Goal: Task Accomplishment & Management: Complete application form

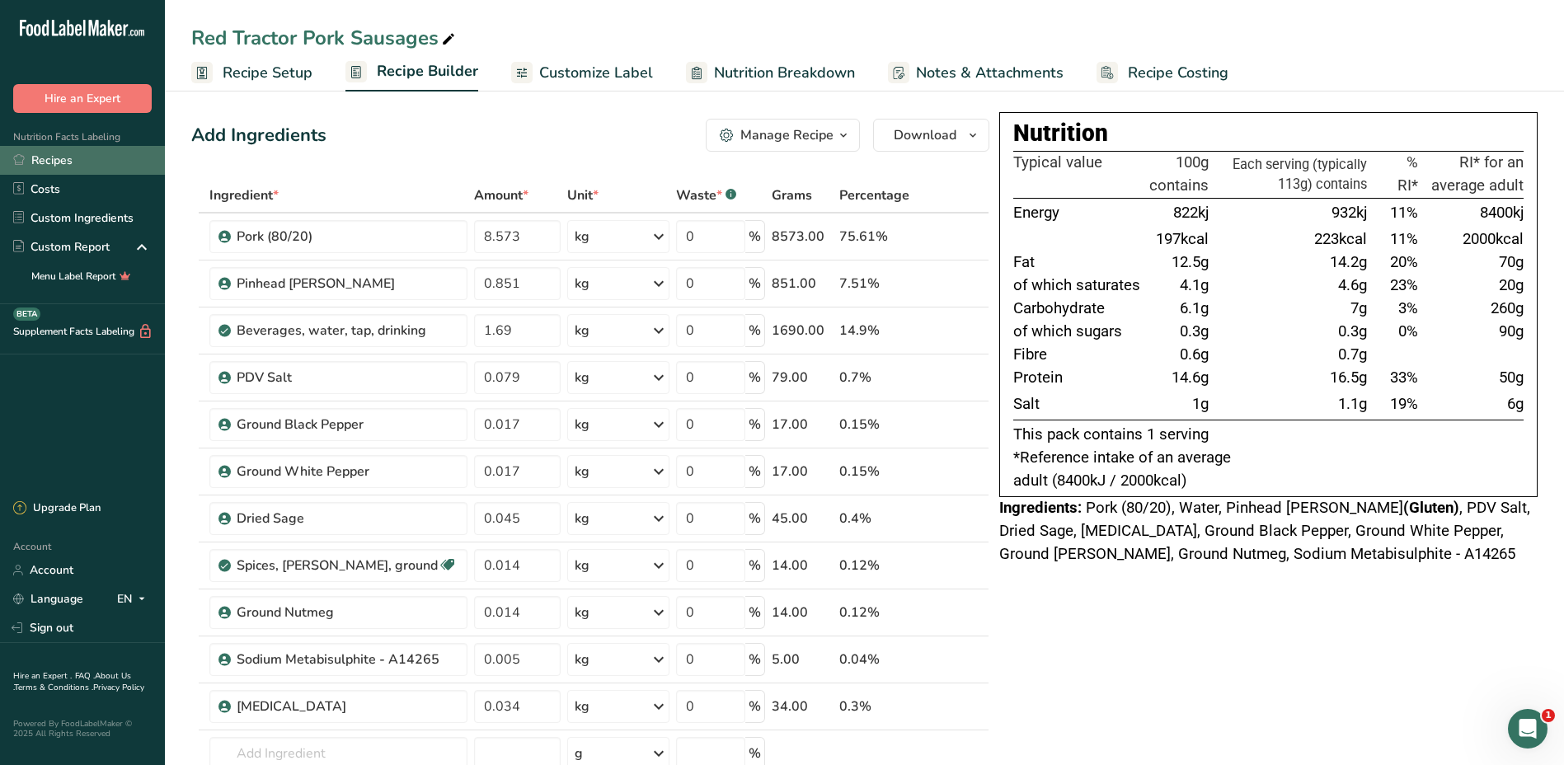
click at [64, 155] on link "Recipes" at bounding box center [82, 160] width 165 height 29
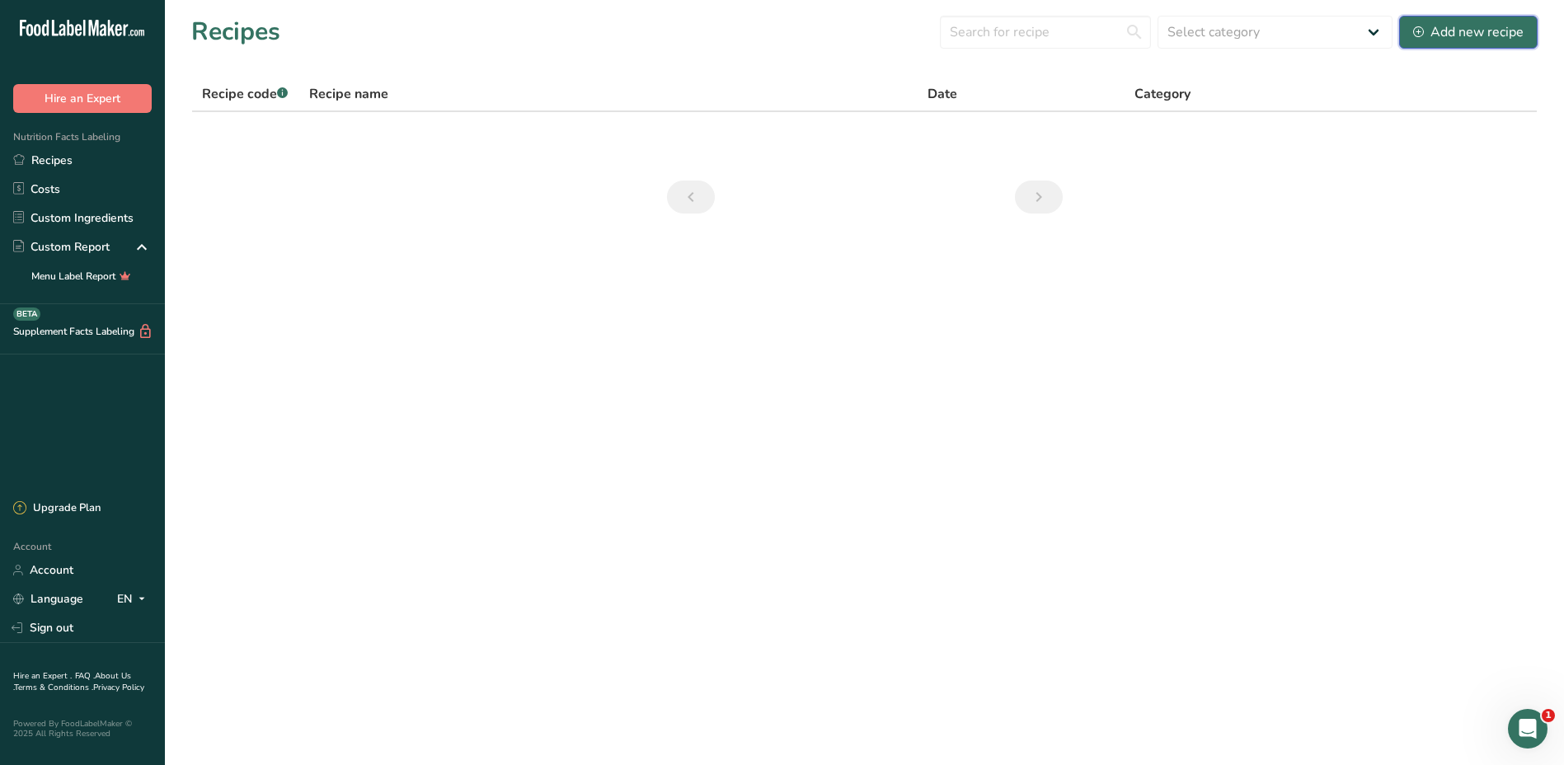
click at [1471, 32] on div "Add new recipe" at bounding box center [1468, 32] width 110 height 20
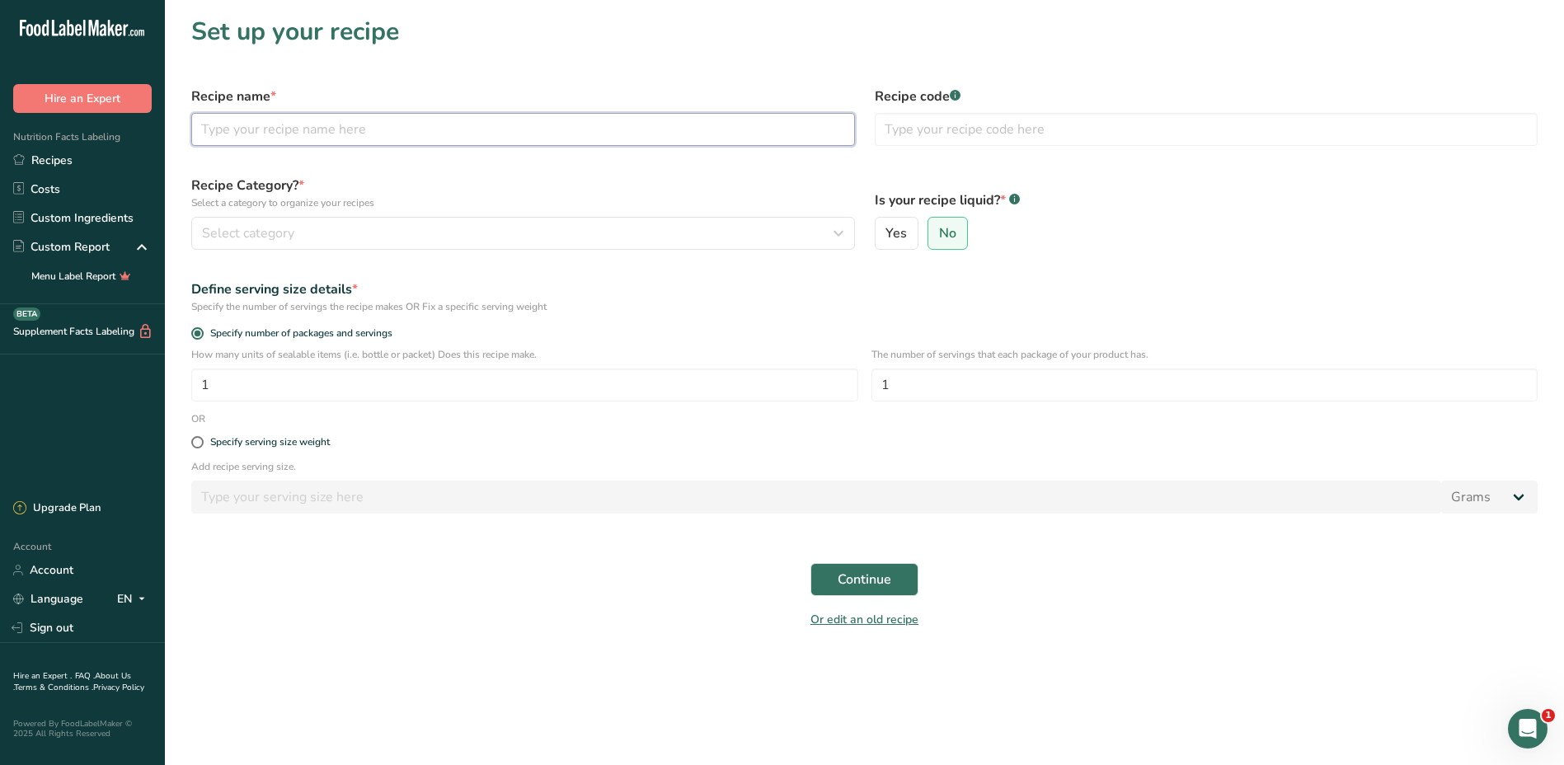
click at [309, 129] on input "text" at bounding box center [523, 129] width 664 height 33
type input "Cooked, Crumbed, Garlic, Fennel and [PERSON_NAME] Sausage Meat"
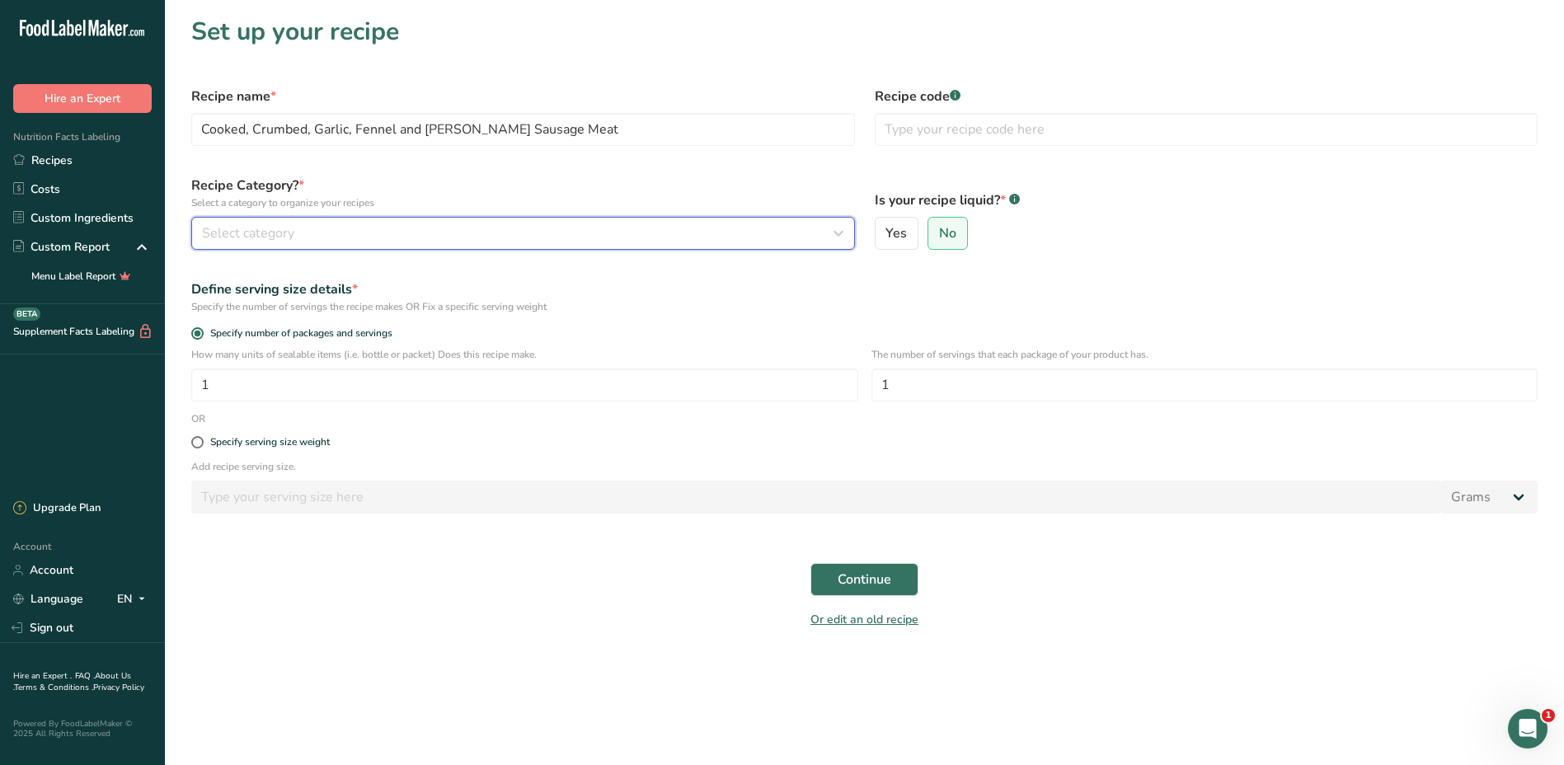
click at [381, 224] on div "Select category" at bounding box center [518, 233] width 632 height 20
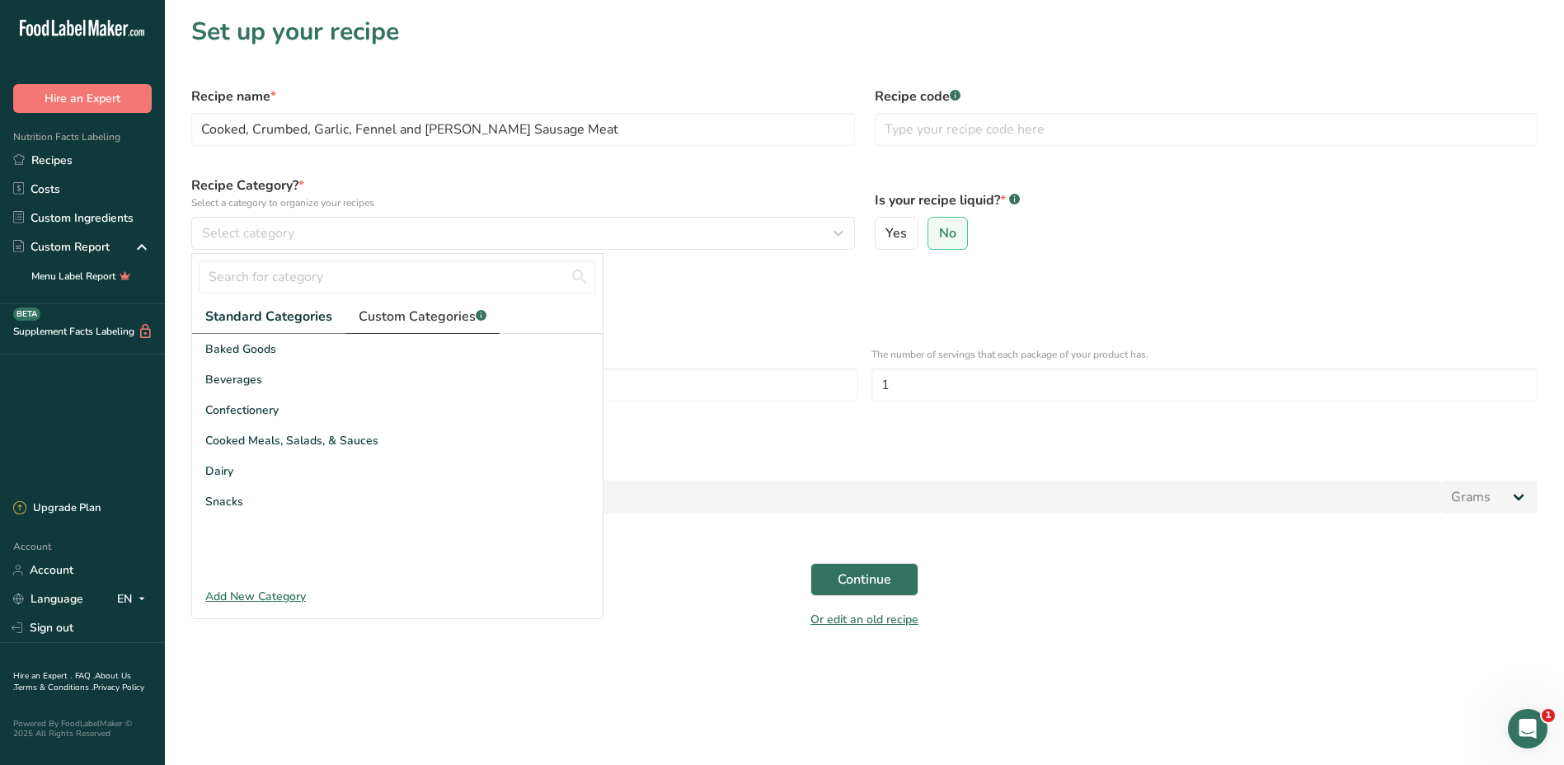
click at [391, 313] on span "Custom Categories .a-a{fill:#347362;}.b-a{fill:#fff;}" at bounding box center [423, 317] width 128 height 20
click at [422, 317] on span "Custom Categories .a-a{fill:#347362;}.b-a{fill:#fff;}" at bounding box center [421, 317] width 128 height 20
click at [264, 324] on span "Standard Categories" at bounding box center [267, 317] width 125 height 20
click at [337, 276] on input "text" at bounding box center [397, 276] width 397 height 33
type input "s"
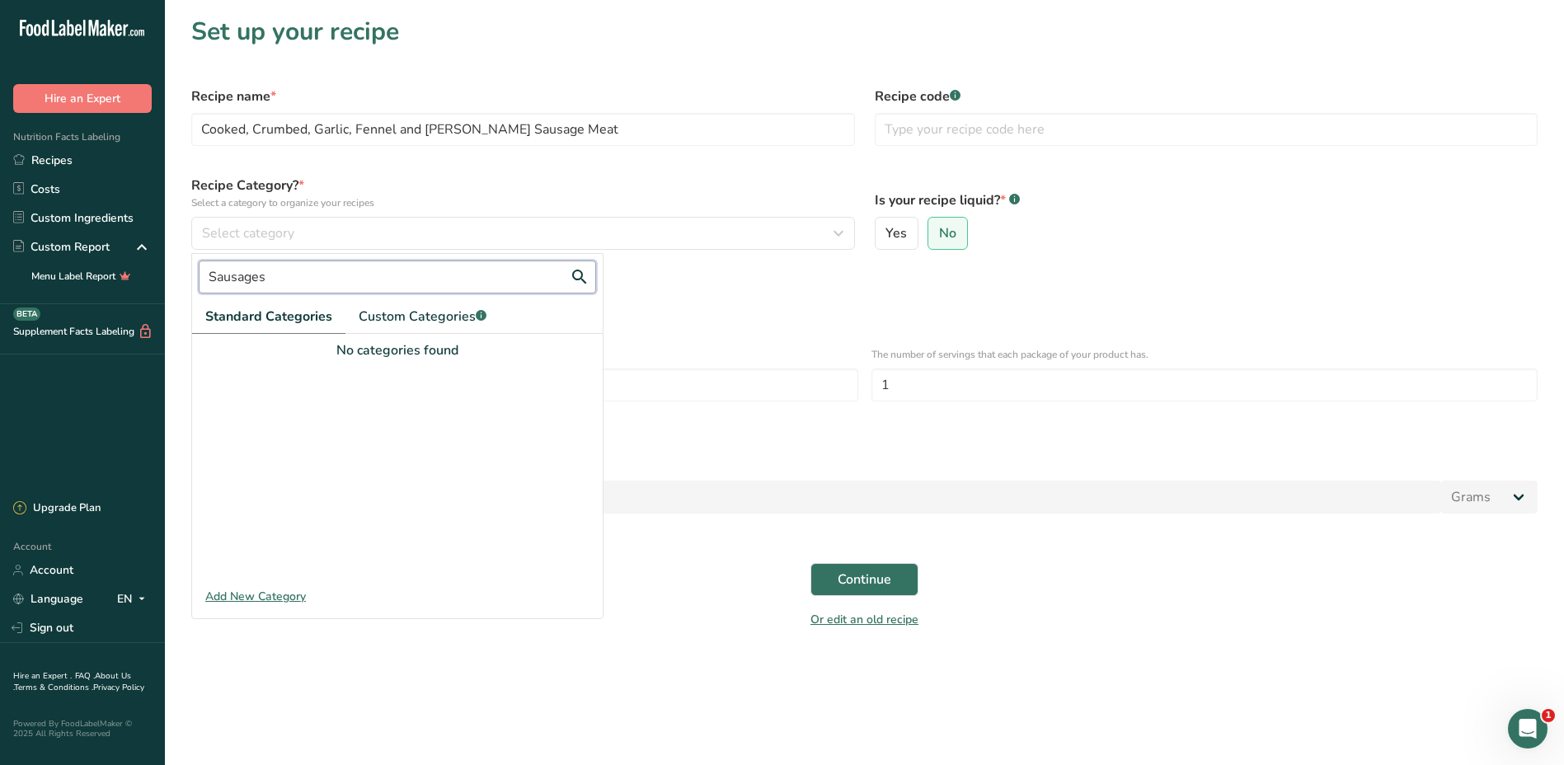
type input "Sausages"
click at [285, 596] on div "Add New Category" at bounding box center [397, 596] width 410 height 17
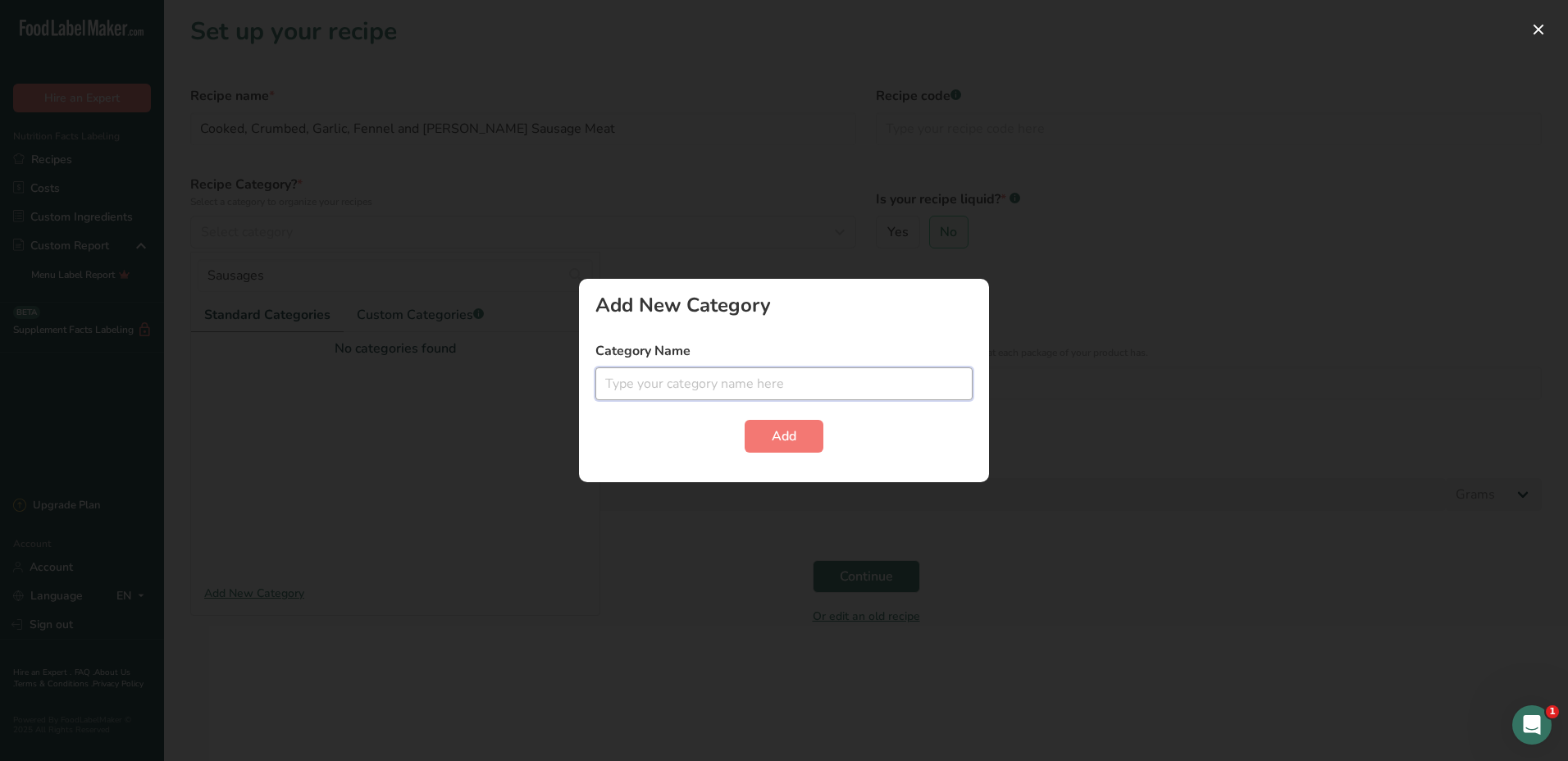
click at [733, 391] on input "text" at bounding box center [783, 383] width 377 height 33
type input "Cooked Sausages"
click at [798, 437] on button "Add" at bounding box center [783, 436] width 79 height 33
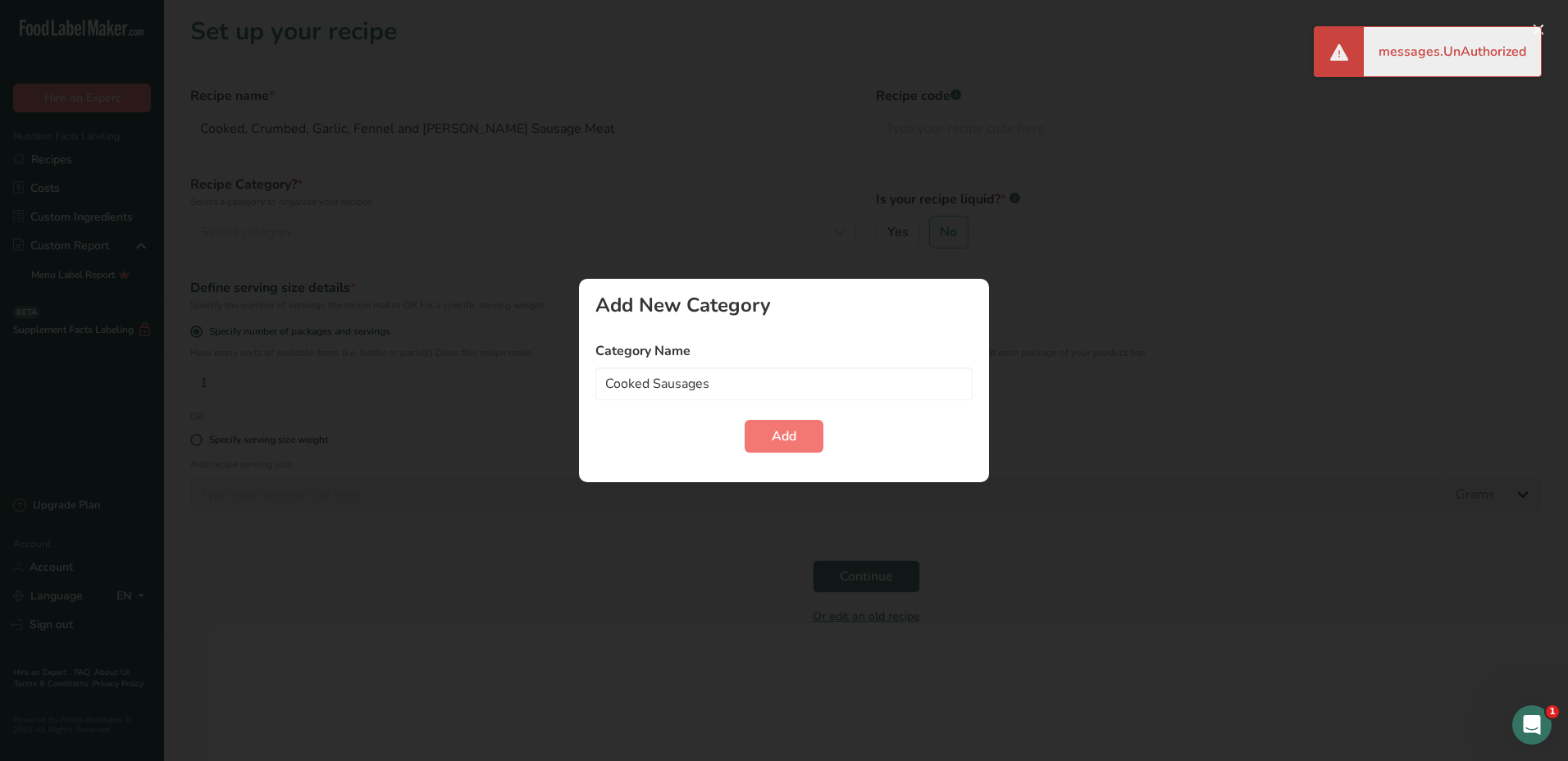
click at [1496, 48] on div "messages.UnAuthorized" at bounding box center [1453, 51] width 177 height 49
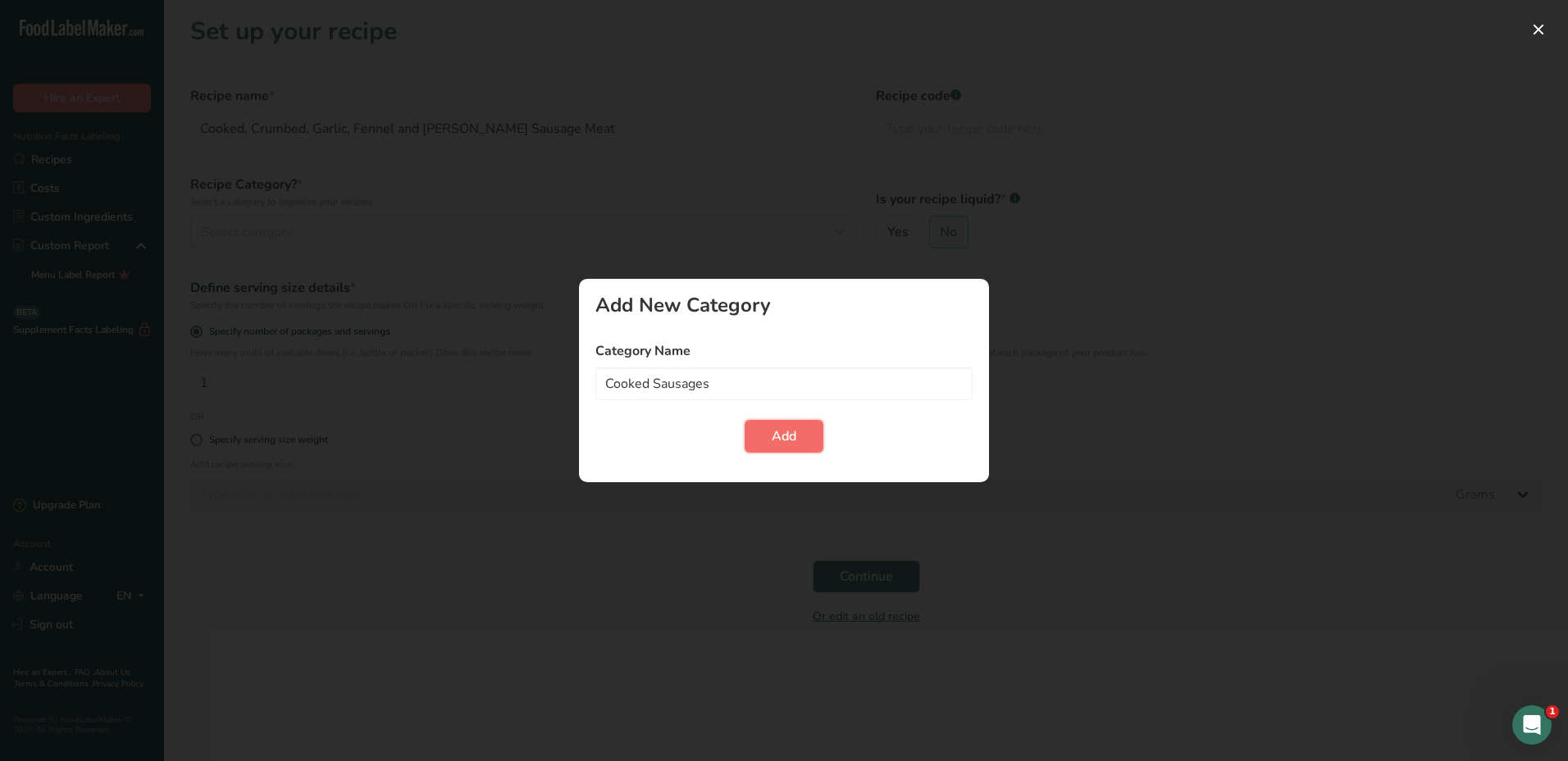
click at [783, 432] on span "Add" at bounding box center [784, 437] width 25 height 20
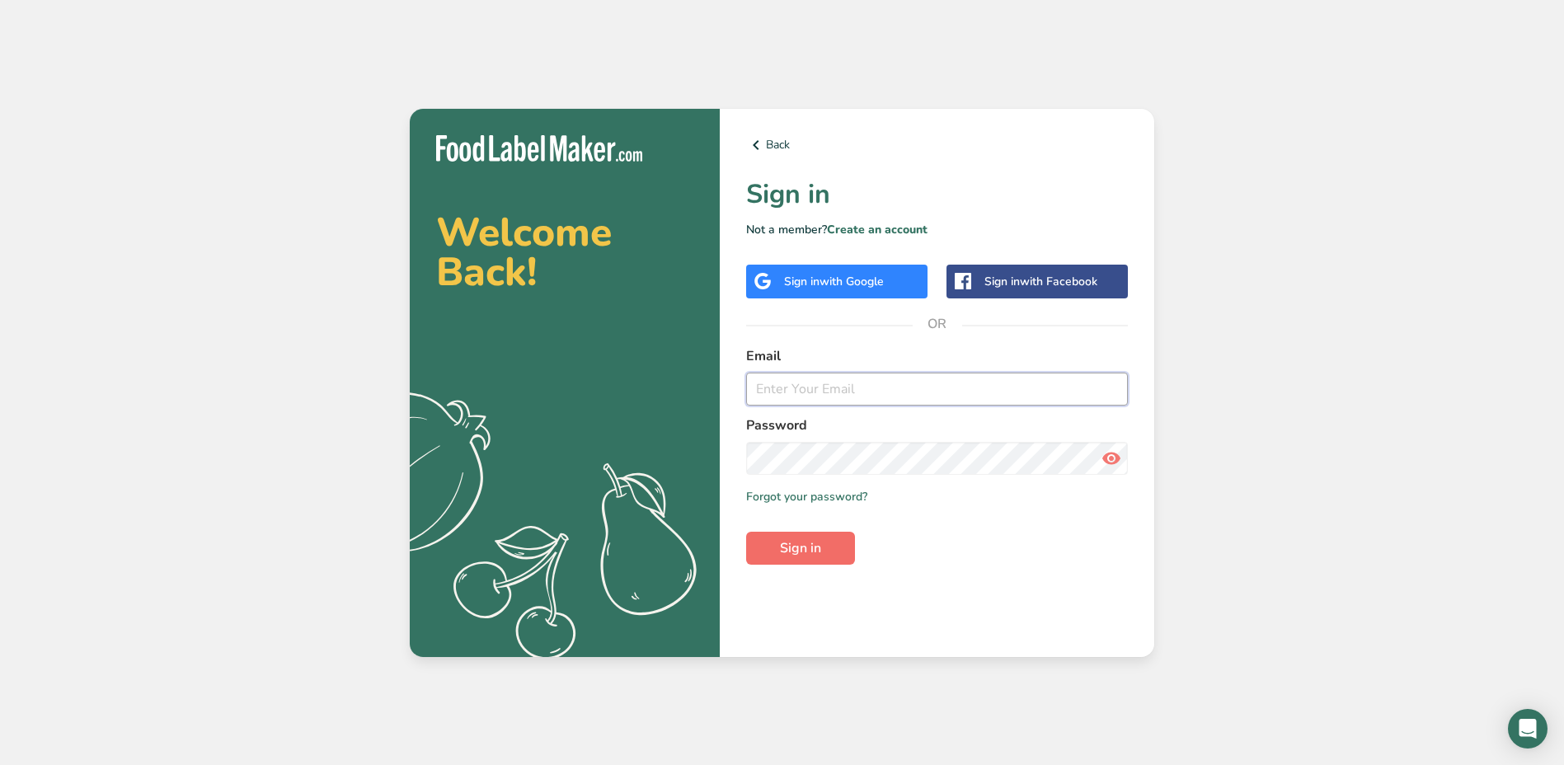
type input "eleanor.barnes@wicksmanor.co.uk"
click at [798, 547] on span "Sign in" at bounding box center [800, 548] width 41 height 20
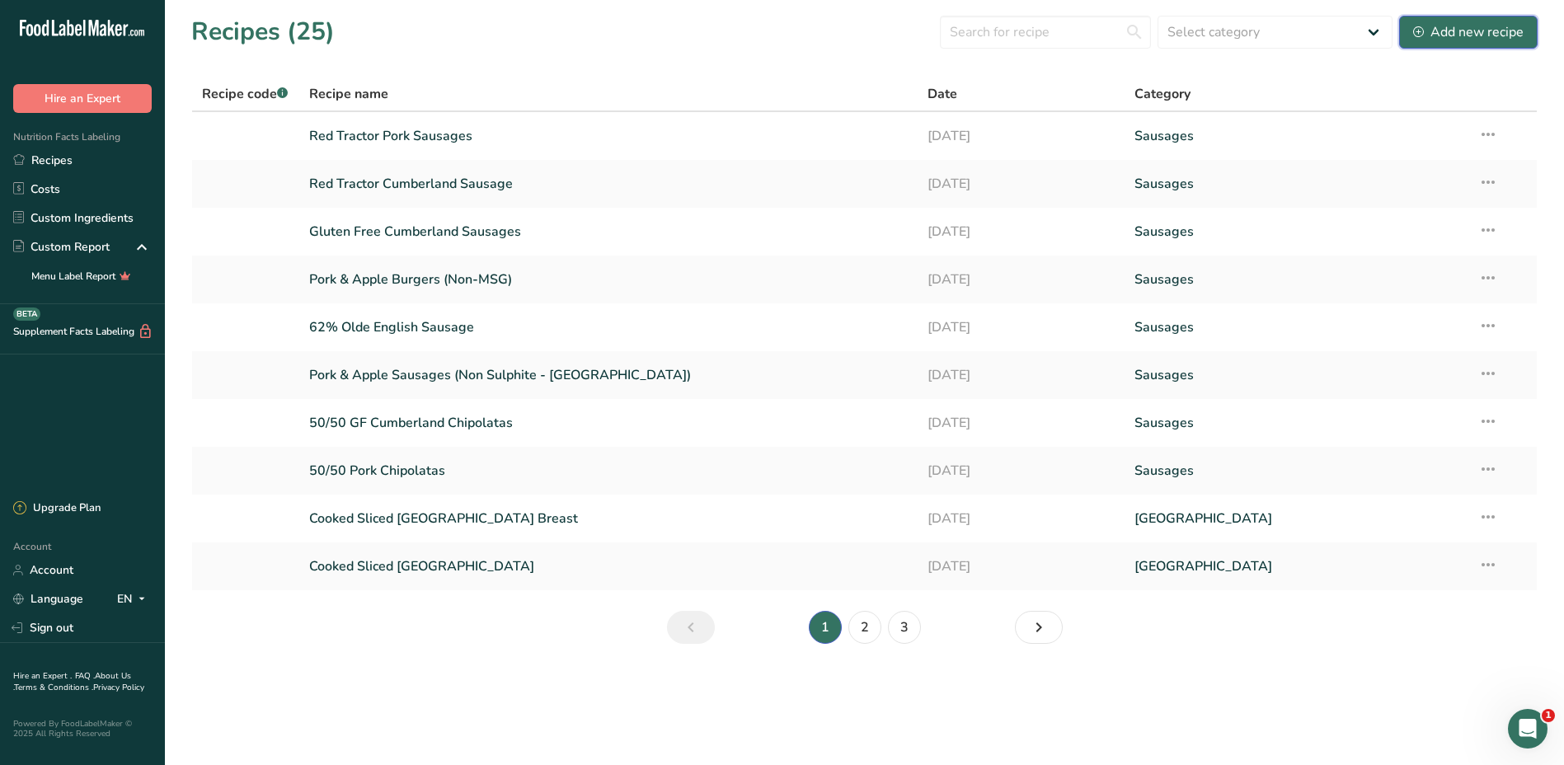
click at [1448, 27] on div "Add new recipe" at bounding box center [1468, 32] width 110 height 20
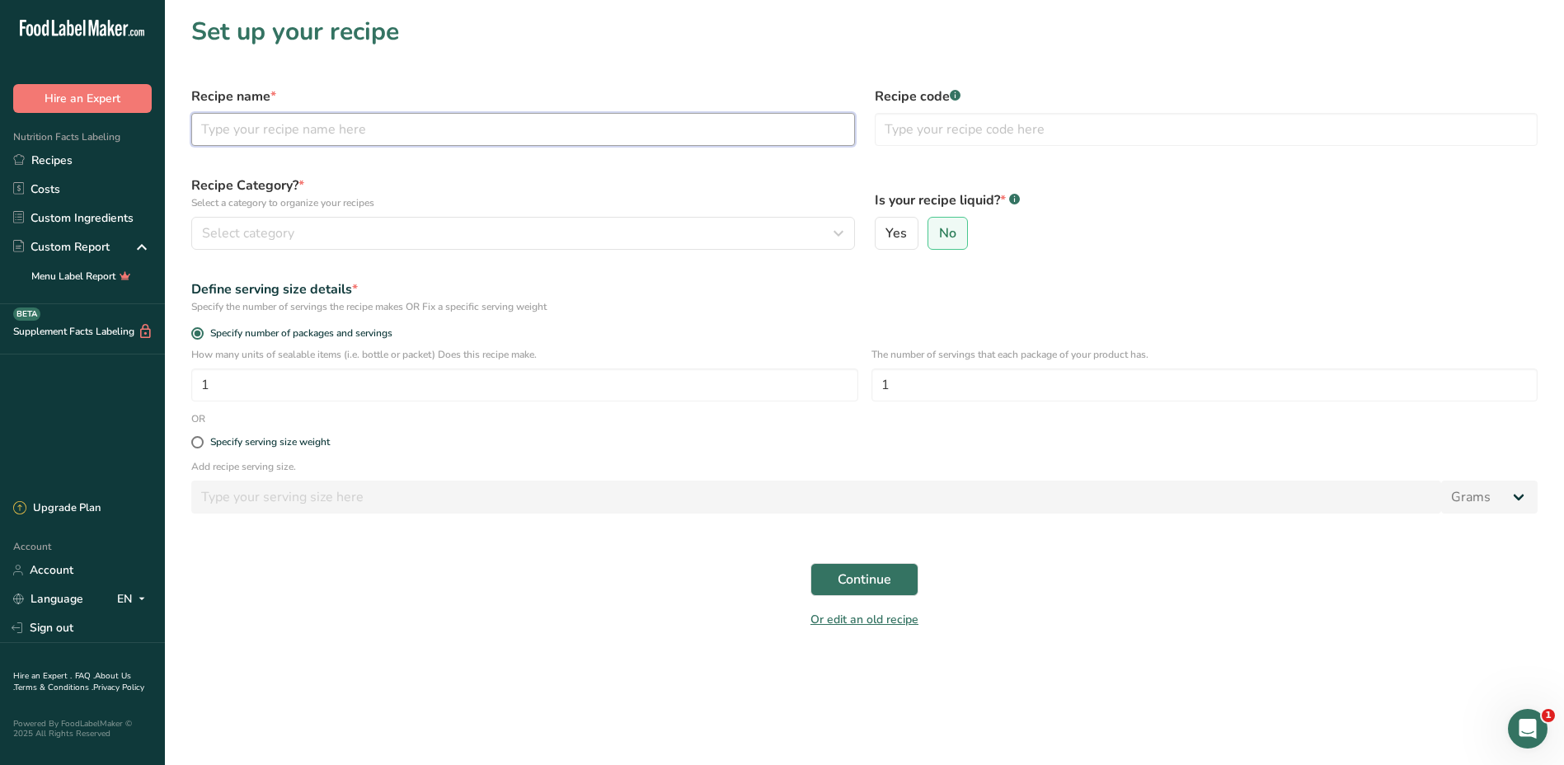
click at [392, 134] on input "text" at bounding box center [523, 129] width 664 height 33
type input "Cooked, Crumbed Garlic, Fennel and Rosemary Sausage Meat"
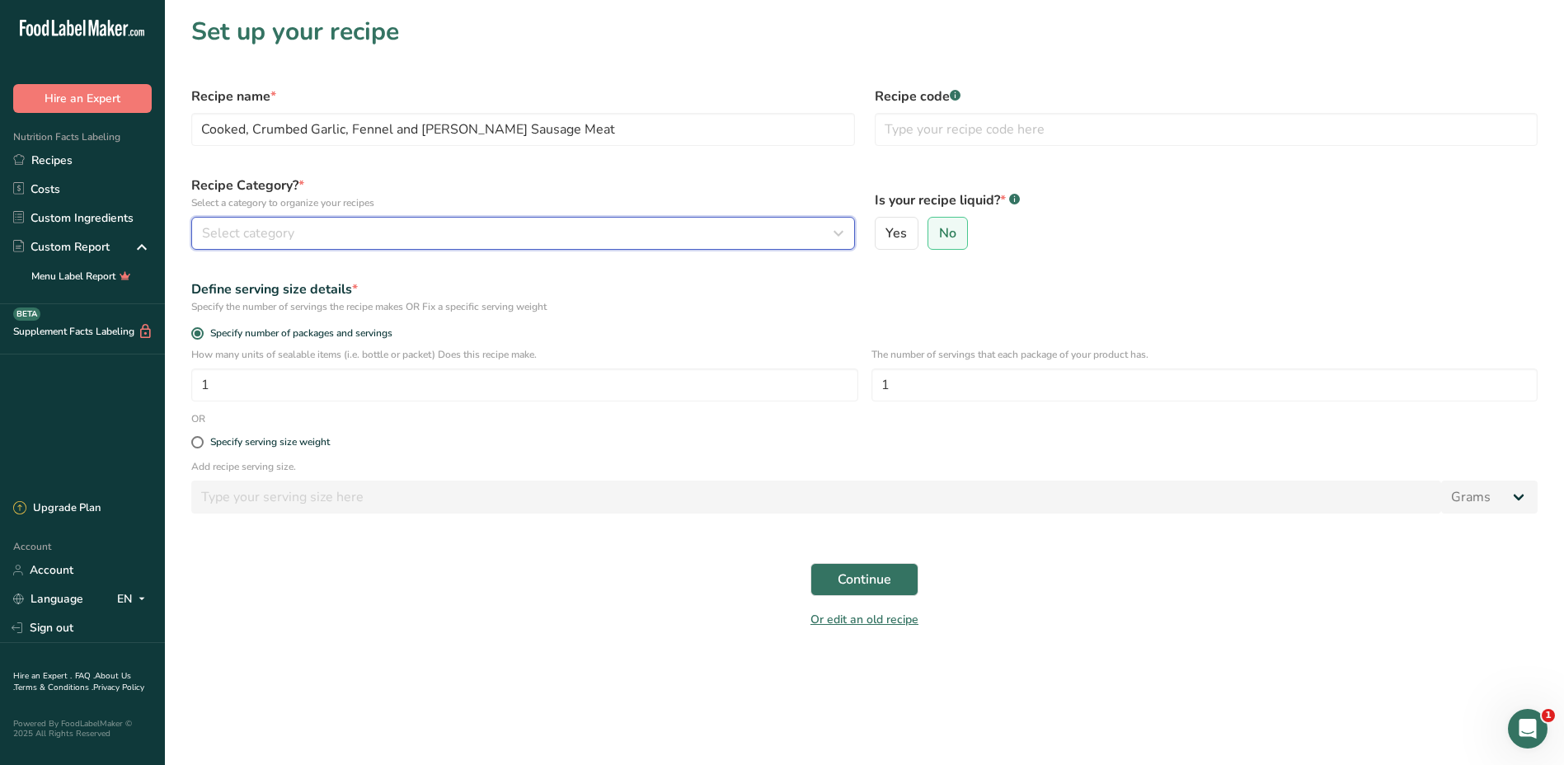
click at [264, 232] on span "Select category" at bounding box center [248, 233] width 92 height 20
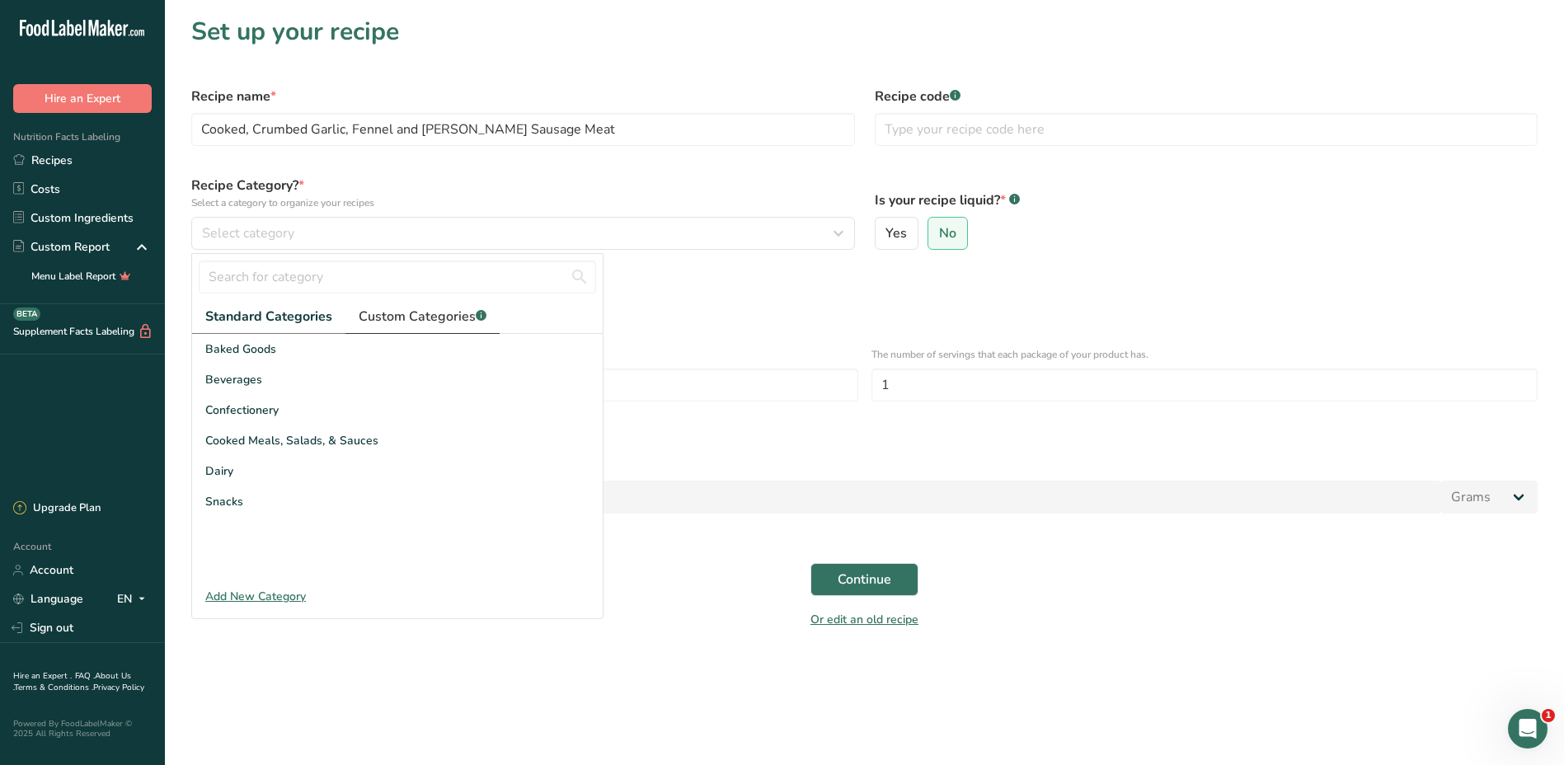
click at [398, 318] on span "Custom Categories .a-a{fill:#347362;}.b-a{fill:#fff;}" at bounding box center [423, 317] width 128 height 20
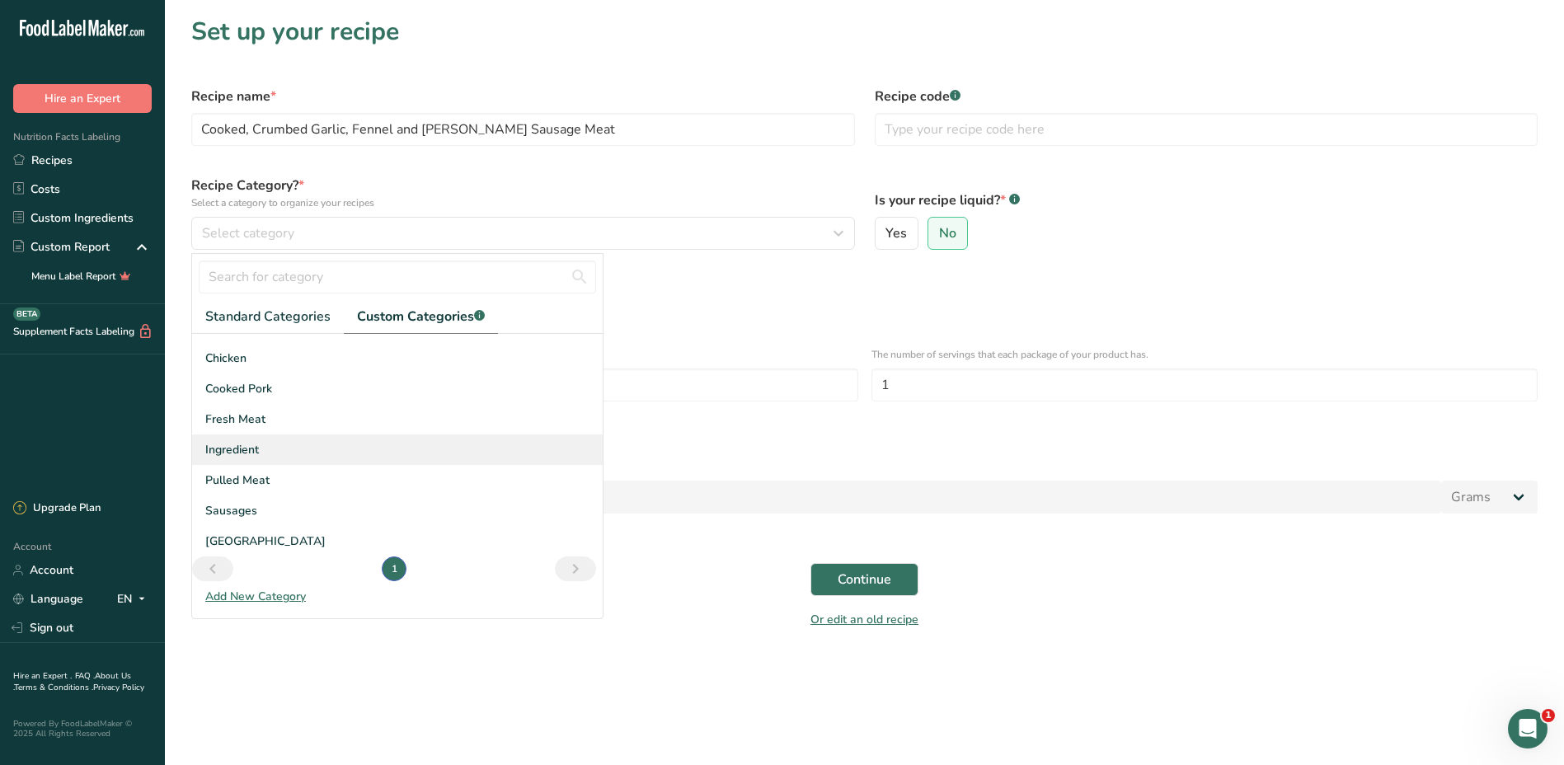
scroll to position [28, 0]
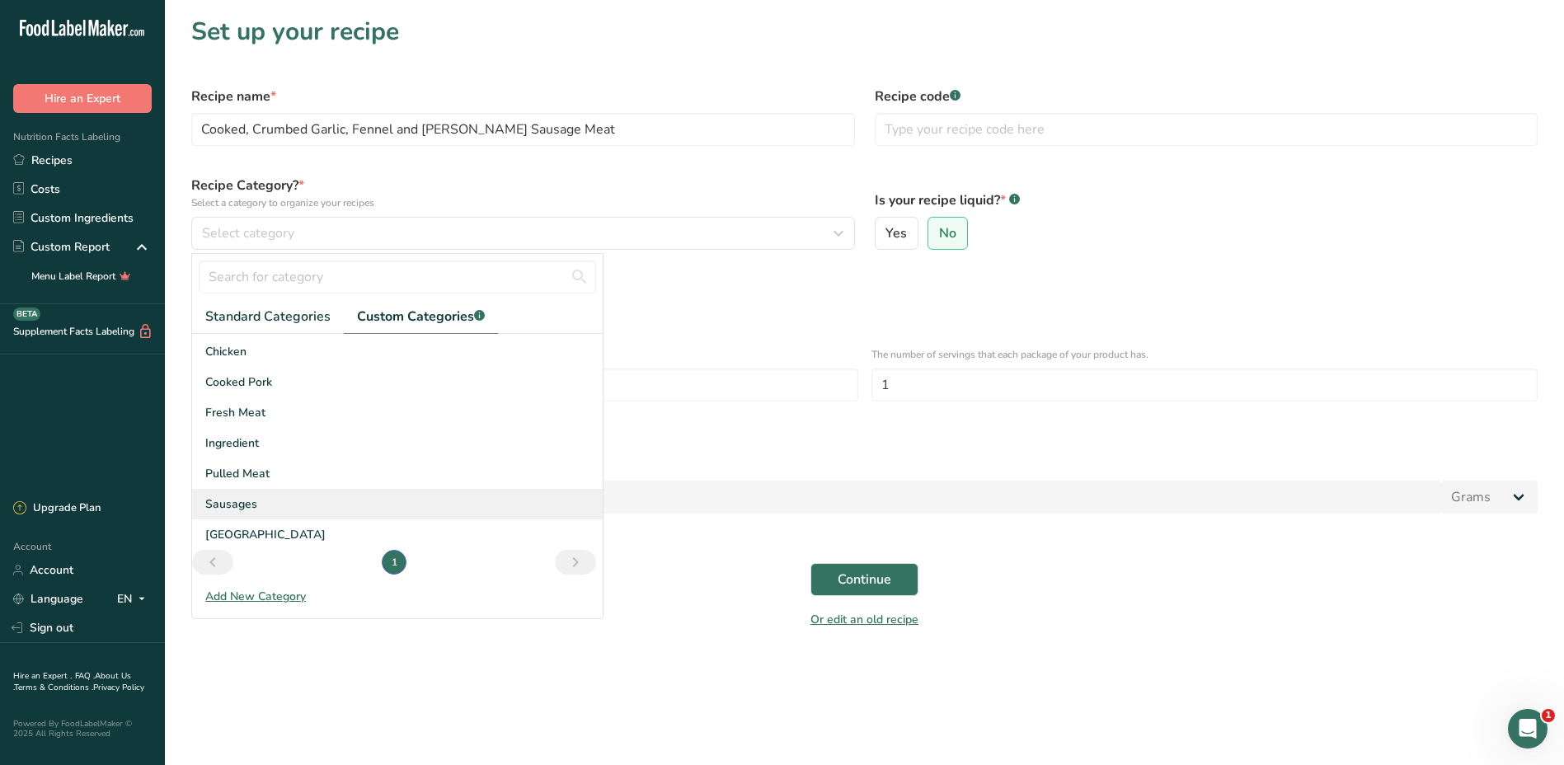
click at [251, 507] on span "Sausages" at bounding box center [231, 503] width 52 height 17
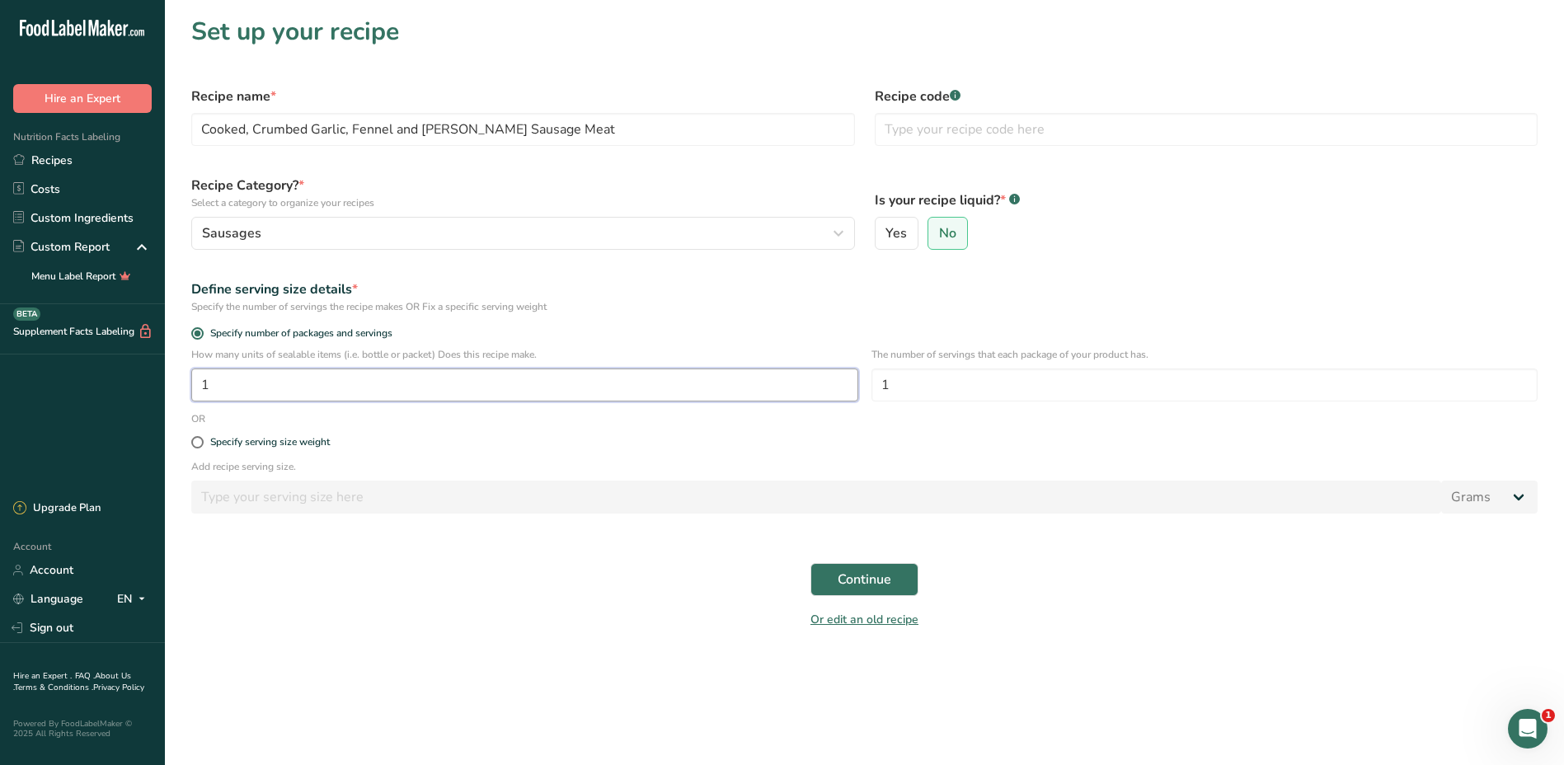
click at [256, 378] on input "1" at bounding box center [524, 384] width 667 height 33
type input "10"
click at [866, 581] on span "Continue" at bounding box center [864, 580] width 54 height 20
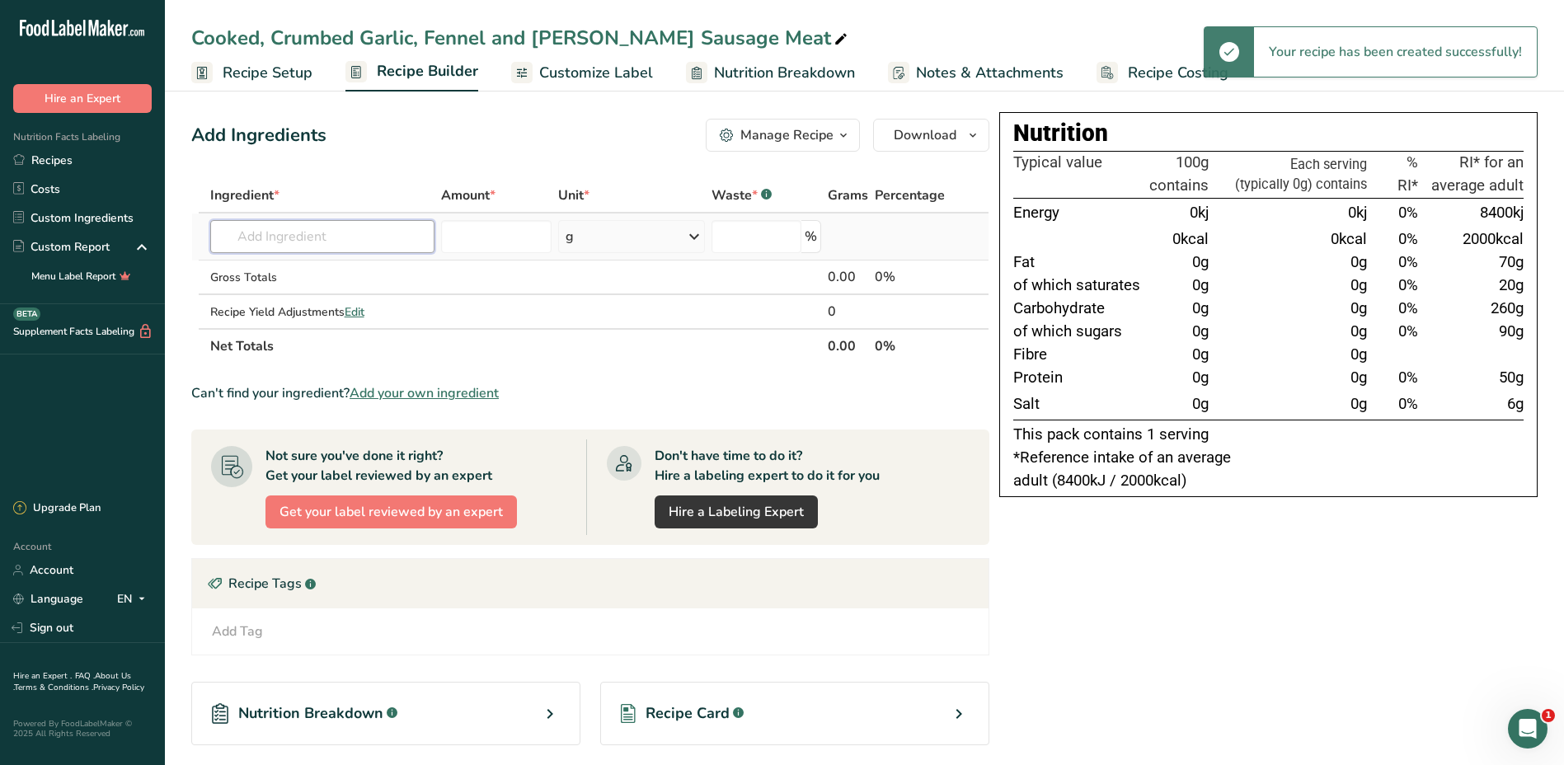
click at [313, 241] on input "text" at bounding box center [322, 236] width 225 height 33
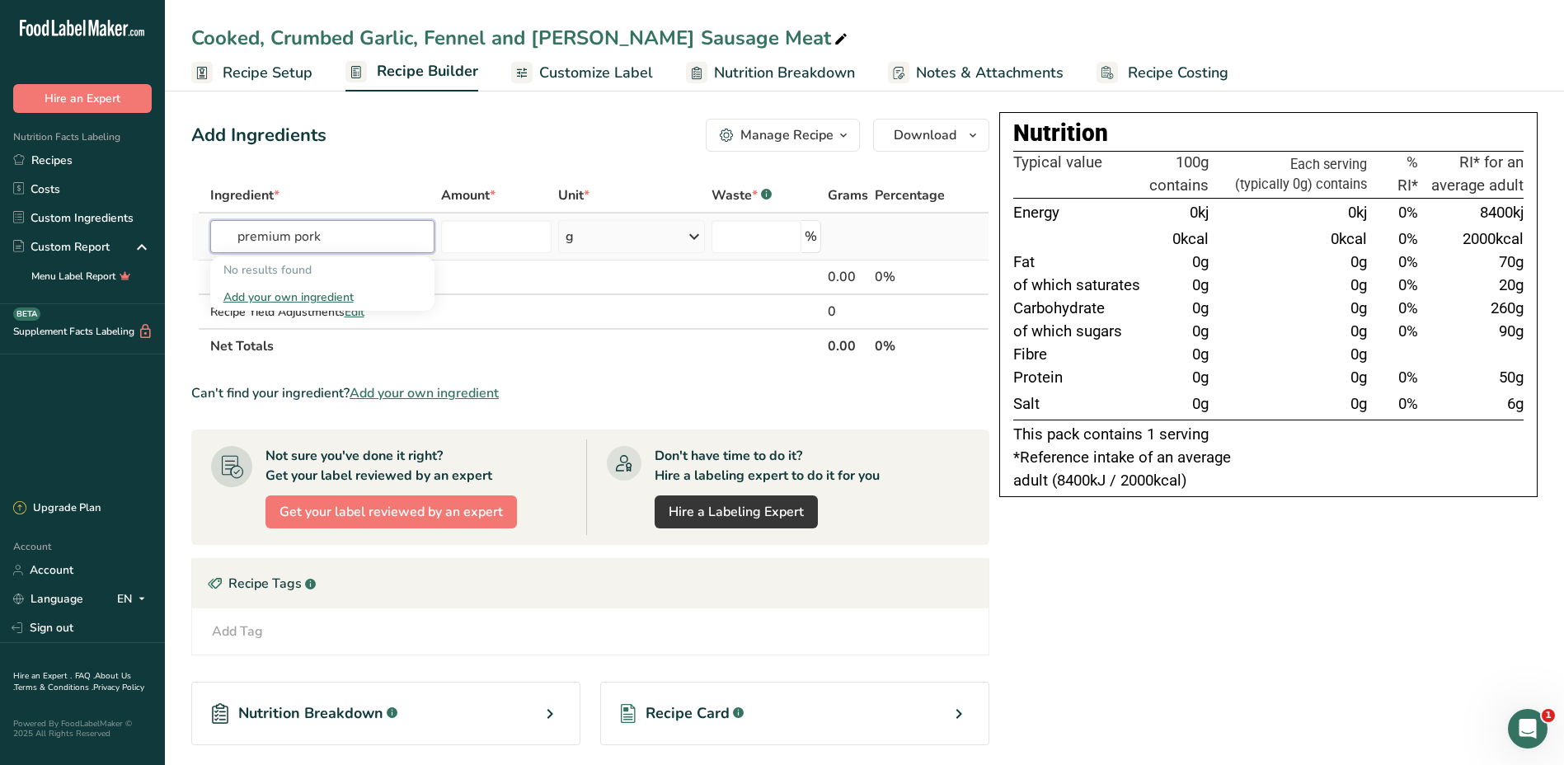
click at [366, 245] on input "premium pork" at bounding box center [322, 236] width 225 height 33
type input "premium pork"
click at [306, 291] on div "Add your own ingredient" at bounding box center [322, 296] width 199 height 17
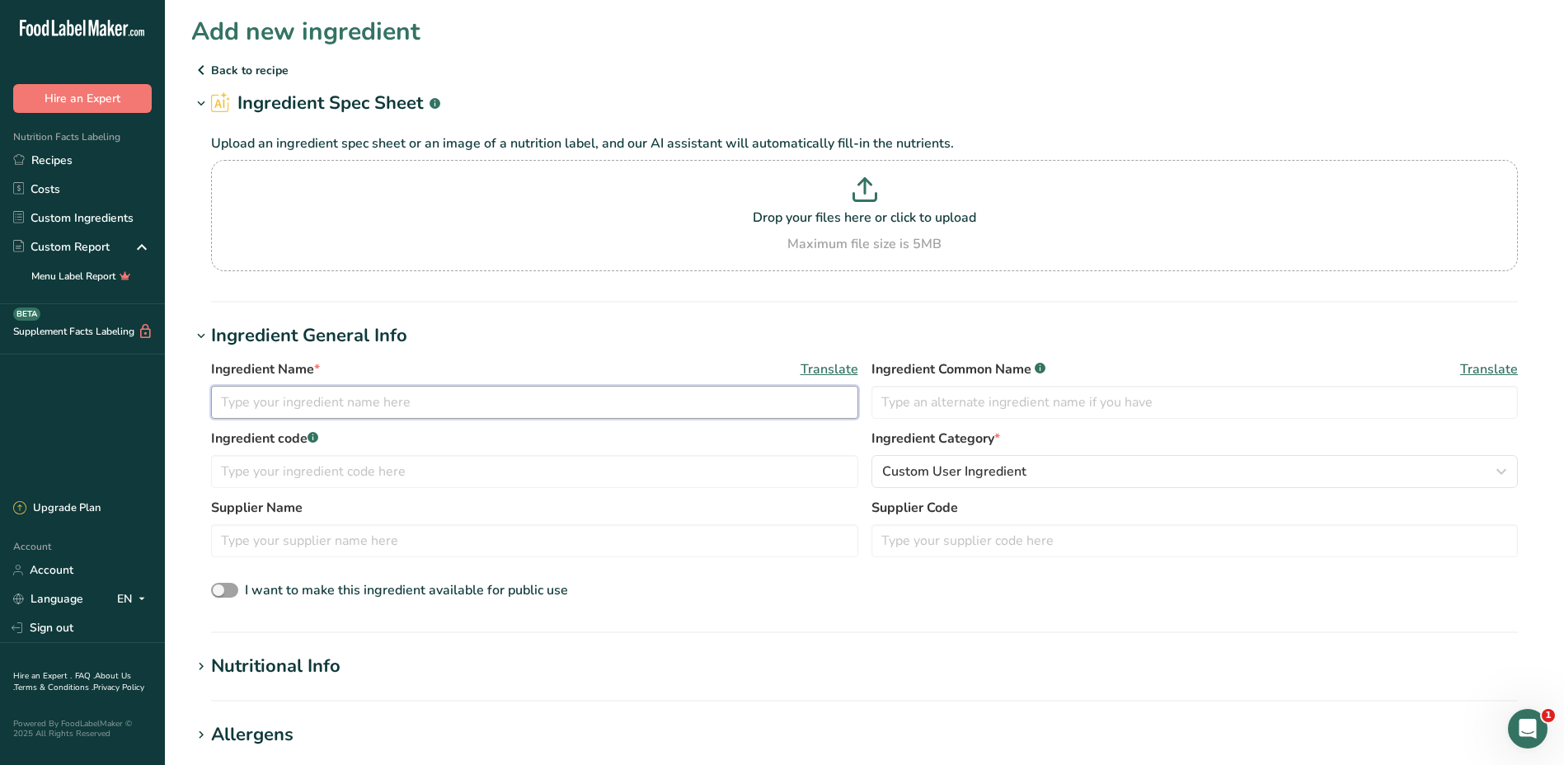
click at [302, 406] on input "text" at bounding box center [534, 402] width 647 height 33
type input "Premium Pork Sausages"
click at [317, 473] on input "text" at bounding box center [534, 471] width 647 height 33
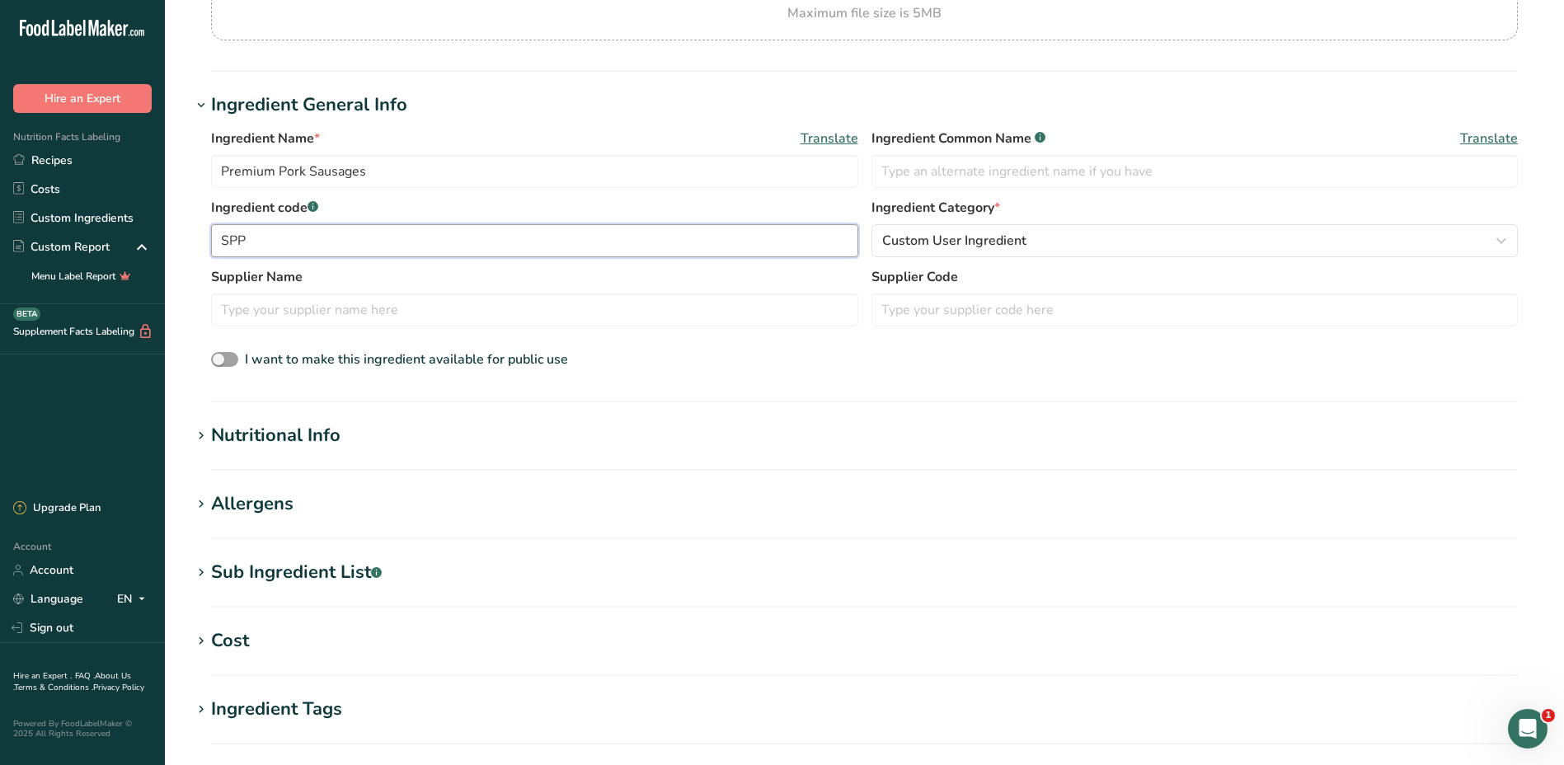
scroll to position [247, 0]
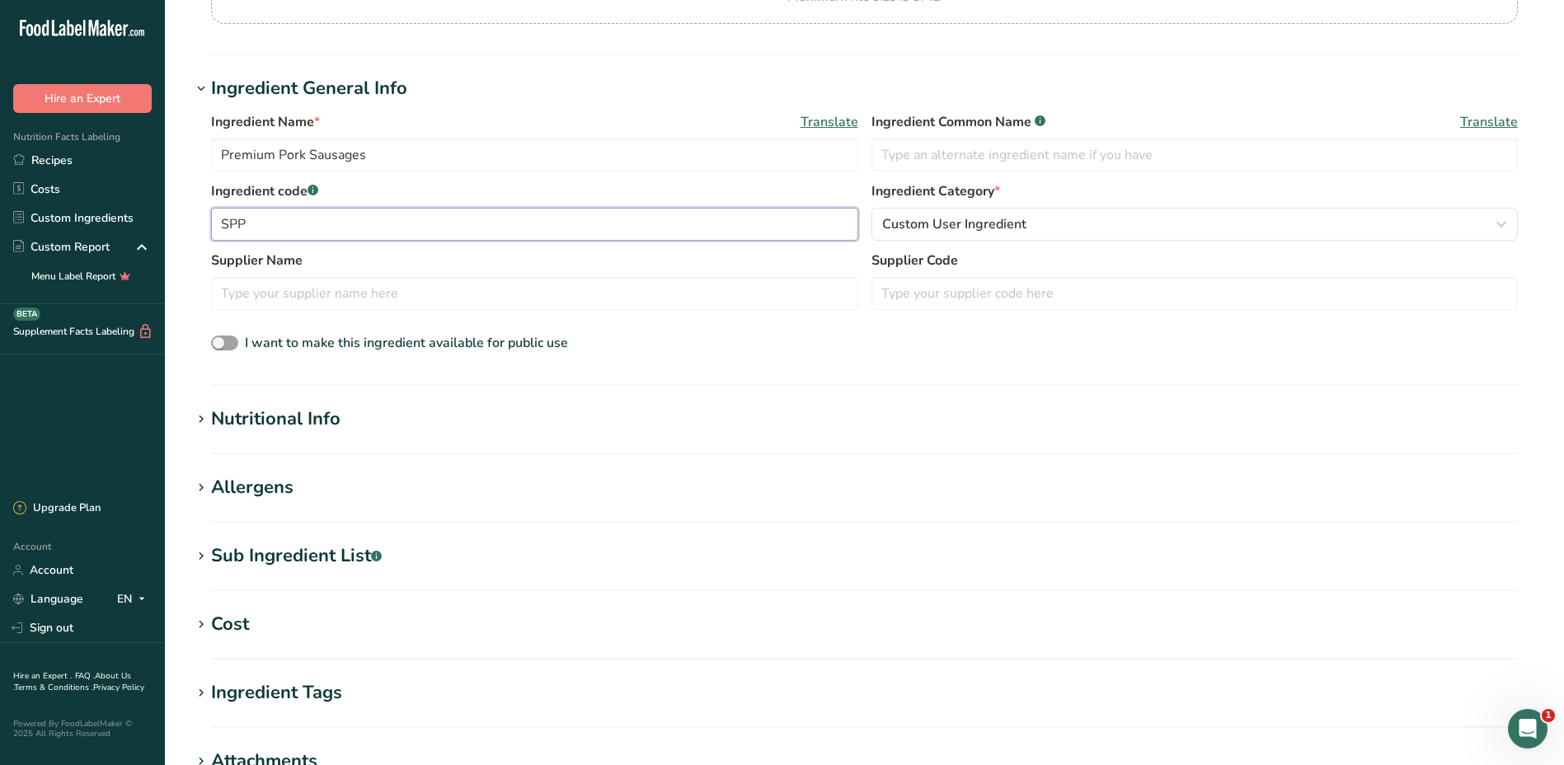
type input "SPP"
click at [198, 424] on icon at bounding box center [201, 419] width 15 height 23
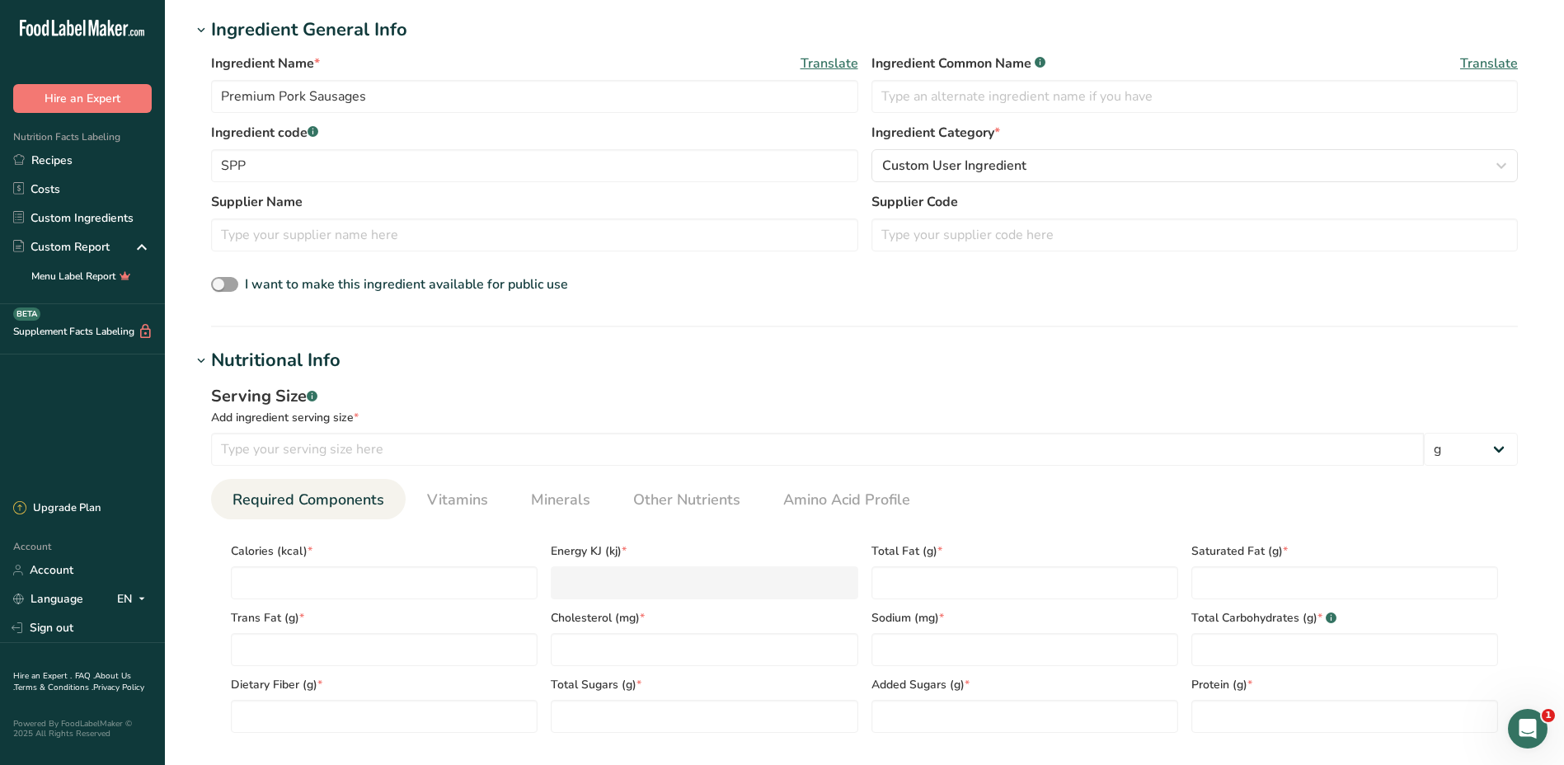
scroll to position [577, 0]
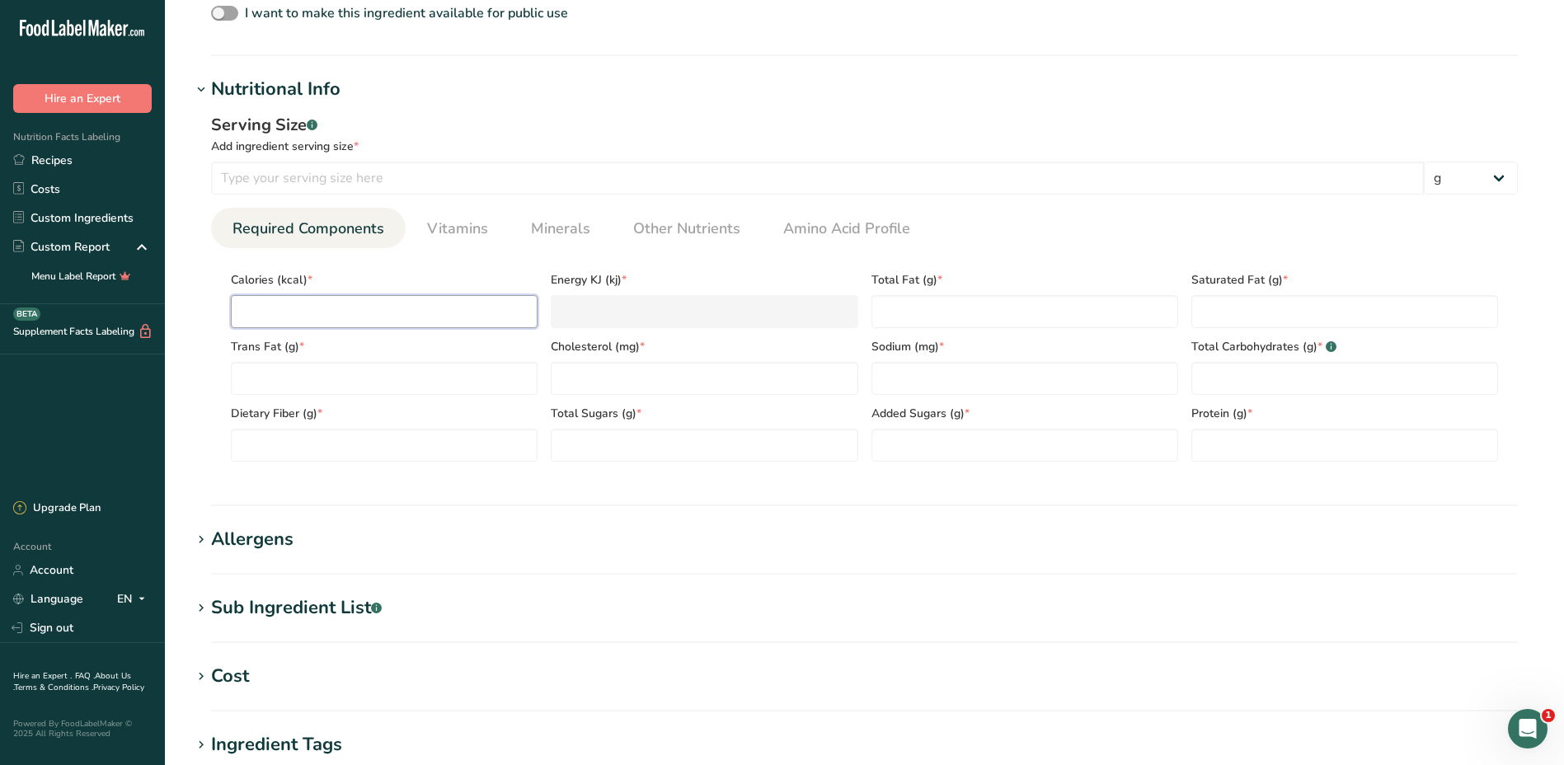
click at [359, 307] on input "number" at bounding box center [384, 311] width 307 height 33
type input "2"
type KJ "8.4"
type input "25"
type KJ "104.6"
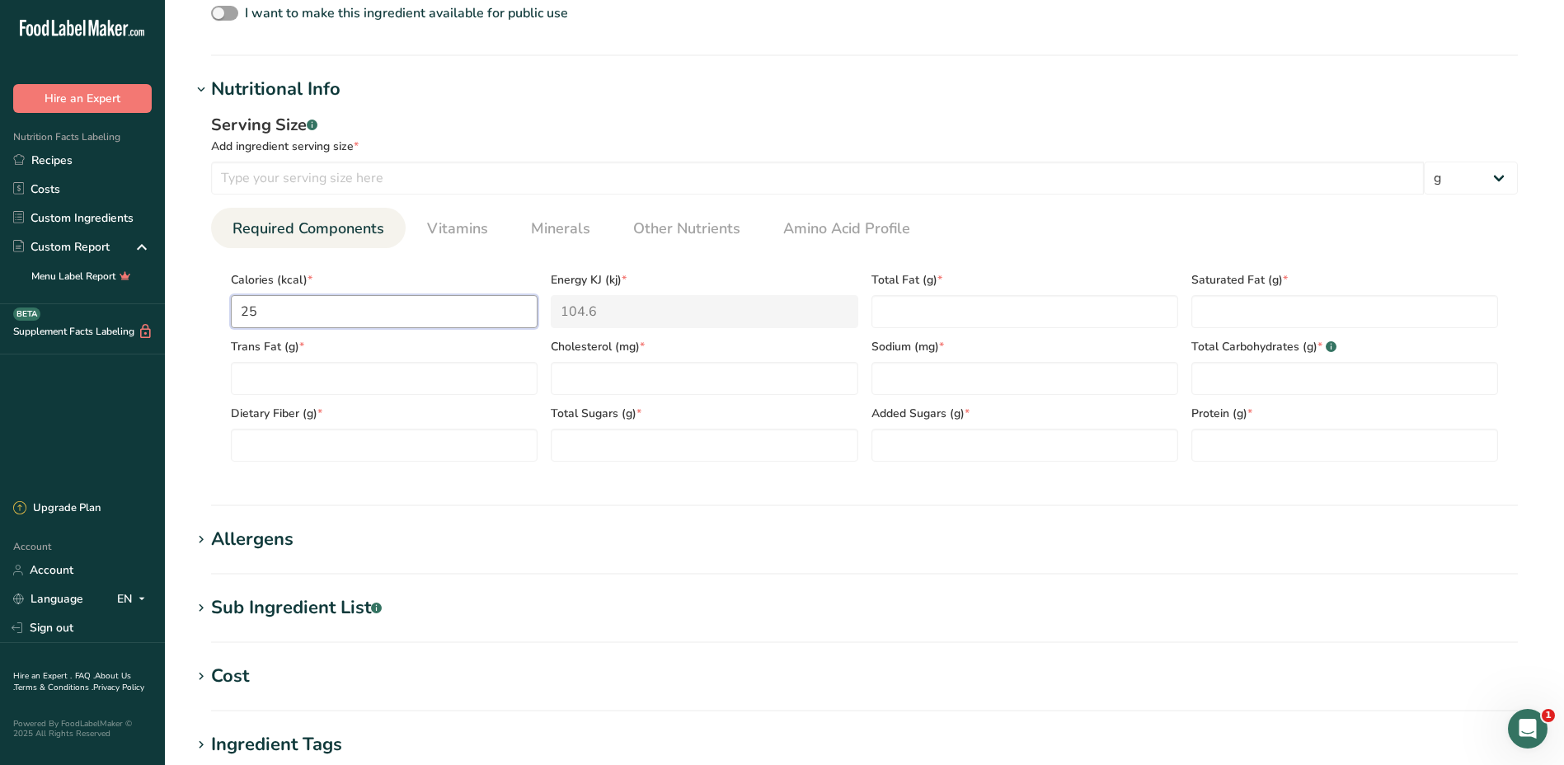
type input "254"
type KJ "1062.7"
type input "254"
click at [295, 379] on Fat "number" at bounding box center [384, 378] width 307 height 33
type Fat "0"
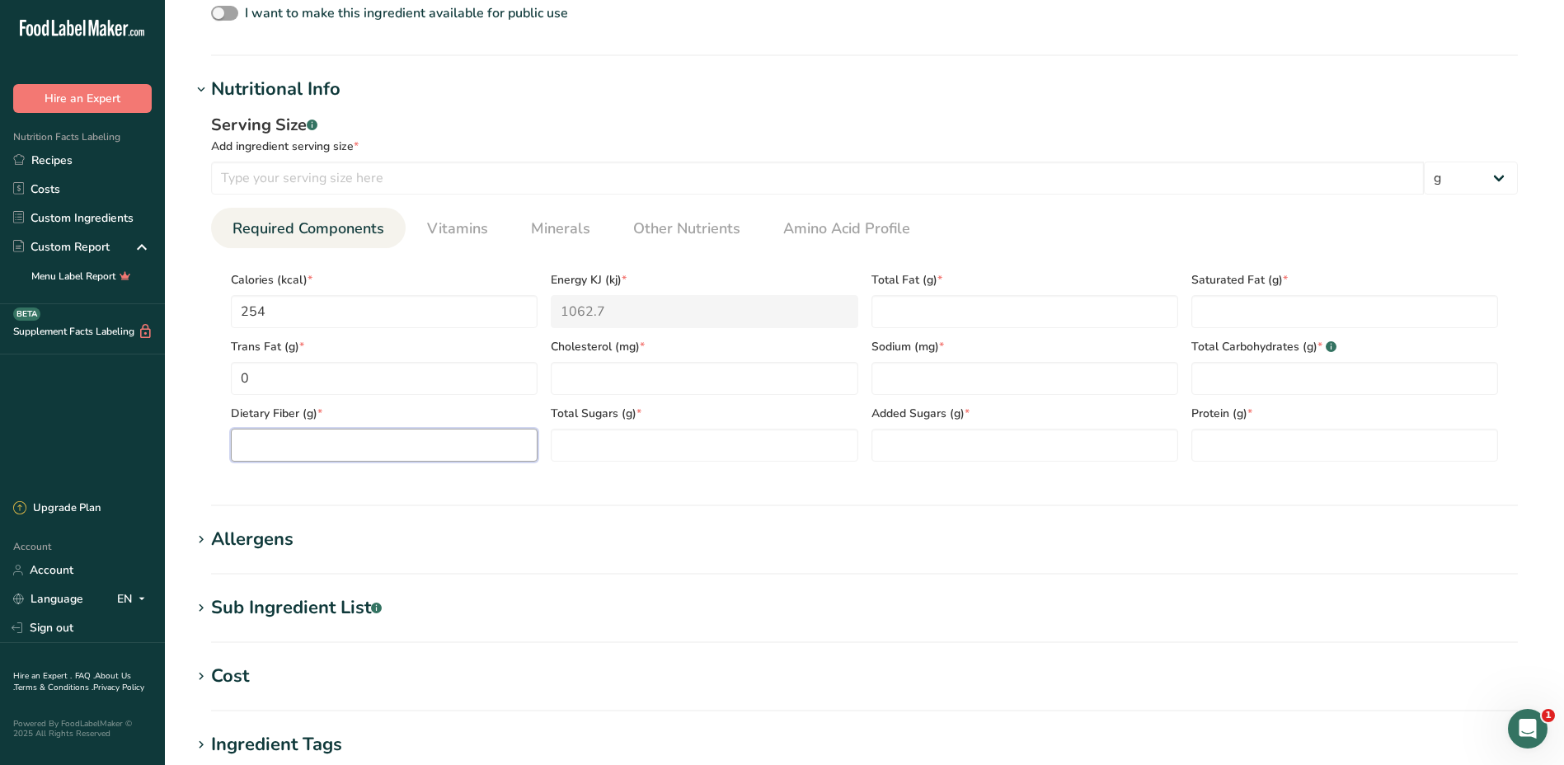
click at [279, 451] on Fiber "number" at bounding box center [384, 445] width 307 height 33
click at [1267, 302] on Fat "number" at bounding box center [1344, 311] width 307 height 33
type Fat "5.8"
click at [663, 382] on input "number" at bounding box center [704, 378] width 307 height 33
click at [363, 387] on Fat "0" at bounding box center [384, 378] width 307 height 33
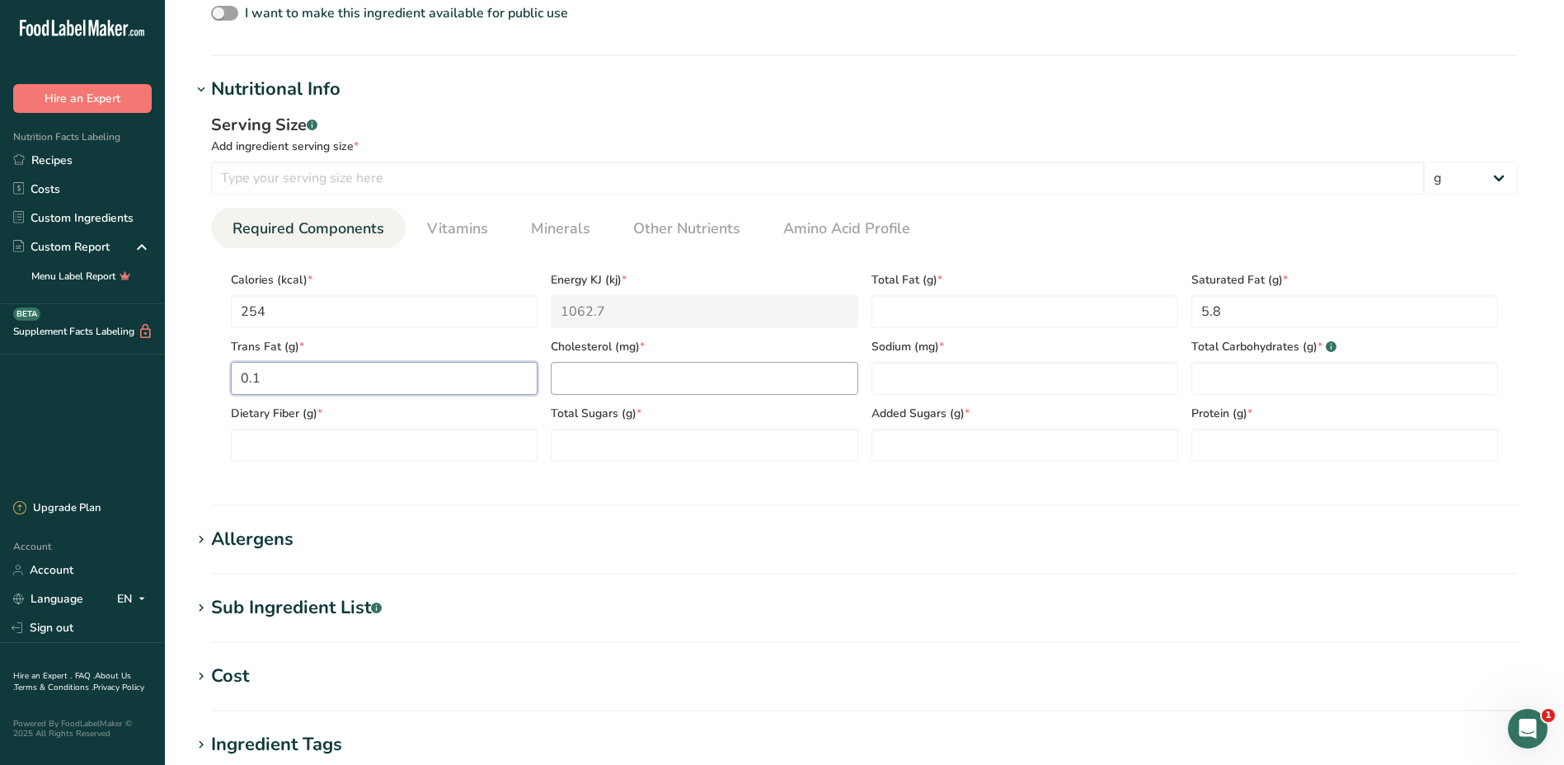
type Fat "0.1"
click at [649, 386] on input "number" at bounding box center [704, 378] width 307 height 33
click at [415, 179] on input "number" at bounding box center [817, 178] width 1212 height 33
type input "100"
click at [707, 378] on input "number" at bounding box center [704, 378] width 307 height 33
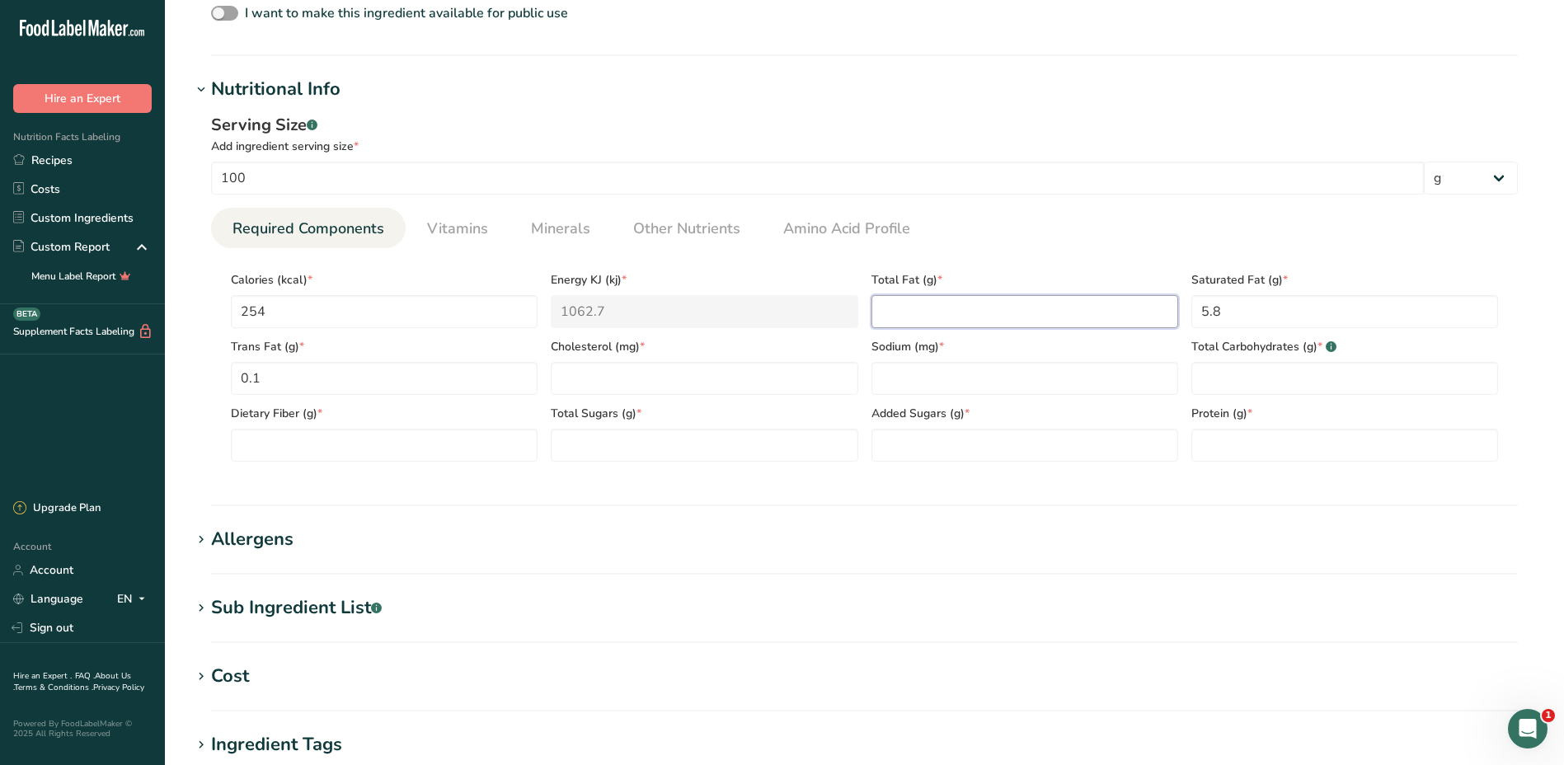
click at [952, 307] on Fat "number" at bounding box center [1024, 311] width 307 height 33
type Fat "17.4"
click at [946, 381] on input "number" at bounding box center [1024, 378] width 307 height 33
type input "554"
click at [1246, 376] on Carbohydrates "number" at bounding box center [1344, 378] width 307 height 33
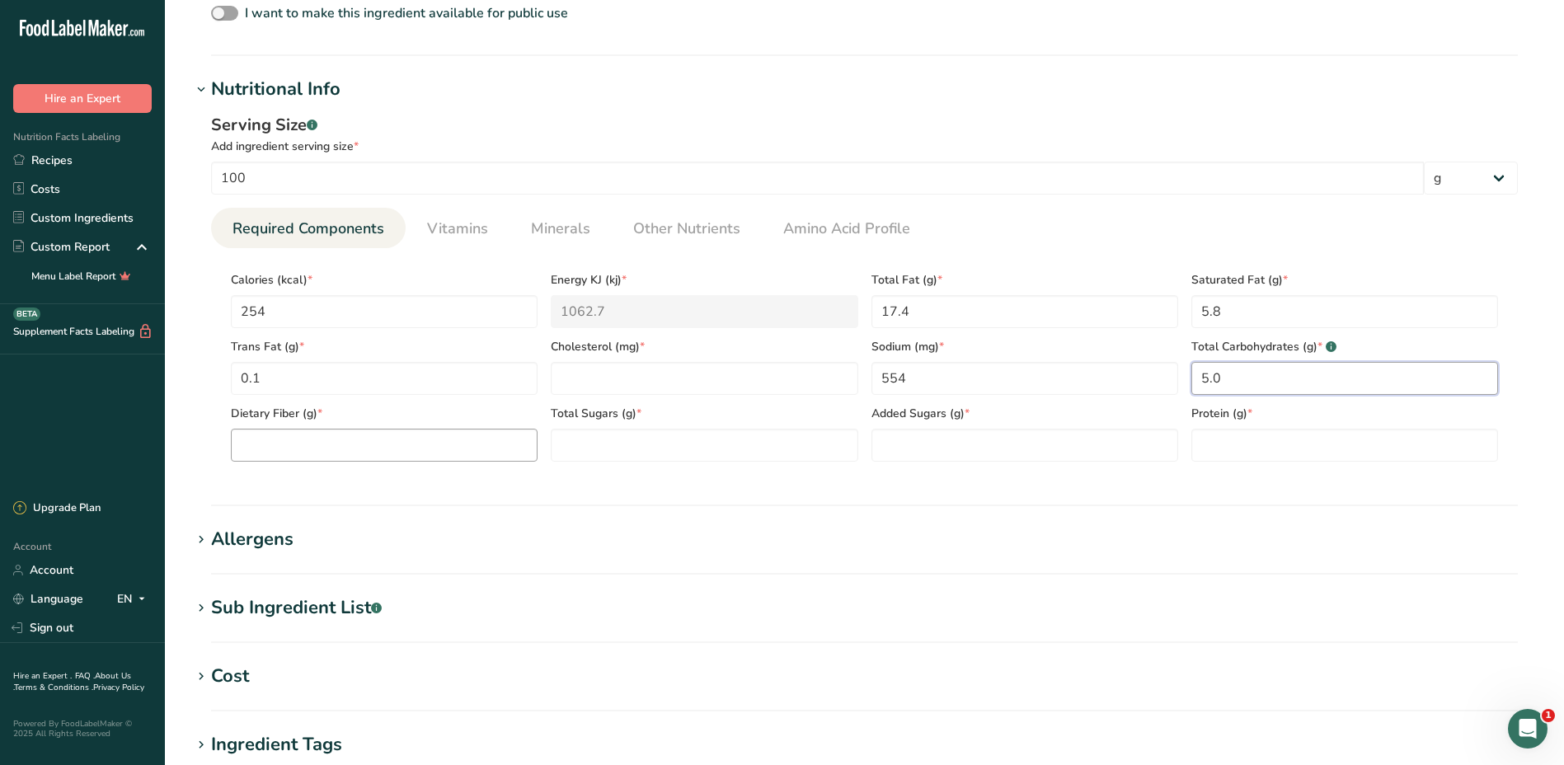
type Carbohydrates "5.0"
click at [371, 442] on Fiber "number" at bounding box center [384, 445] width 307 height 33
type Fiber "0.2"
click at [610, 448] on Sugars "number" at bounding box center [704, 445] width 307 height 33
type Sugars "0"
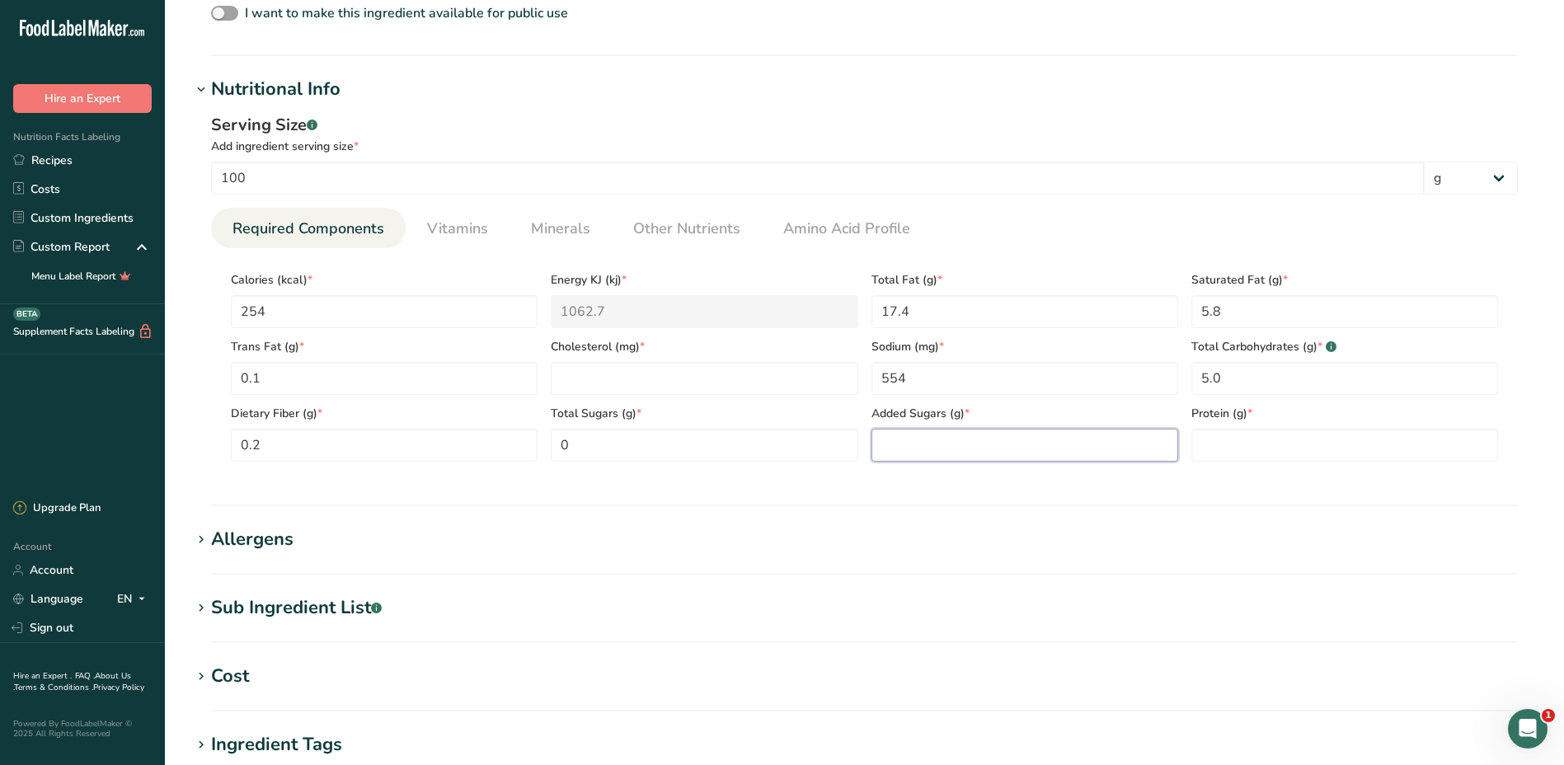
click at [946, 450] on Sugars "number" at bounding box center [1024, 445] width 307 height 33
type Sugars "0"
click at [1273, 442] on input "number" at bounding box center [1344, 445] width 307 height 33
type input "17.0"
click at [653, 572] on section "Allergens Add any known allergens associated with your ingredient Soy Tree Nuts…" at bounding box center [864, 550] width 1346 height 49
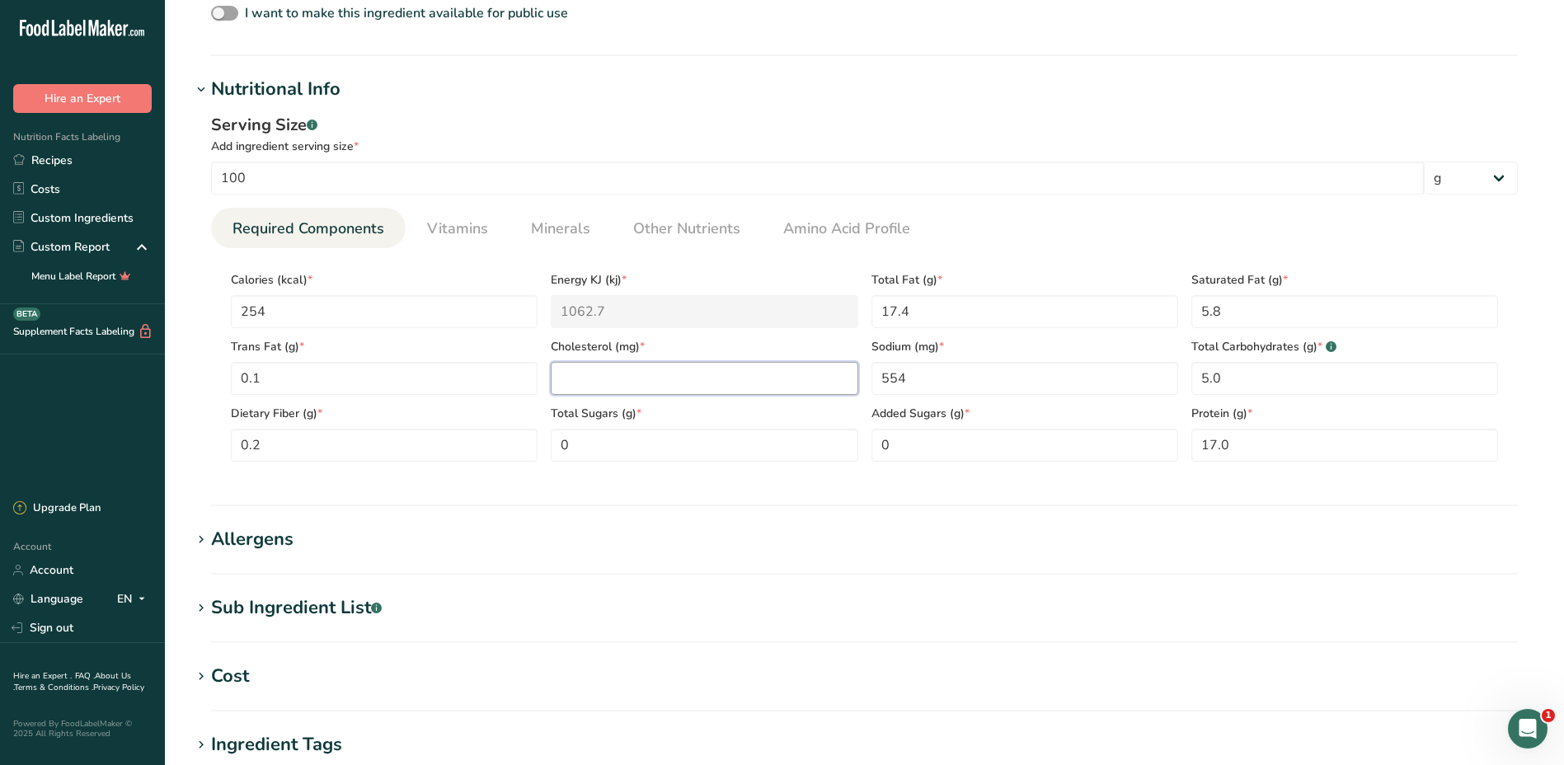
click at [650, 369] on input "number" at bounding box center [704, 378] width 307 height 33
type input "0"
click at [579, 584] on section "Add new ingredient Back to recipe Ingredient Spec Sheet .a-a{fill:#347362;}.b-a…" at bounding box center [864, 243] width 1399 height 1640
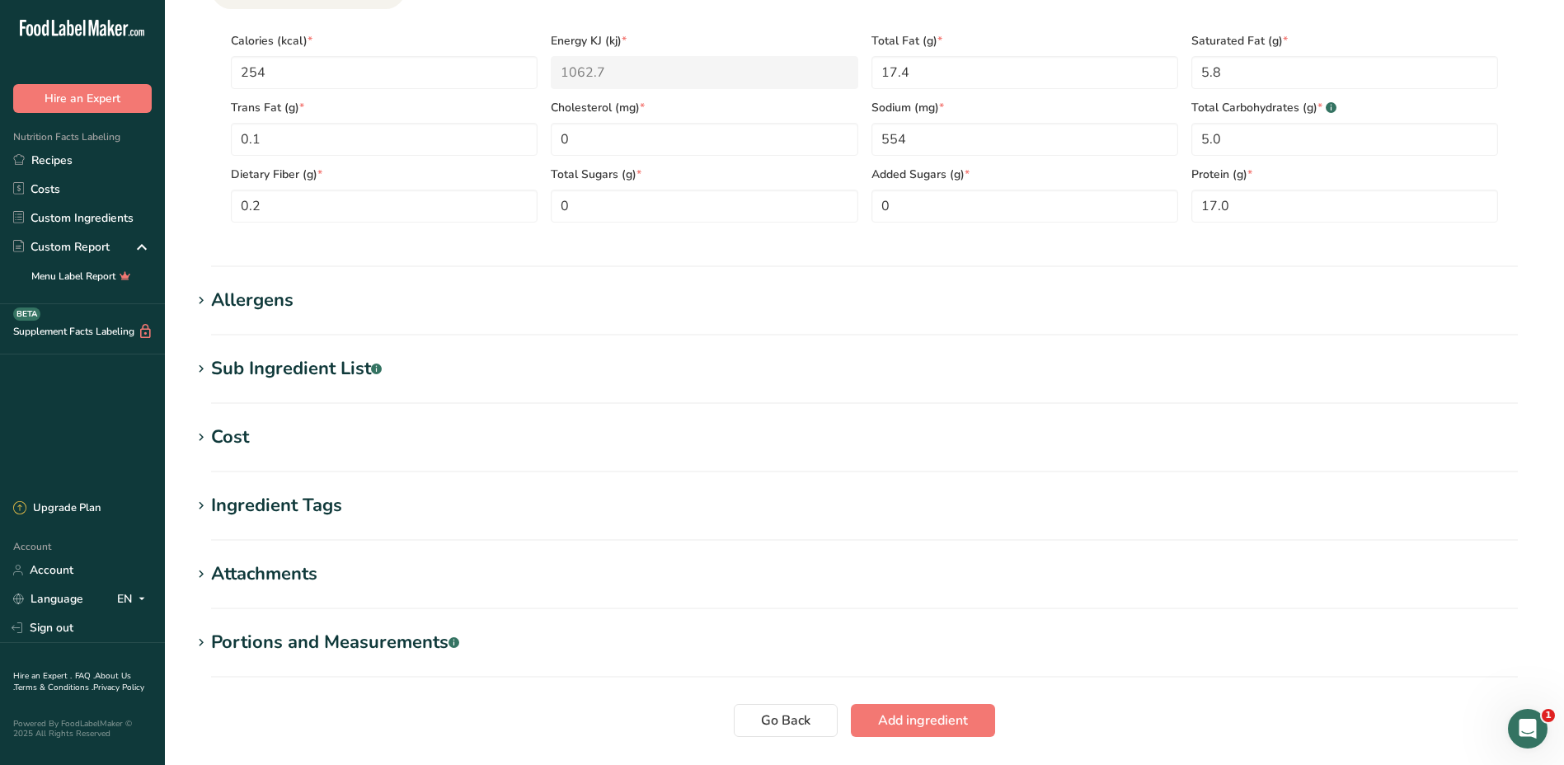
scroll to position [824, 0]
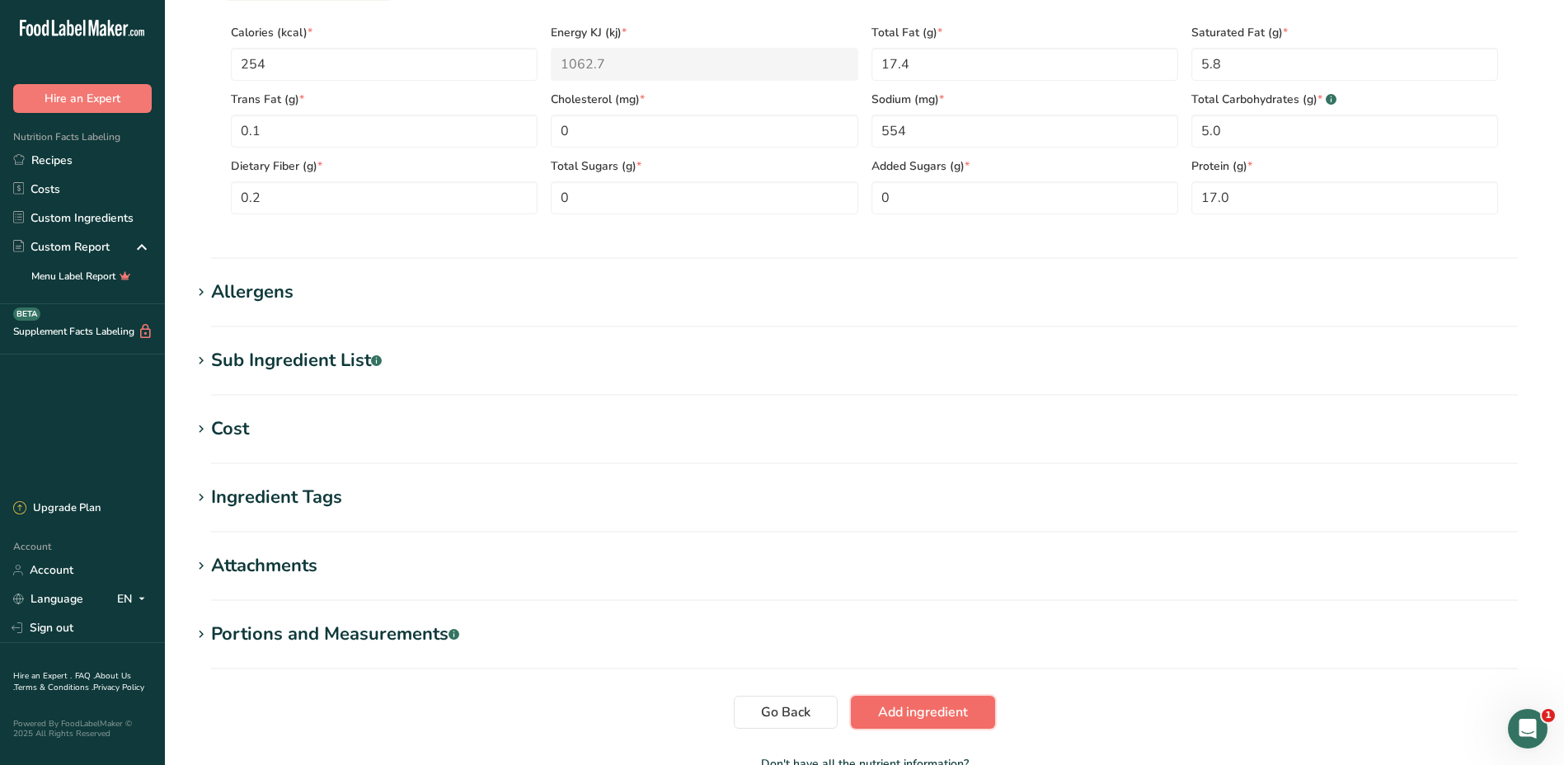
click at [909, 716] on span "Add ingredient" at bounding box center [923, 712] width 90 height 20
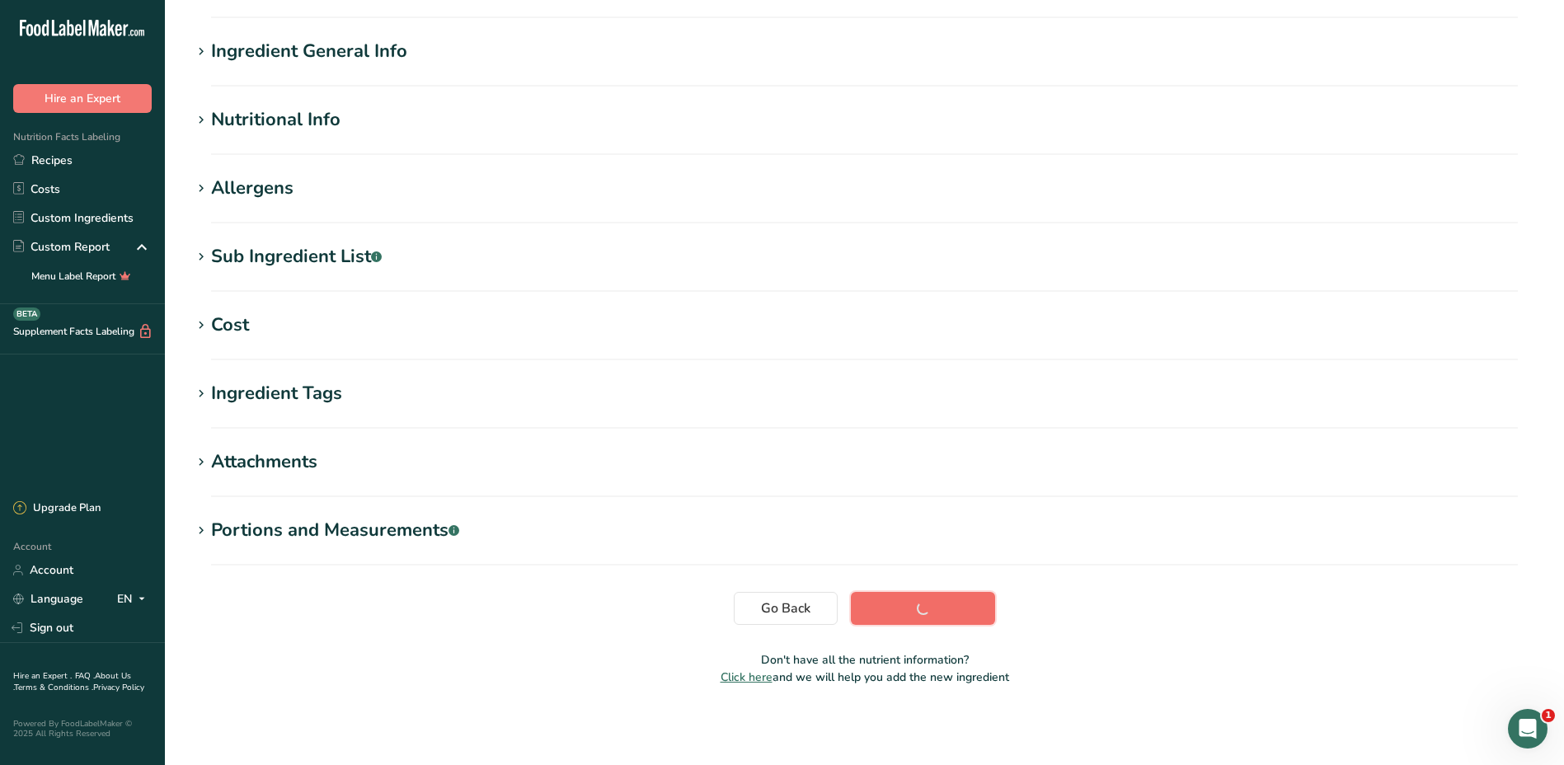
scroll to position [120, 0]
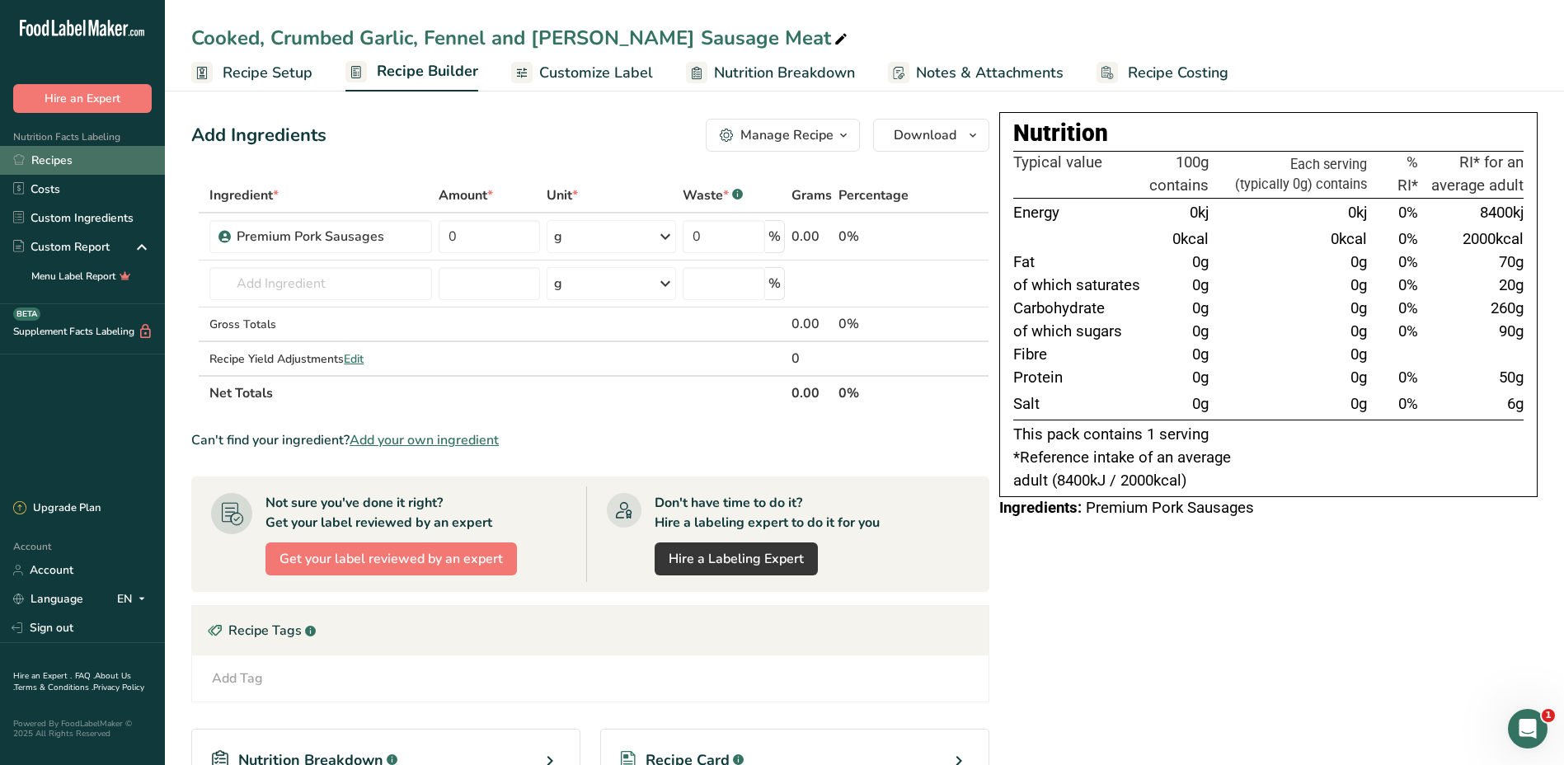
click at [57, 164] on link "Recipes" at bounding box center [82, 160] width 165 height 29
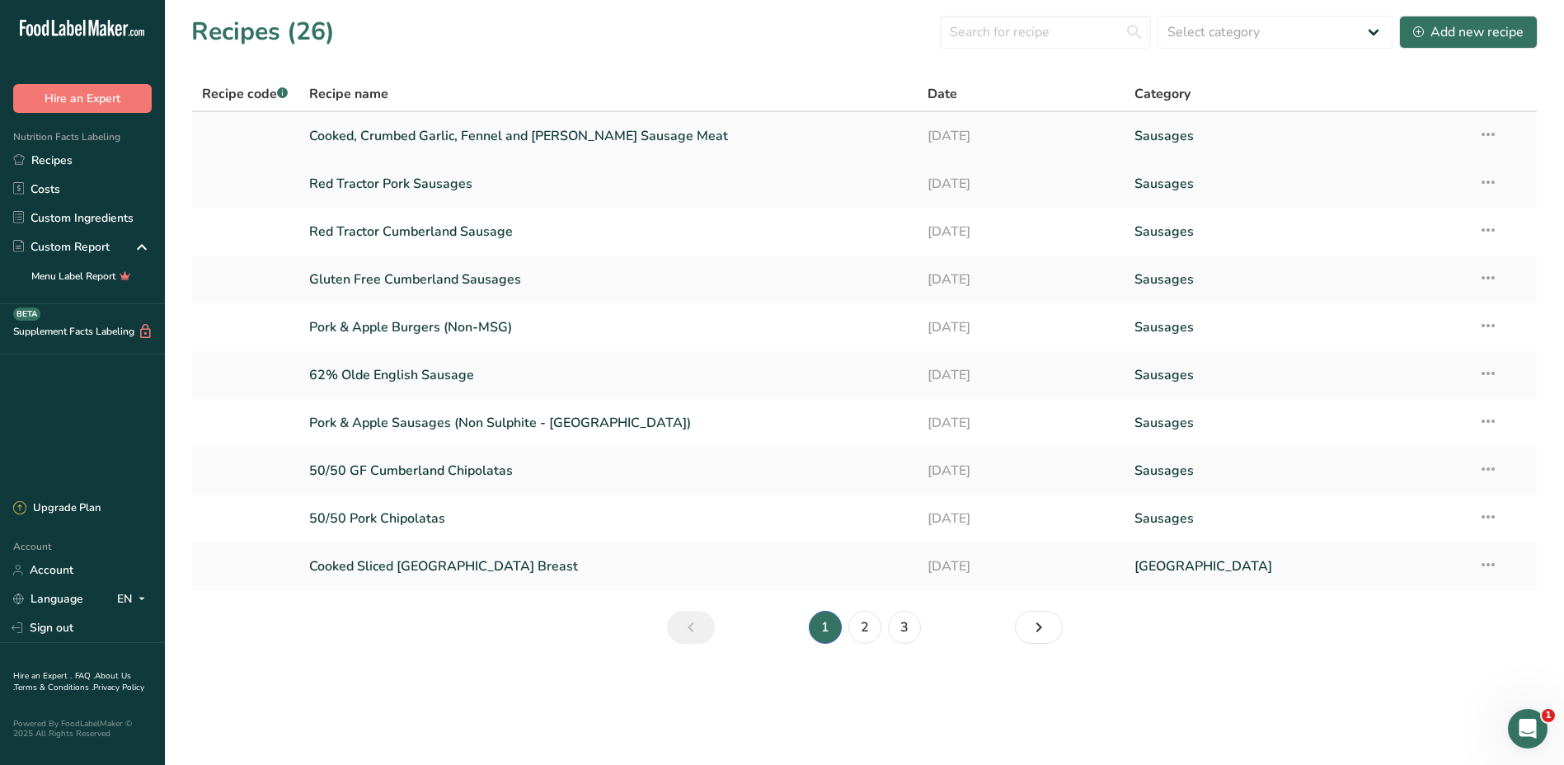
click at [463, 139] on link "Cooked, Crumbed Garlic, Fennel and Rosemary Sausage Meat" at bounding box center [608, 136] width 599 height 35
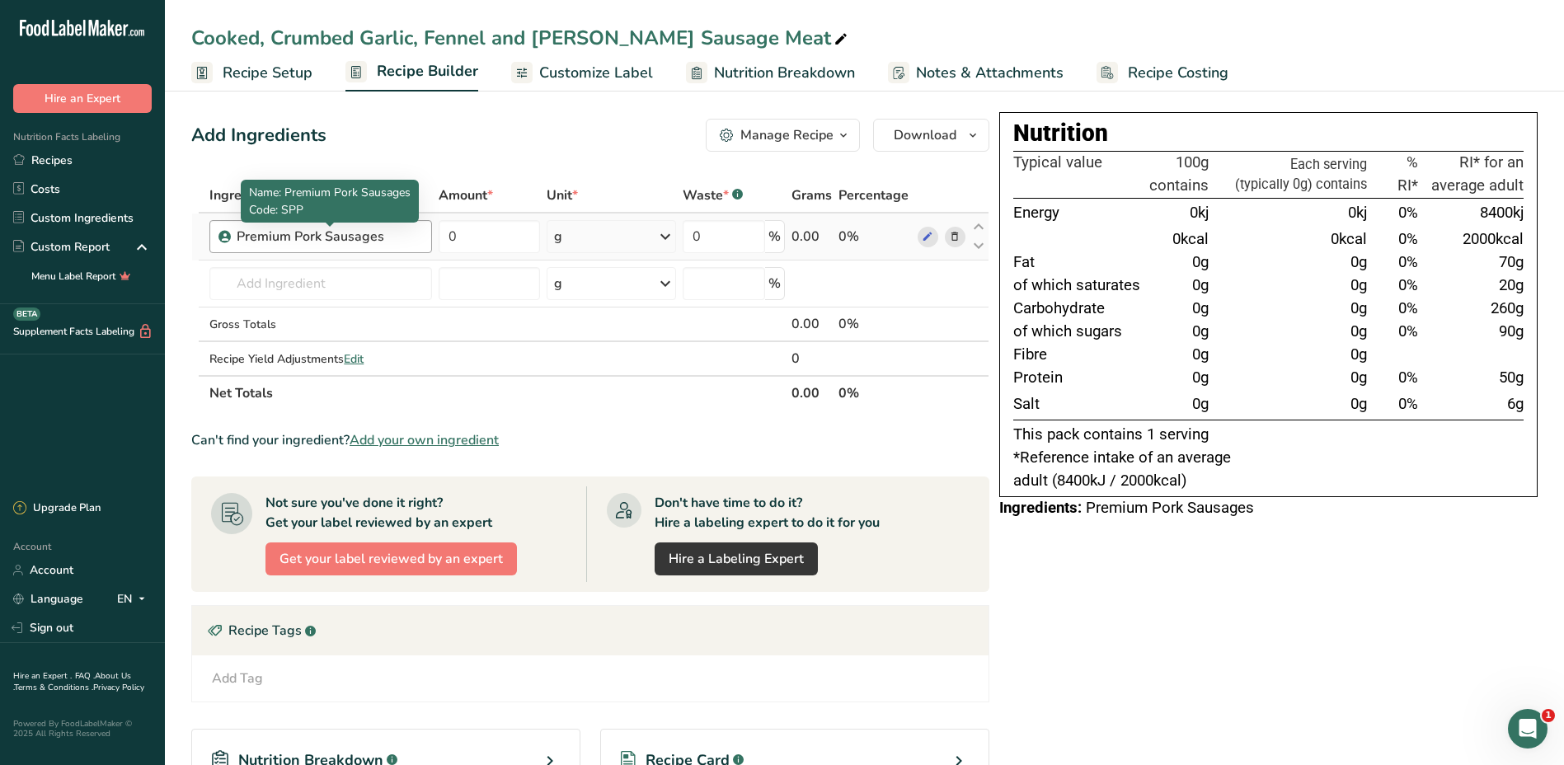
click at [392, 235] on div "Premium Pork Sausages" at bounding box center [329, 237] width 185 height 20
click at [391, 235] on div "Premium Pork Sausages" at bounding box center [329, 237] width 185 height 20
click at [955, 235] on icon at bounding box center [955, 236] width 12 height 17
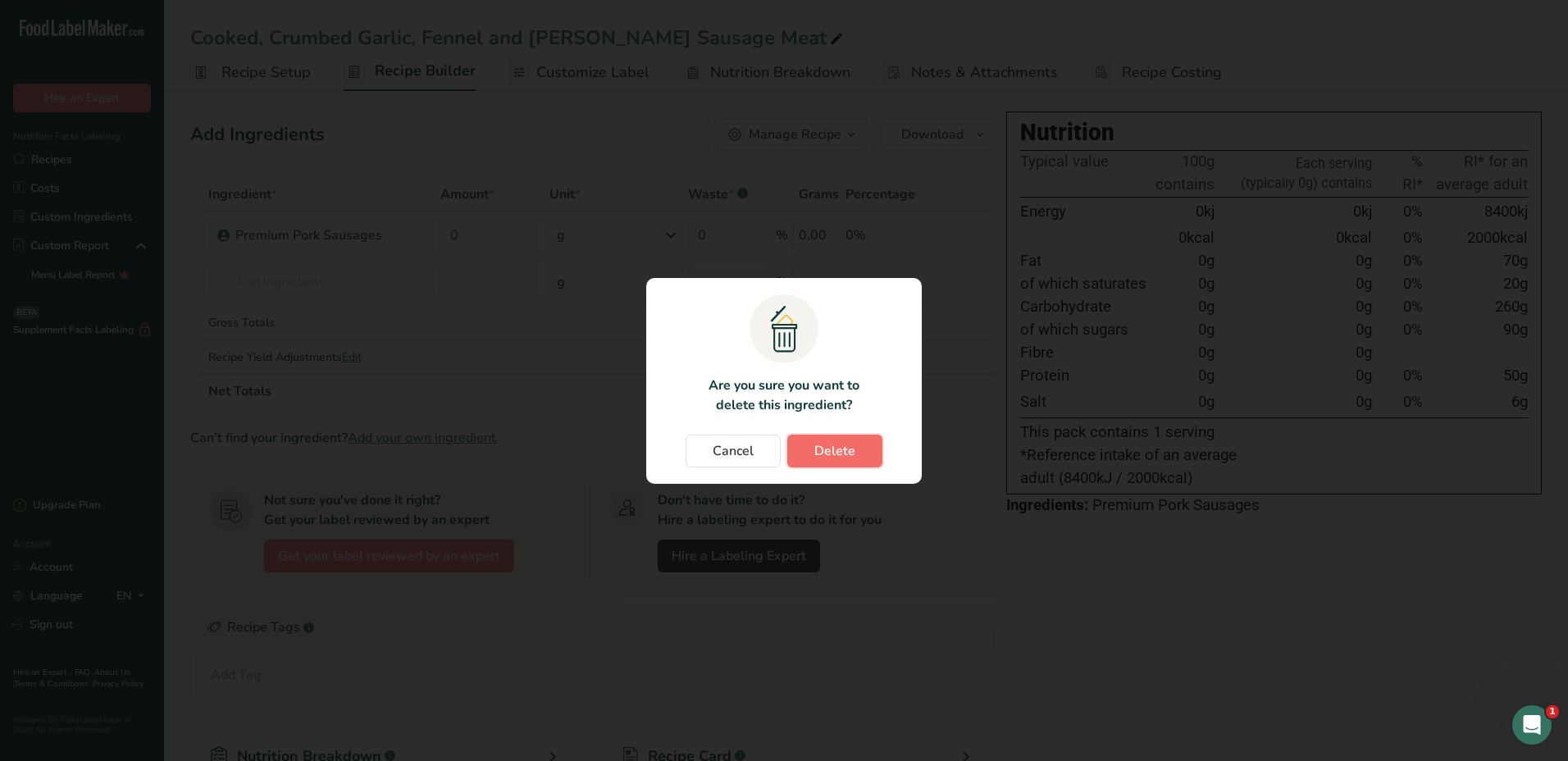
click at [815, 452] on span "Delete" at bounding box center [834, 451] width 41 height 20
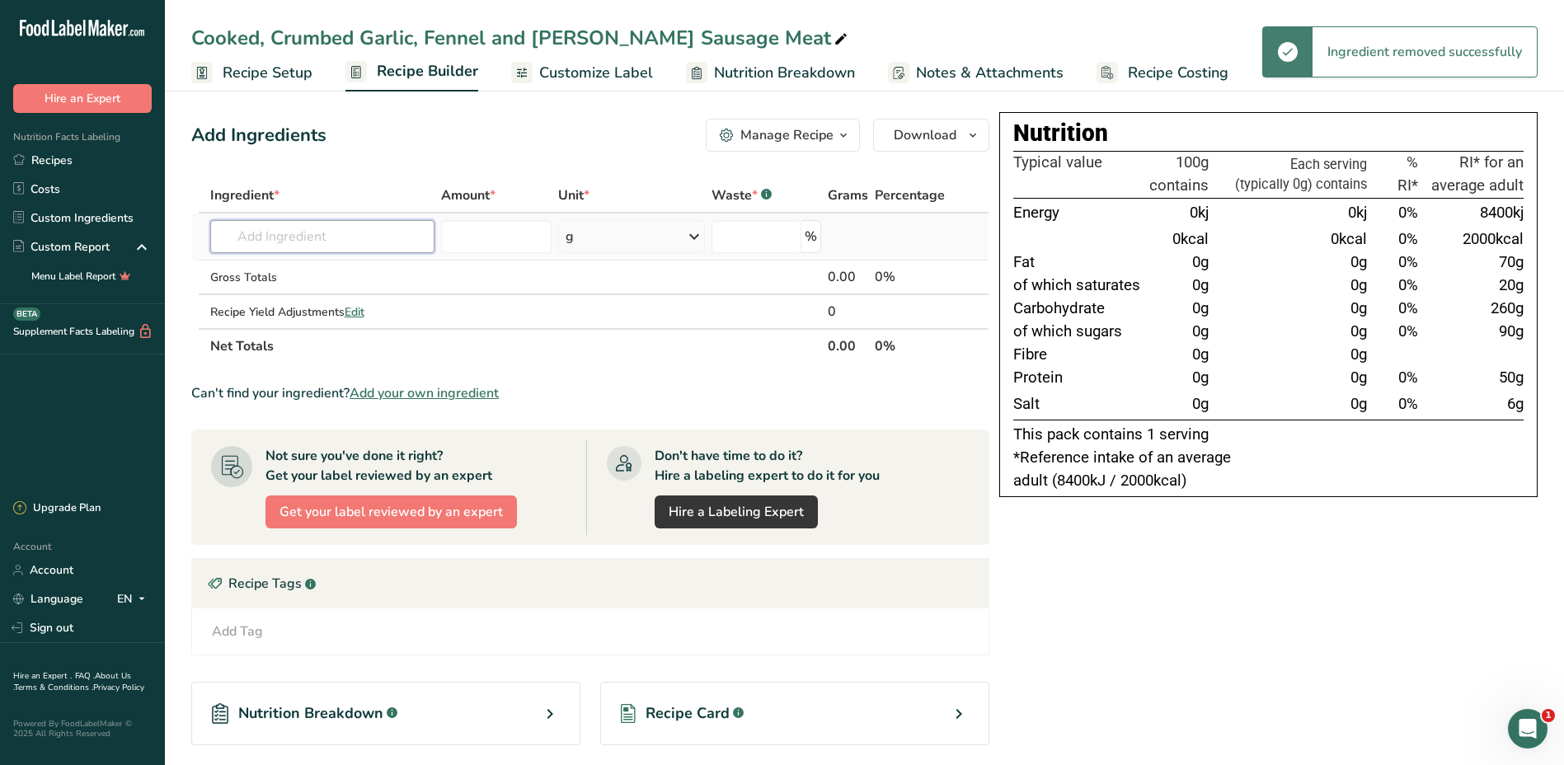
click at [329, 232] on input "text" at bounding box center [322, 236] width 225 height 33
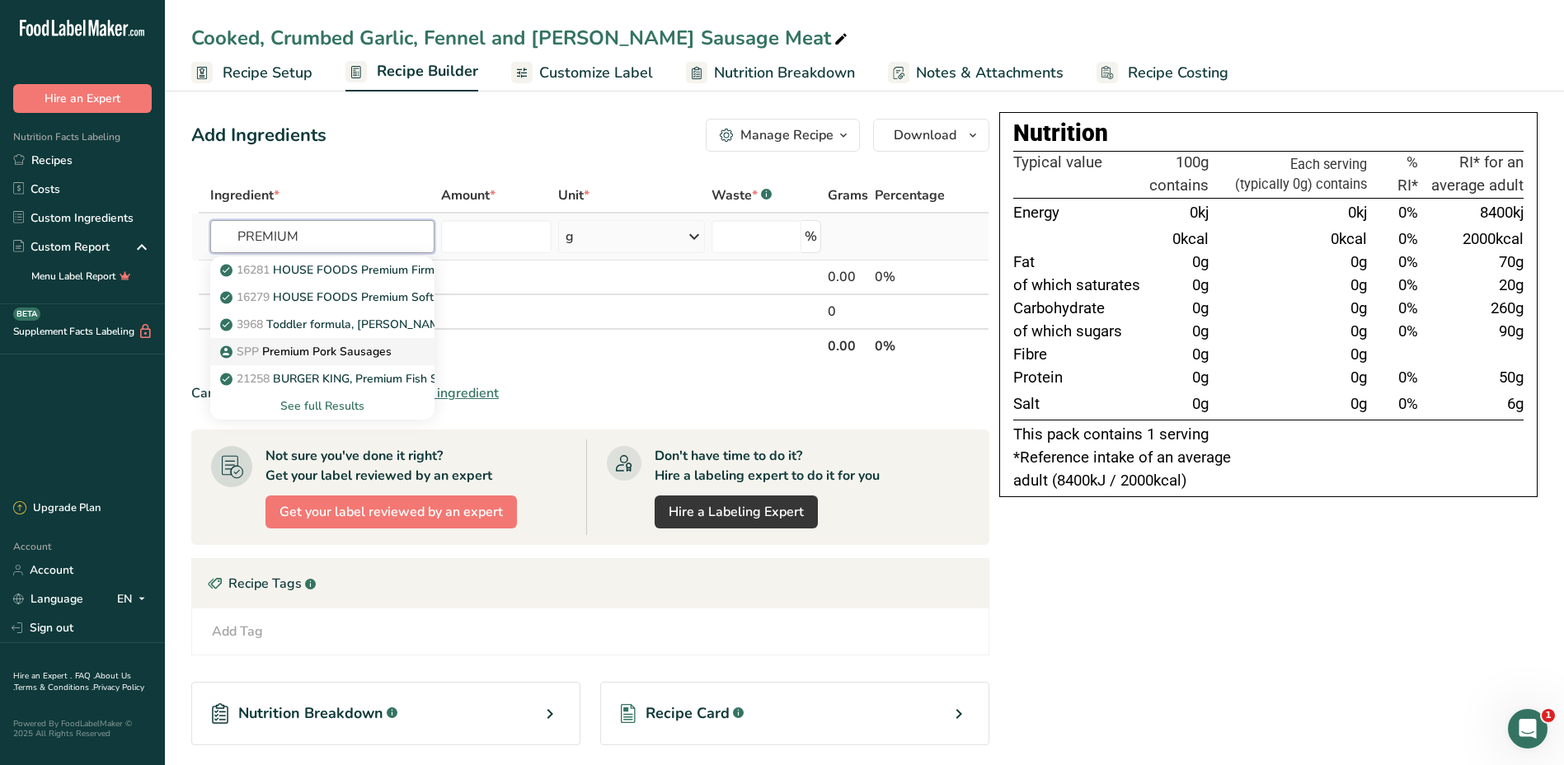
type input "PREMIUM"
click at [315, 356] on p "SPP Premium Pork Sausages" at bounding box center [307, 351] width 168 height 17
type input "Premium Pork Sausages"
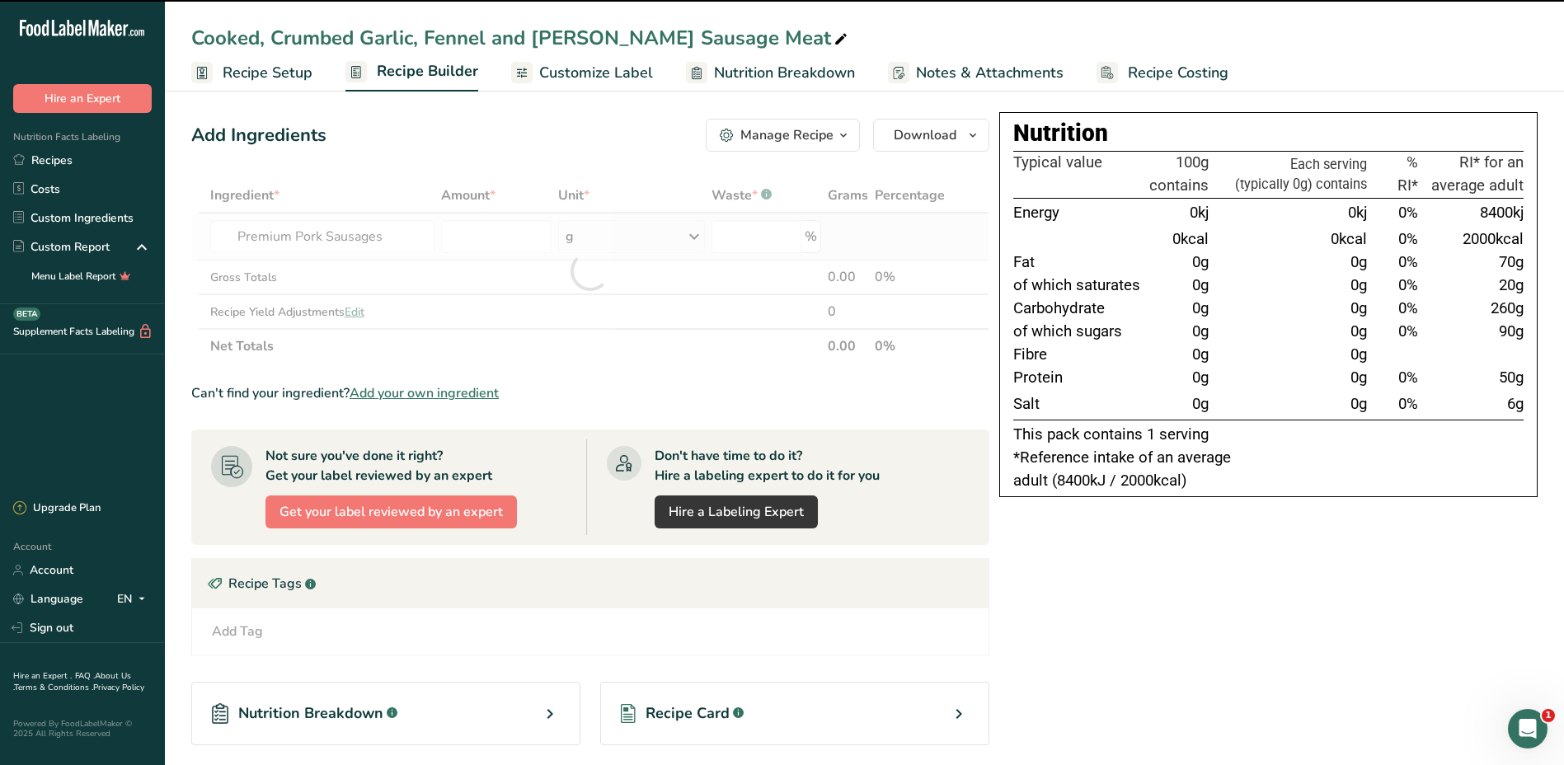
type input "0"
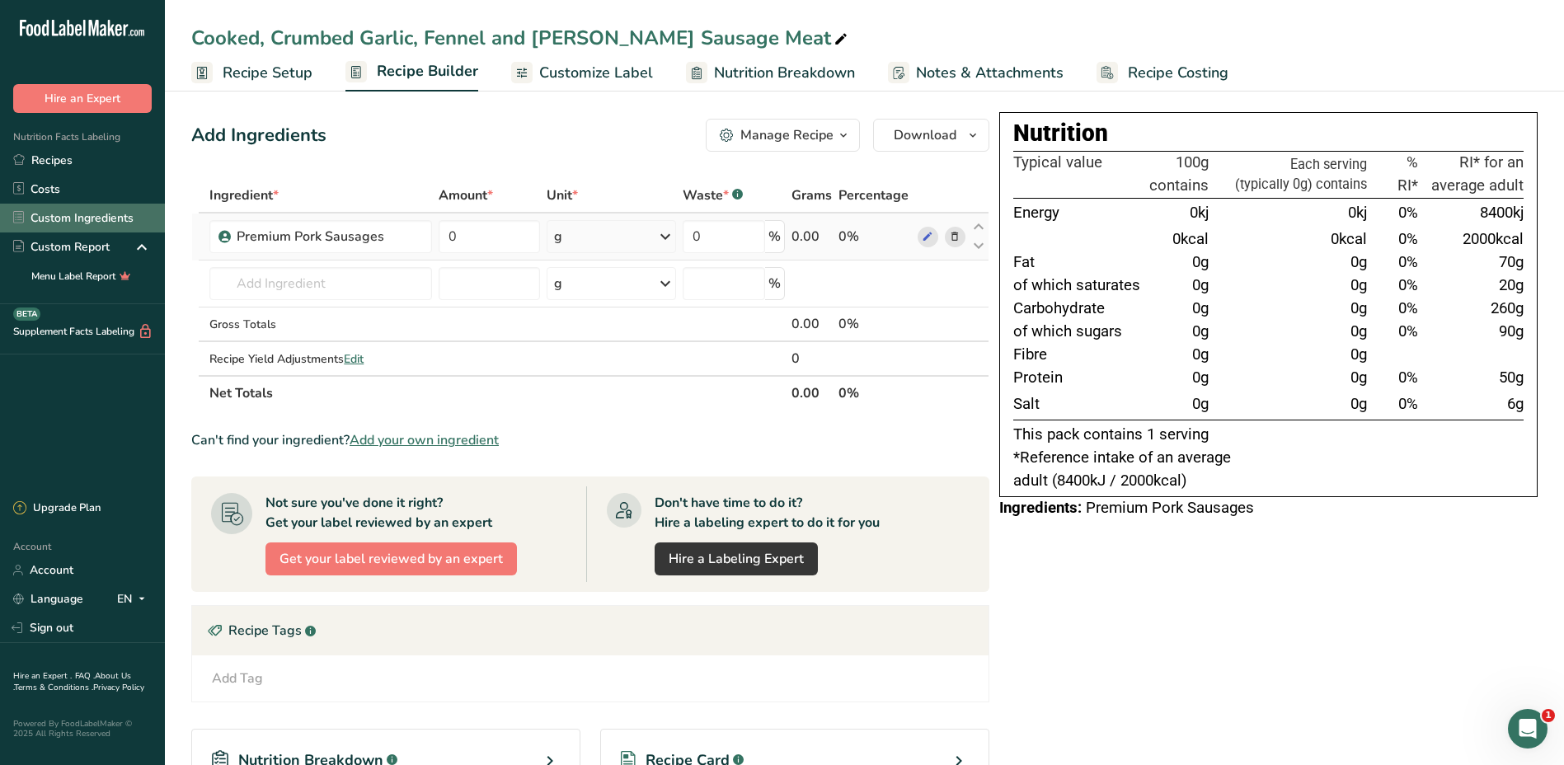
click at [96, 221] on link "Custom Ingredients" at bounding box center [82, 218] width 165 height 29
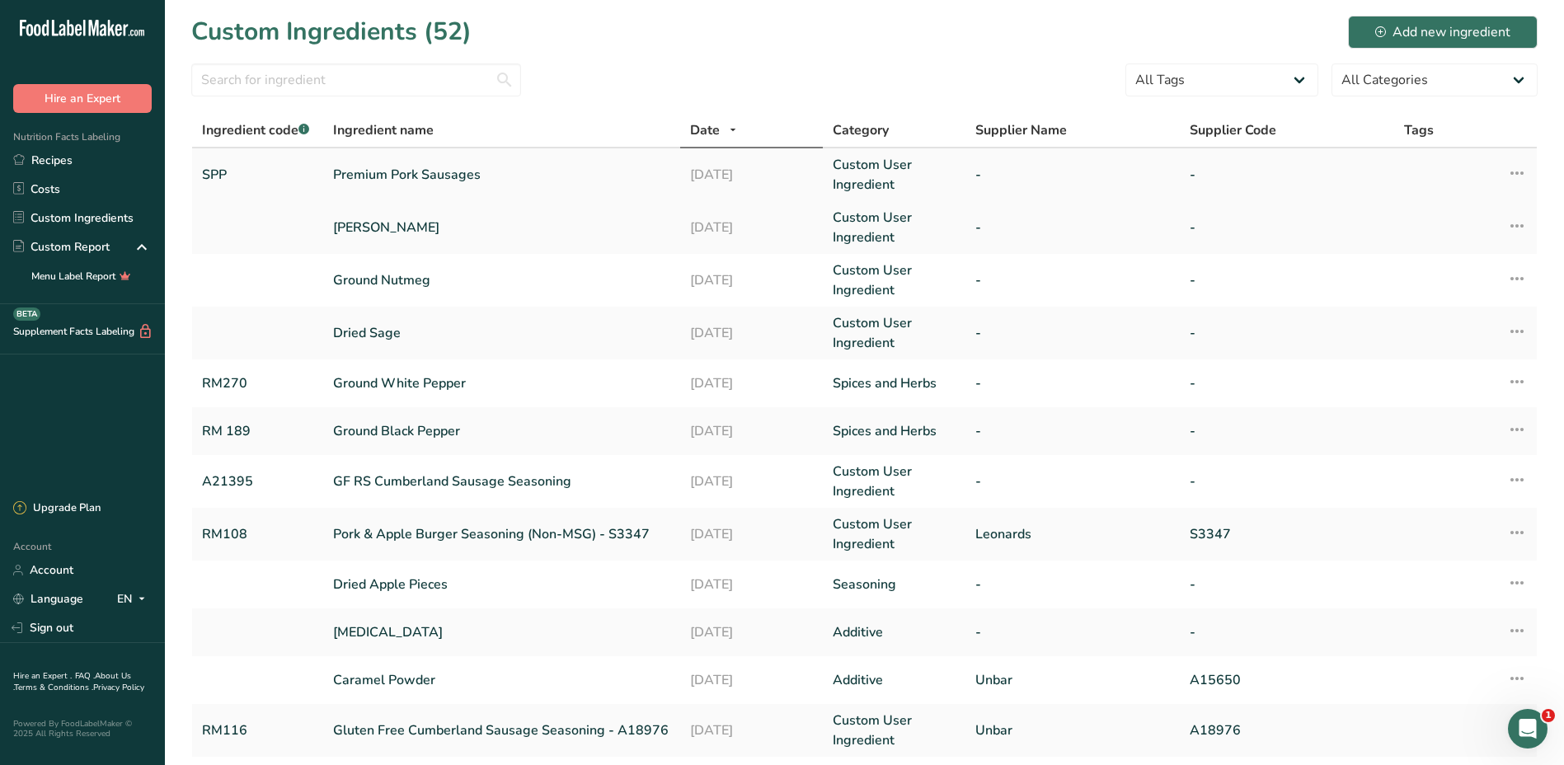
click at [390, 175] on link "Premium Pork Sausages" at bounding box center [501, 175] width 337 height 20
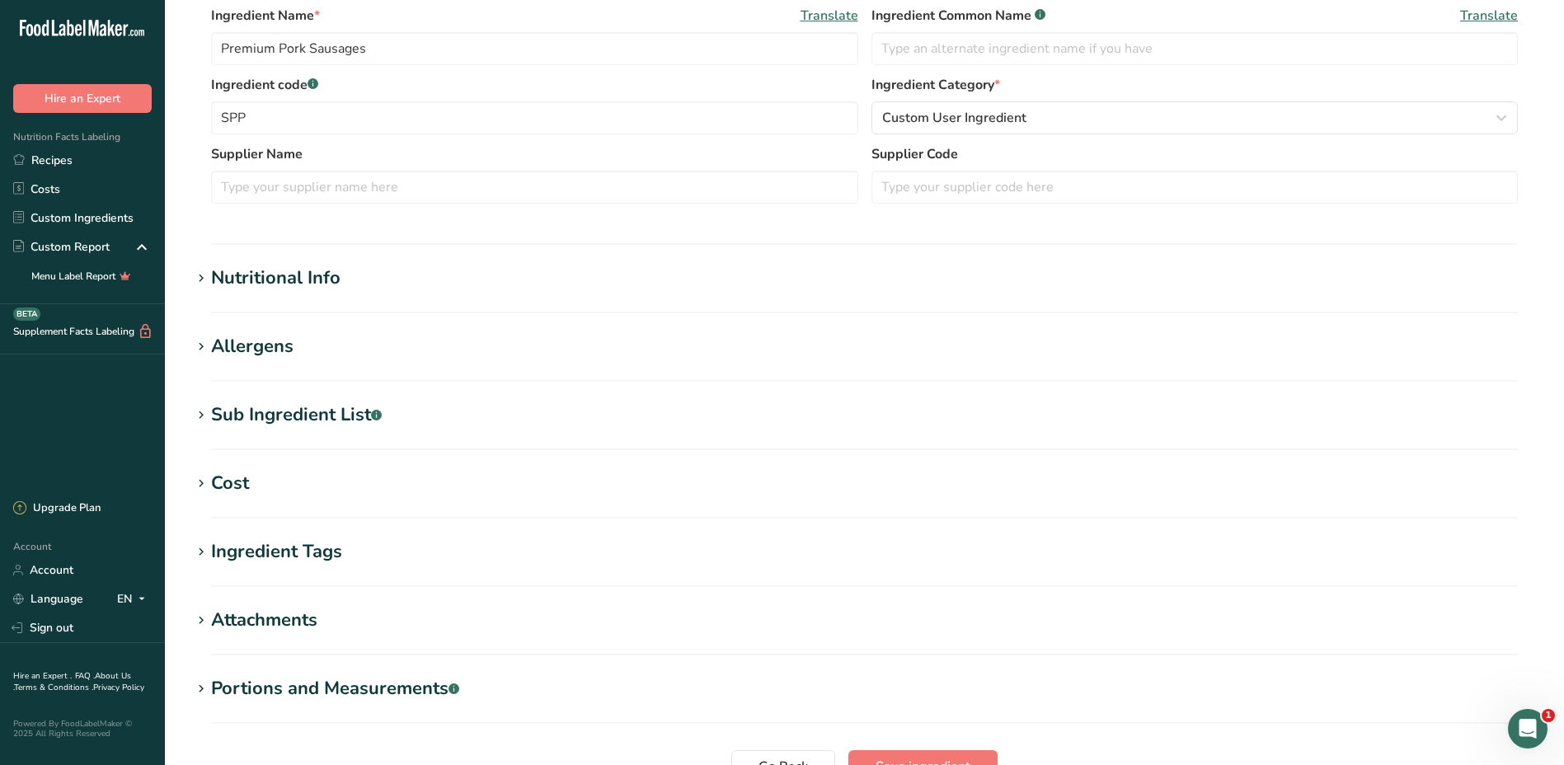
scroll to position [412, 0]
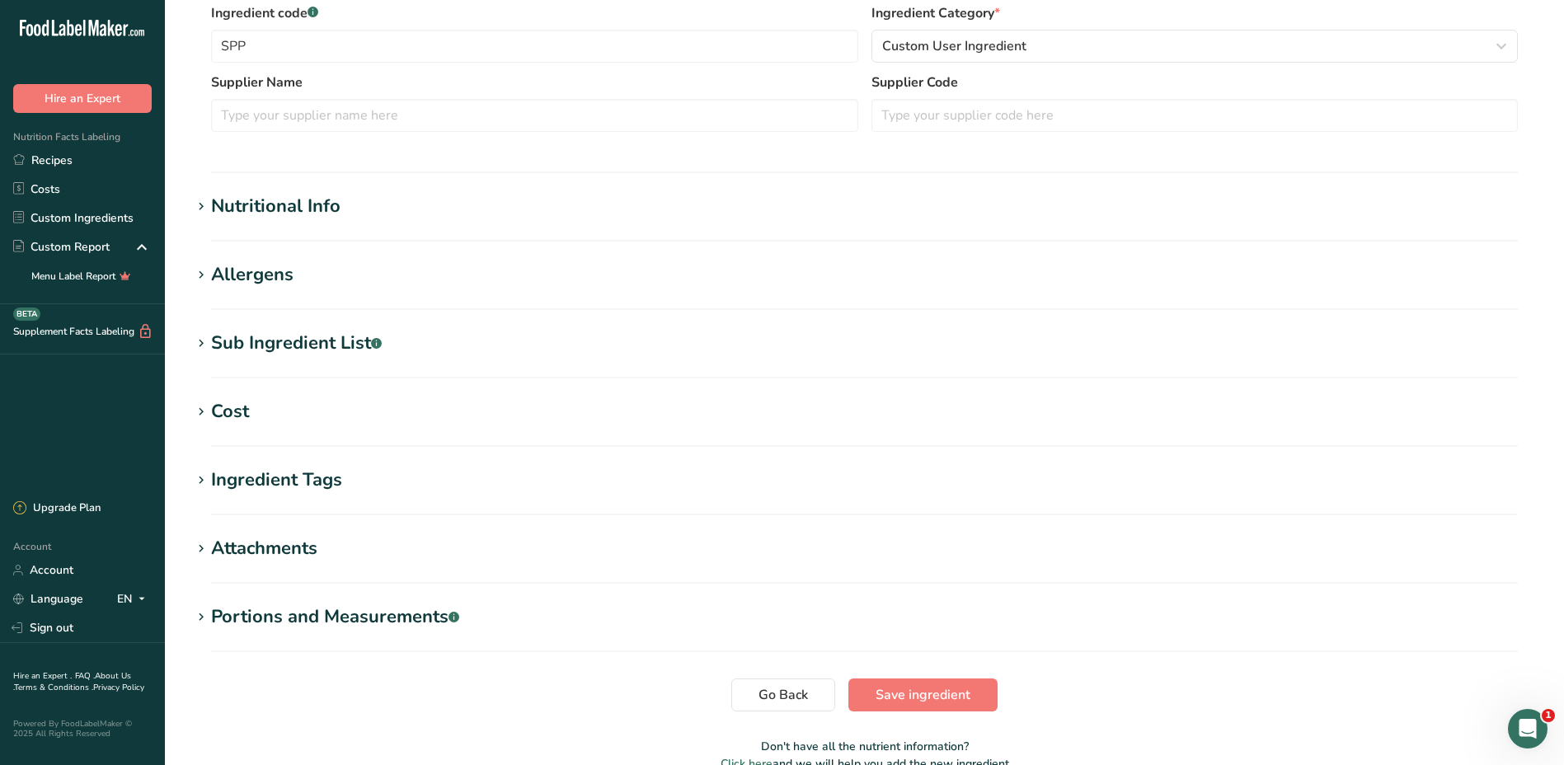
click at [213, 204] on div "Nutritional Info" at bounding box center [275, 206] width 129 height 27
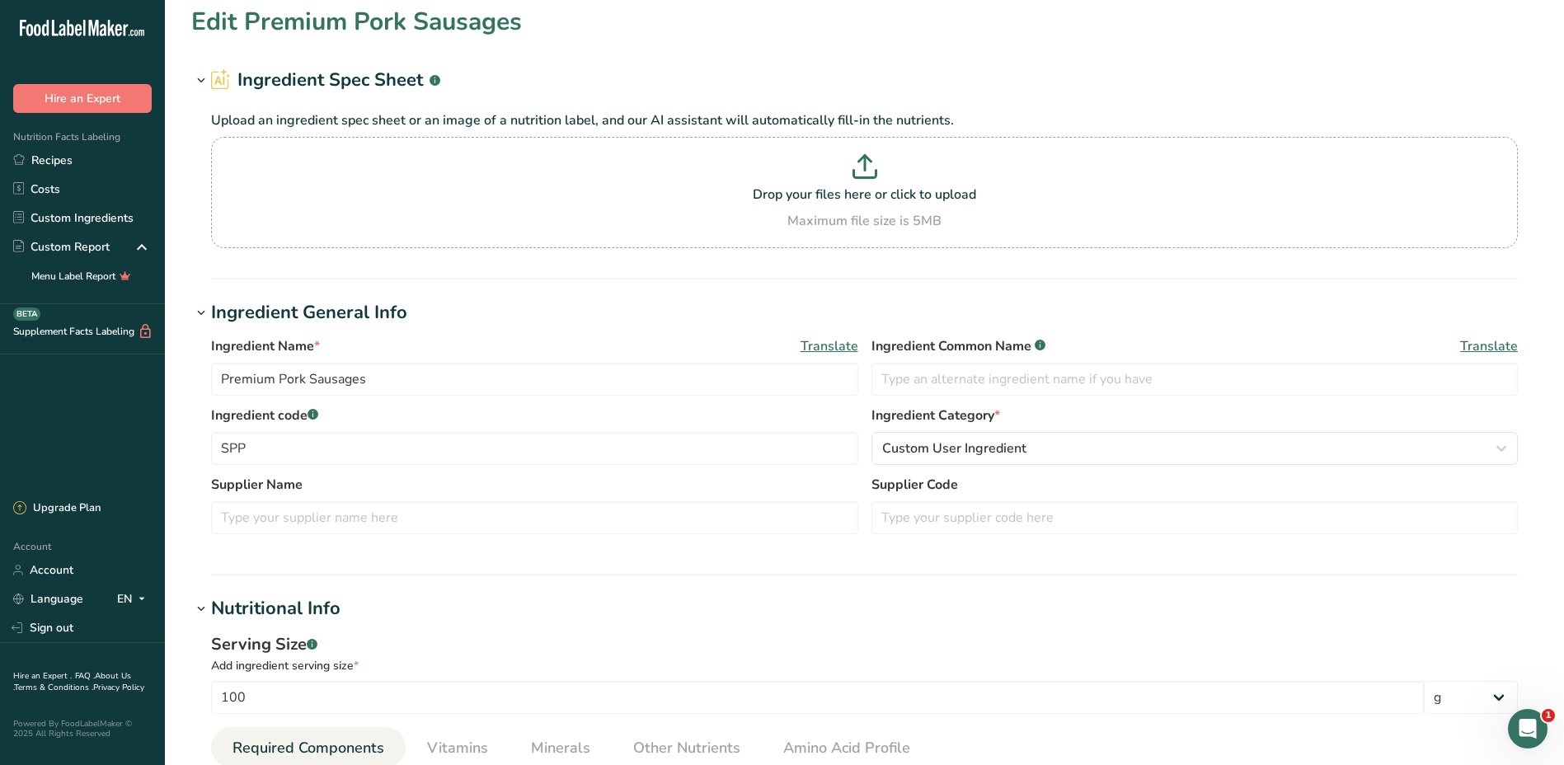
scroll to position [0, 0]
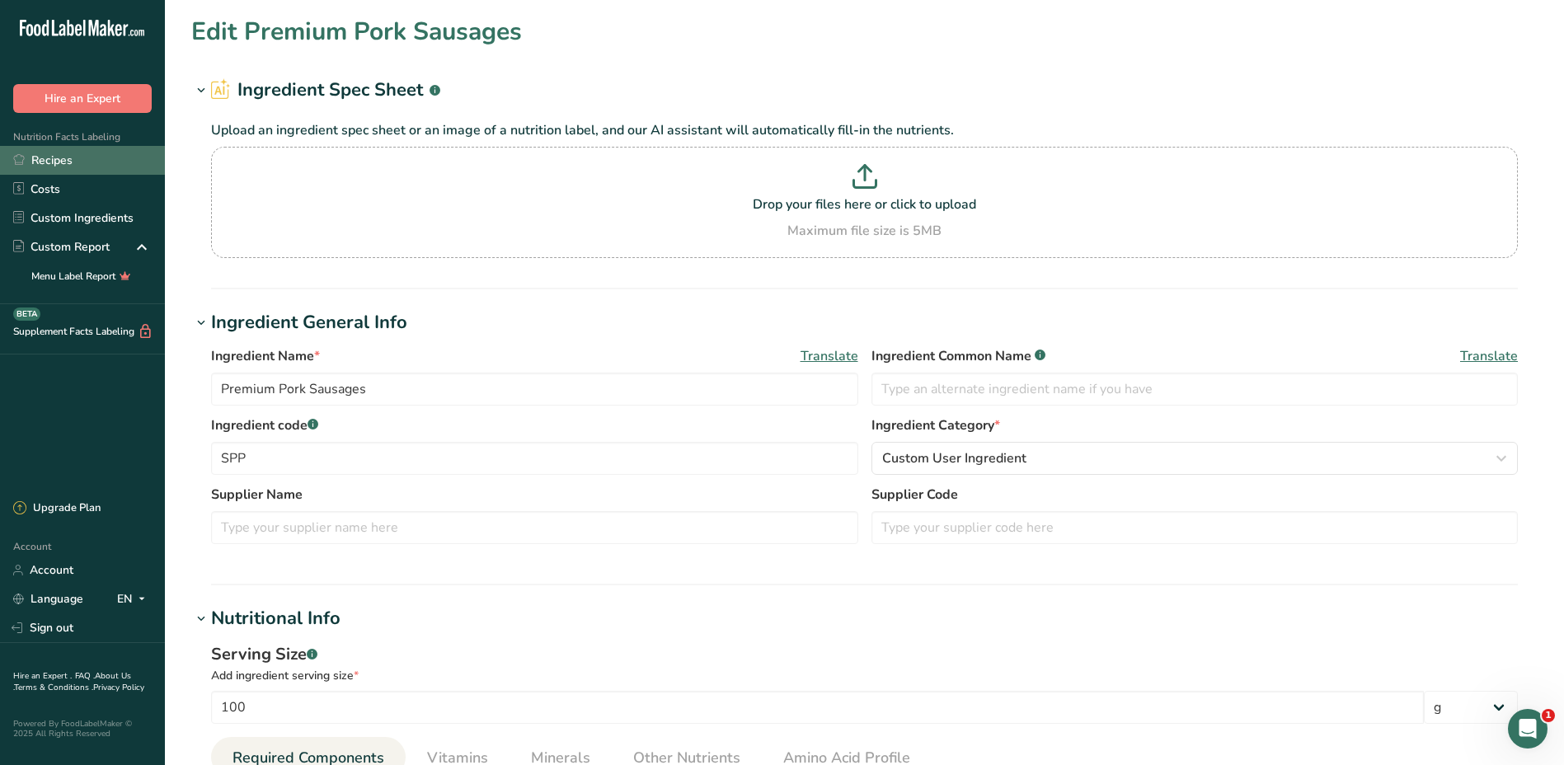
click at [78, 161] on link "Recipes" at bounding box center [82, 160] width 165 height 29
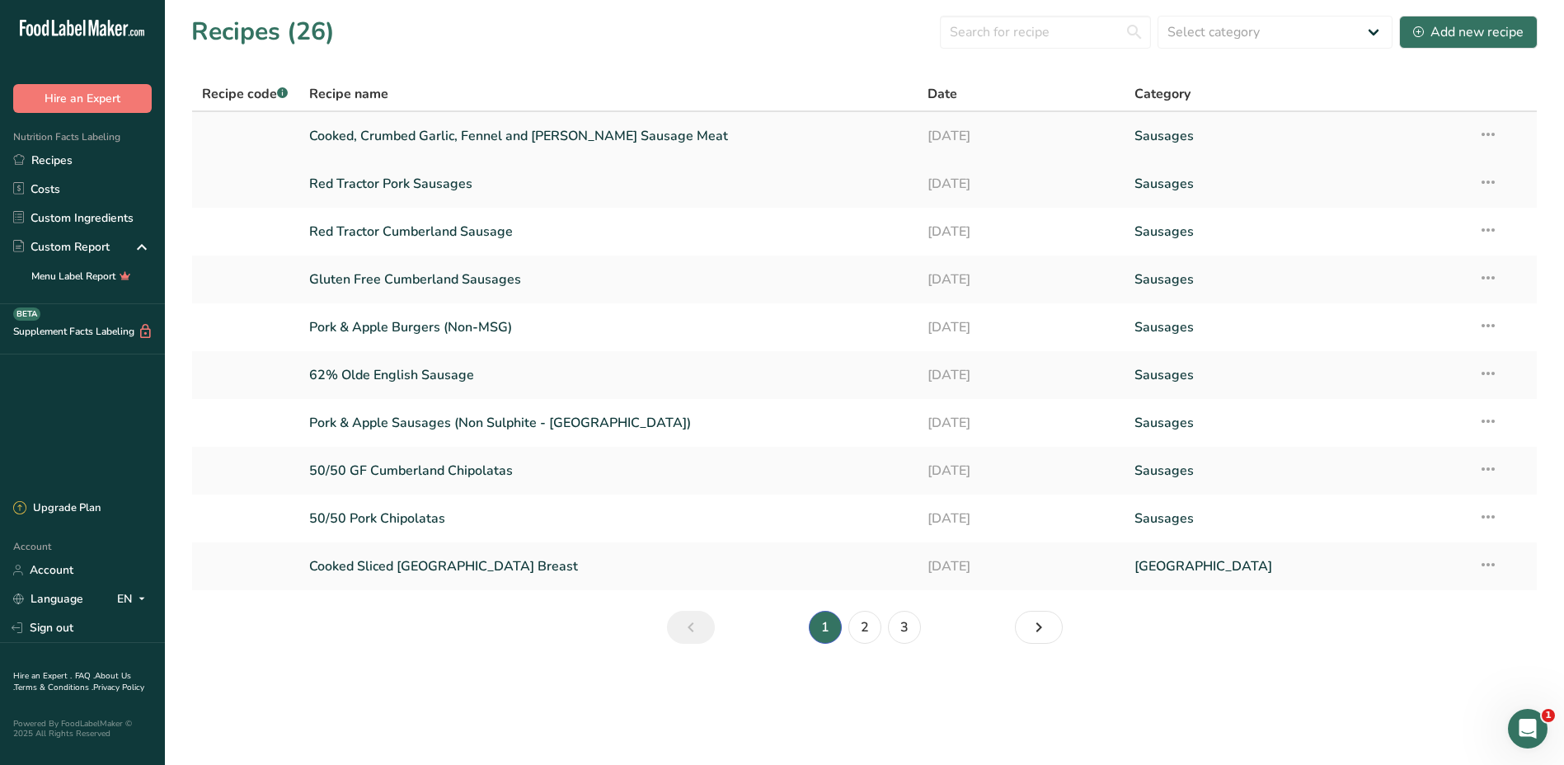
click at [423, 144] on link "Cooked, Crumbed Garlic, Fennel and Rosemary Sausage Meat" at bounding box center [608, 136] width 599 height 35
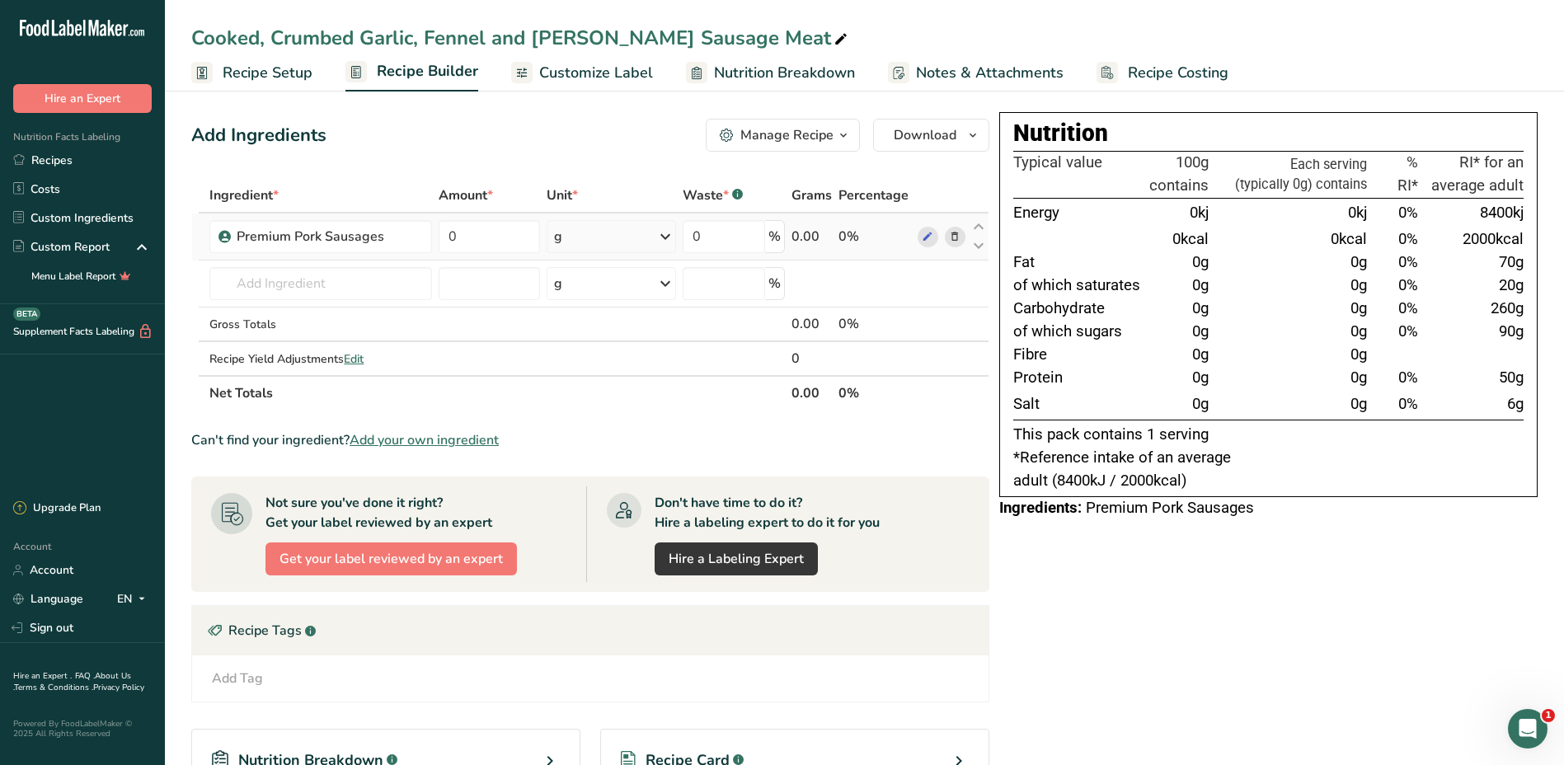
click at [959, 233] on icon at bounding box center [955, 236] width 12 height 17
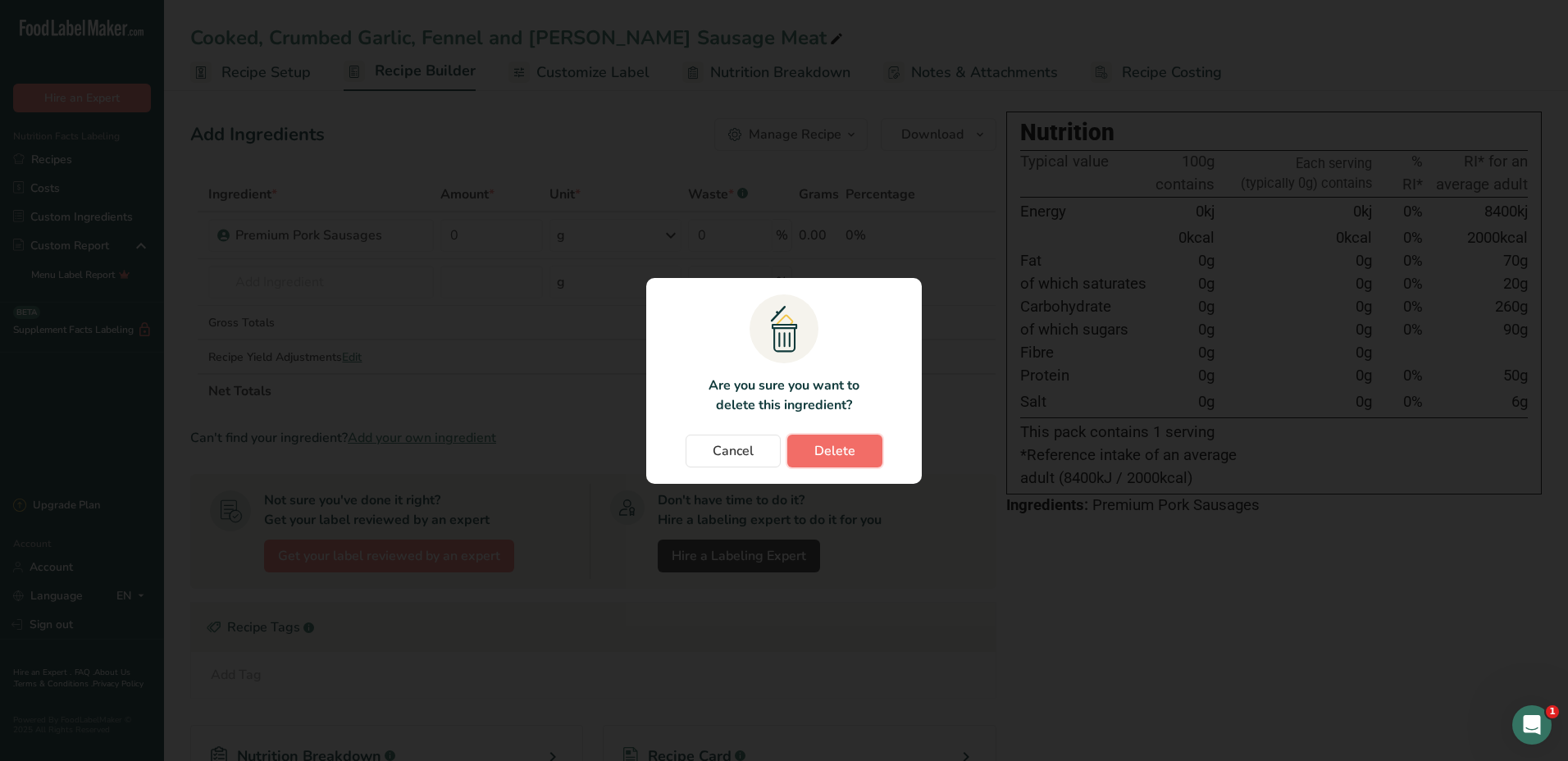
click at [815, 446] on span "Delete" at bounding box center [834, 451] width 41 height 20
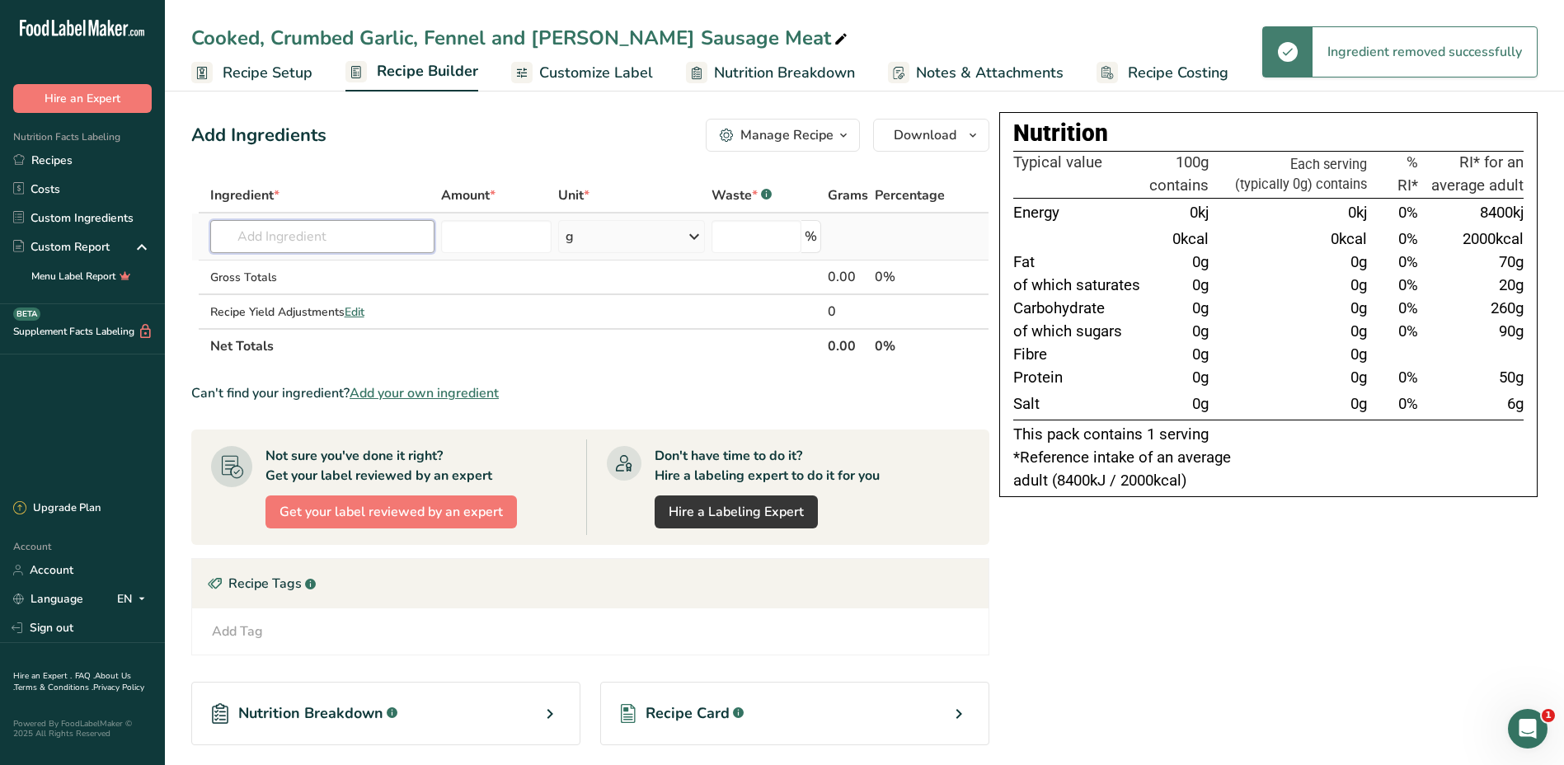
click at [331, 238] on input "text" at bounding box center [322, 236] width 225 height 33
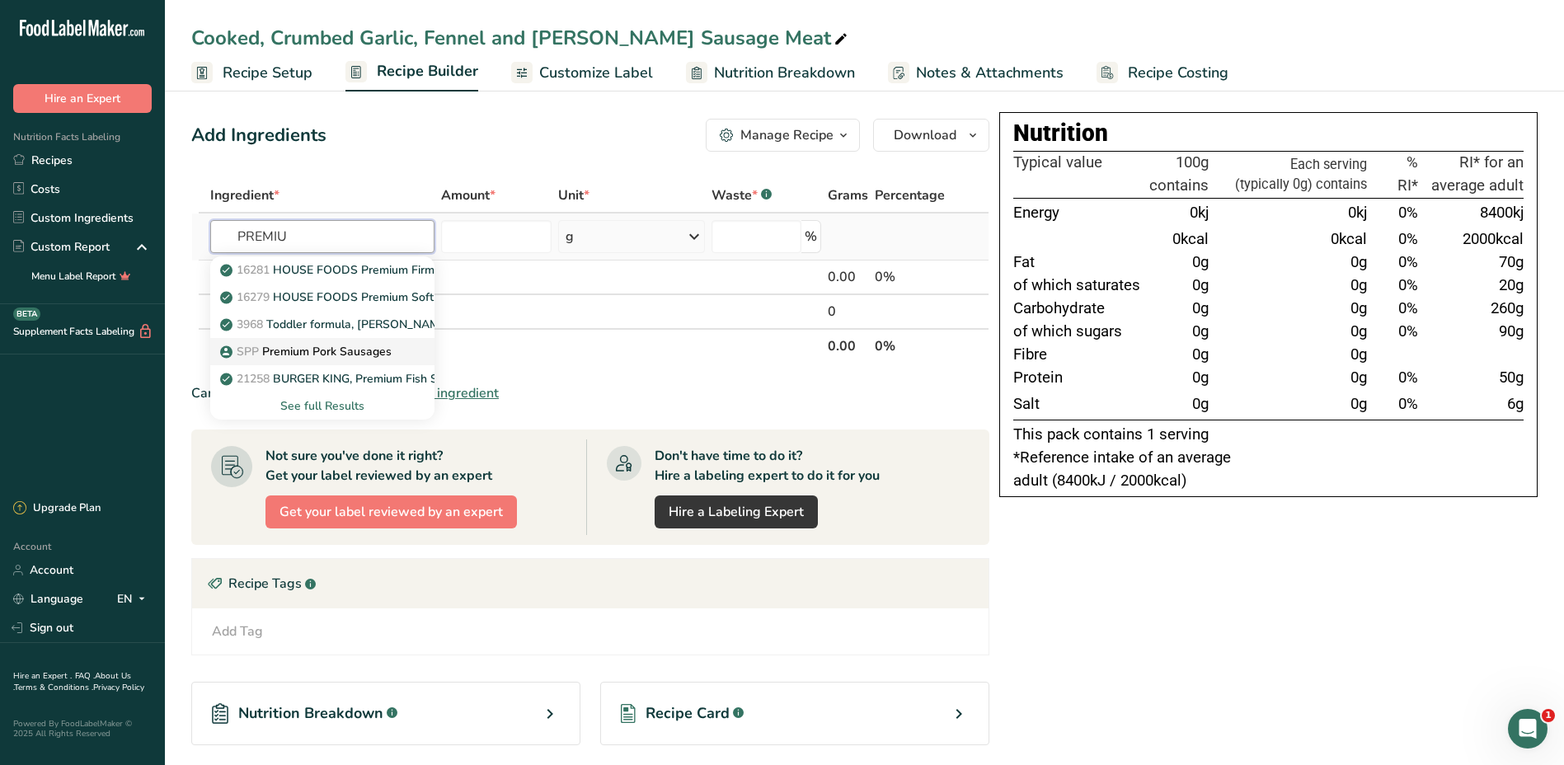
type input "PREMIU"
click at [340, 351] on p "SPP Premium Pork Sausages" at bounding box center [307, 351] width 168 height 17
type input "Premium Pork Sausages"
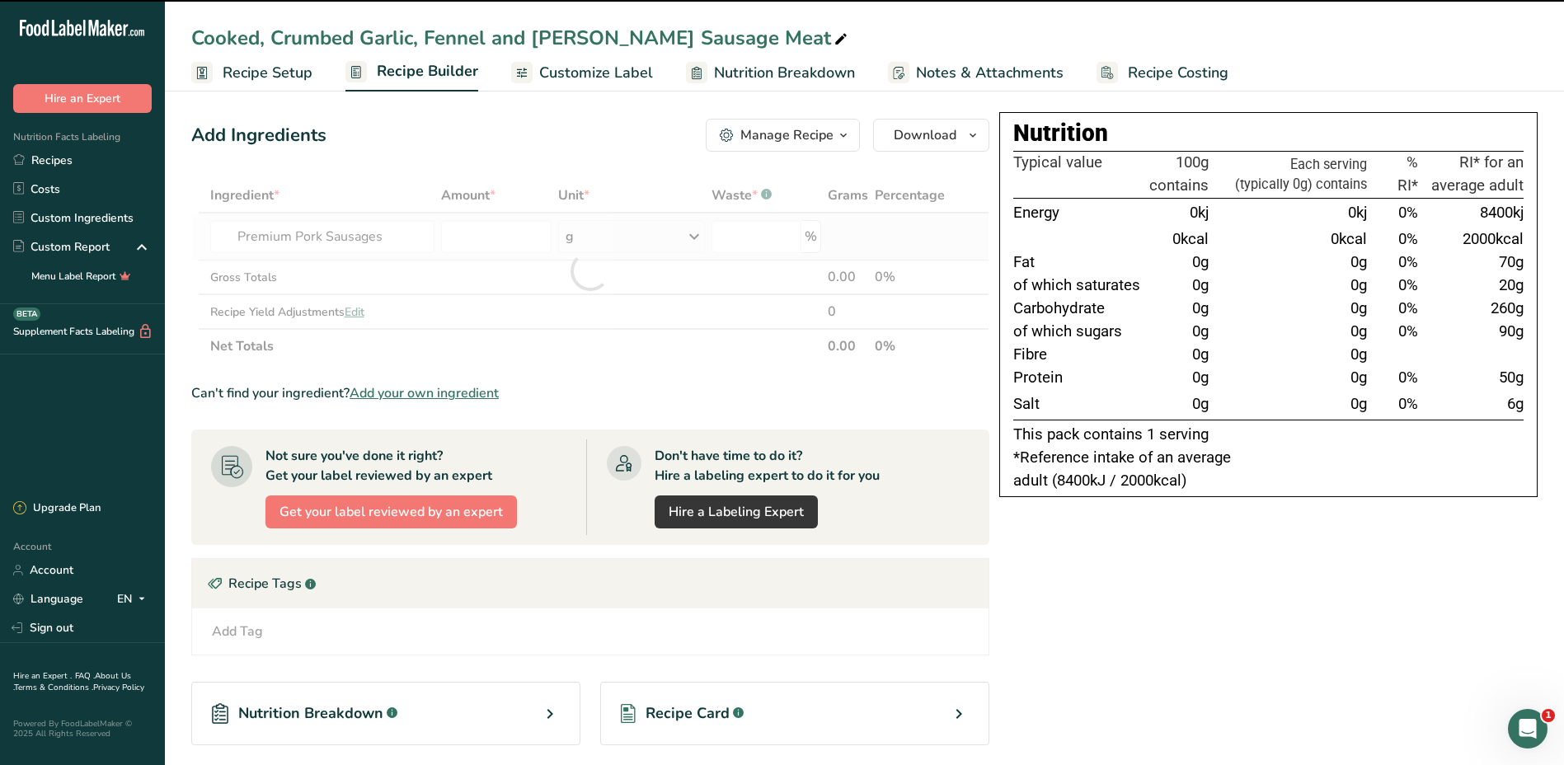
type input "0"
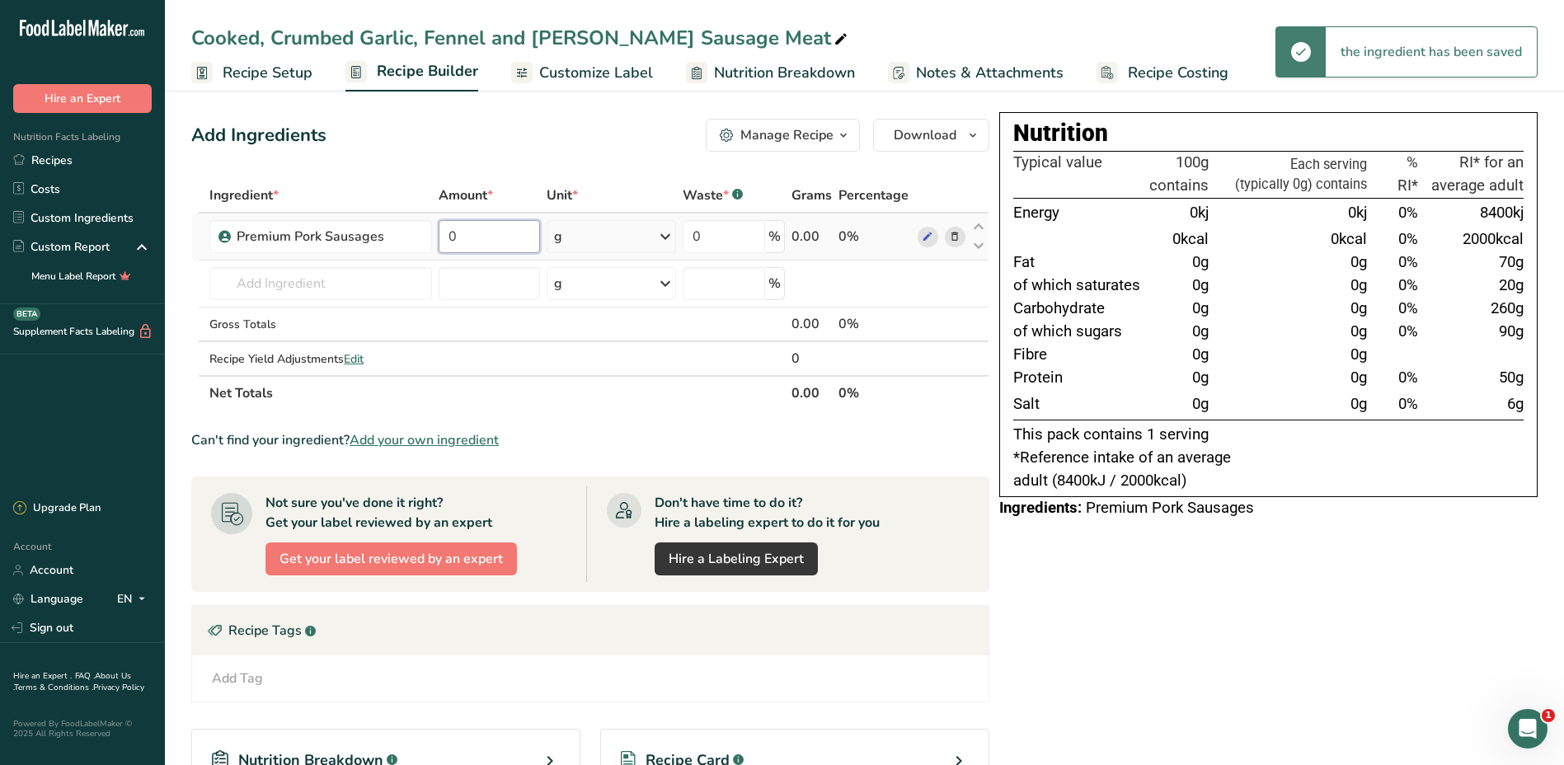
click at [502, 237] on input "0" at bounding box center [489, 236] width 101 height 33
type input "99.0"
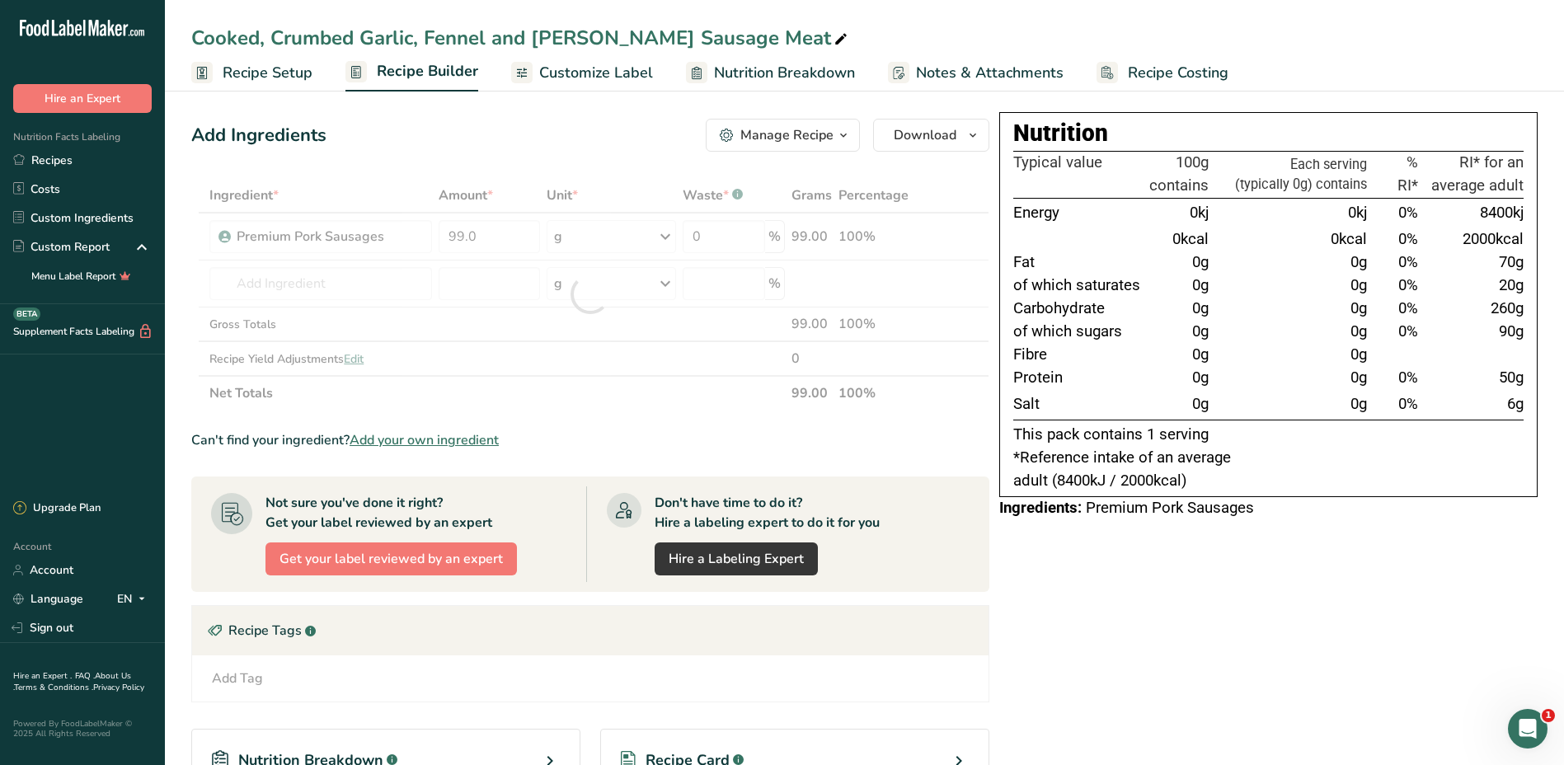
click at [663, 237] on div "Ingredient * Amount * Unit * Waste * .a-a{fill:#347362;}.b-a{fill:#fff;} Grams …" at bounding box center [590, 294] width 798 height 232
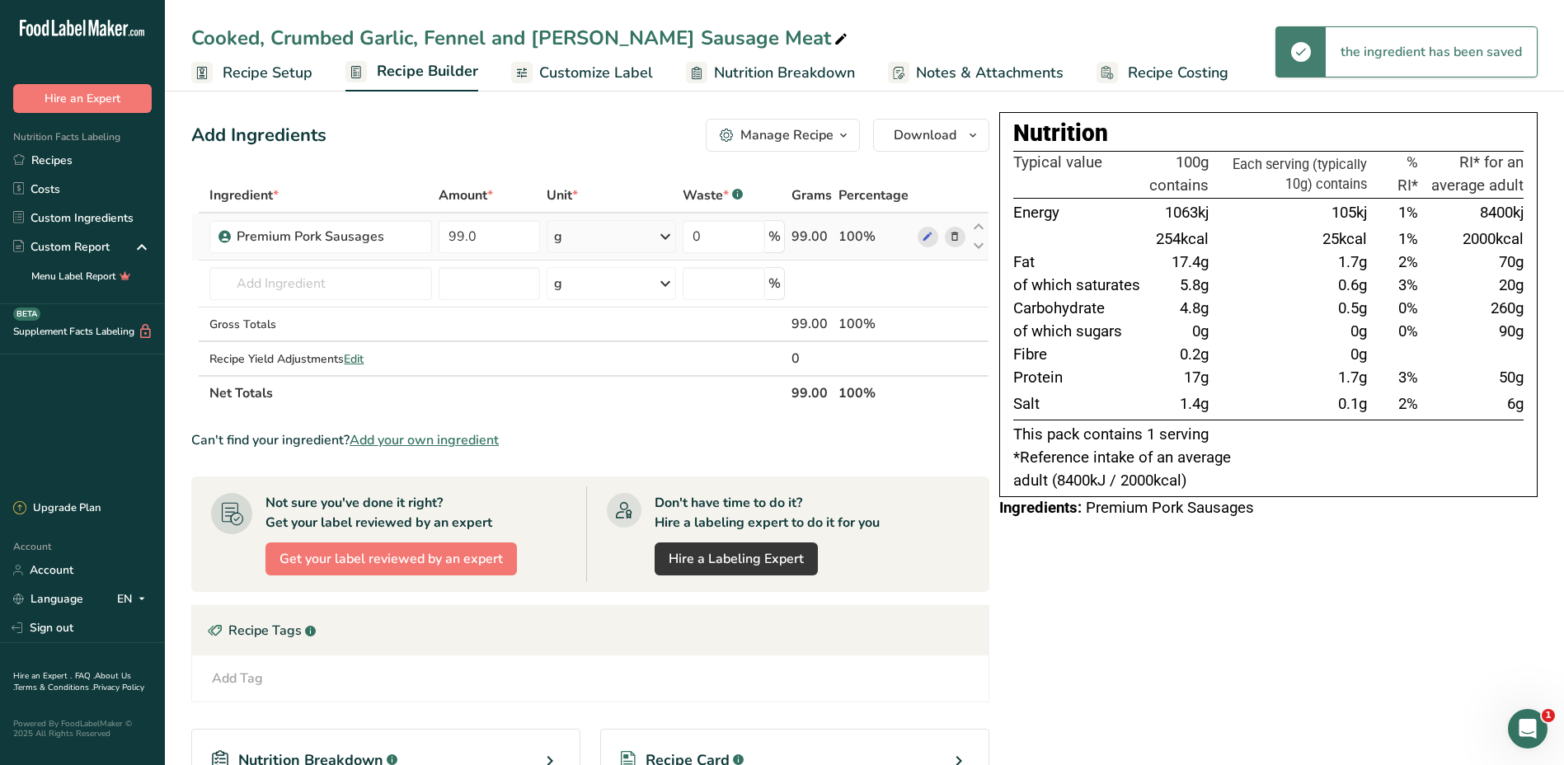
click at [667, 238] on icon at bounding box center [665, 237] width 20 height 30
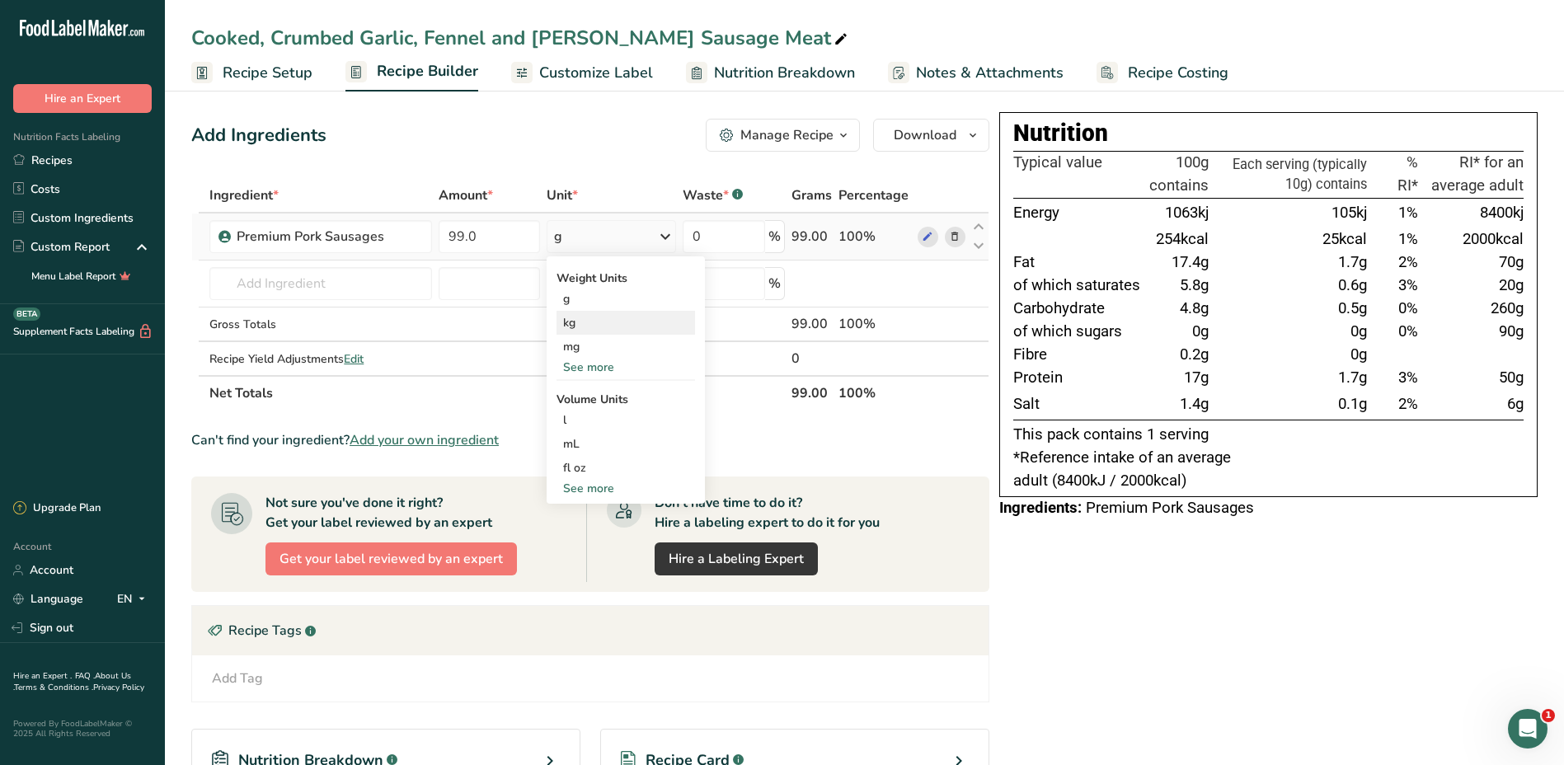
click at [586, 329] on div "kg" at bounding box center [625, 323] width 138 height 24
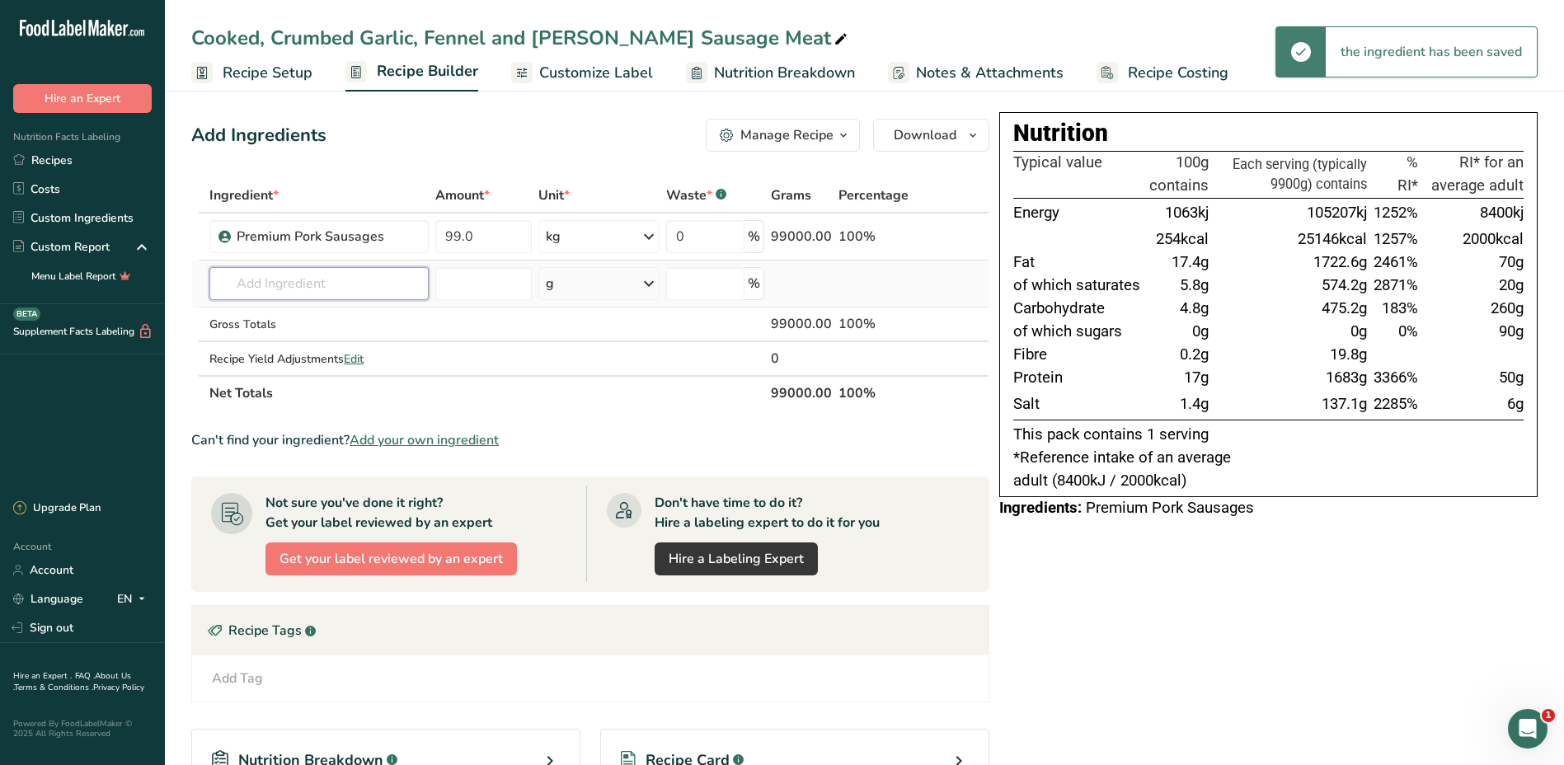
click at [324, 284] on input "text" at bounding box center [318, 283] width 218 height 33
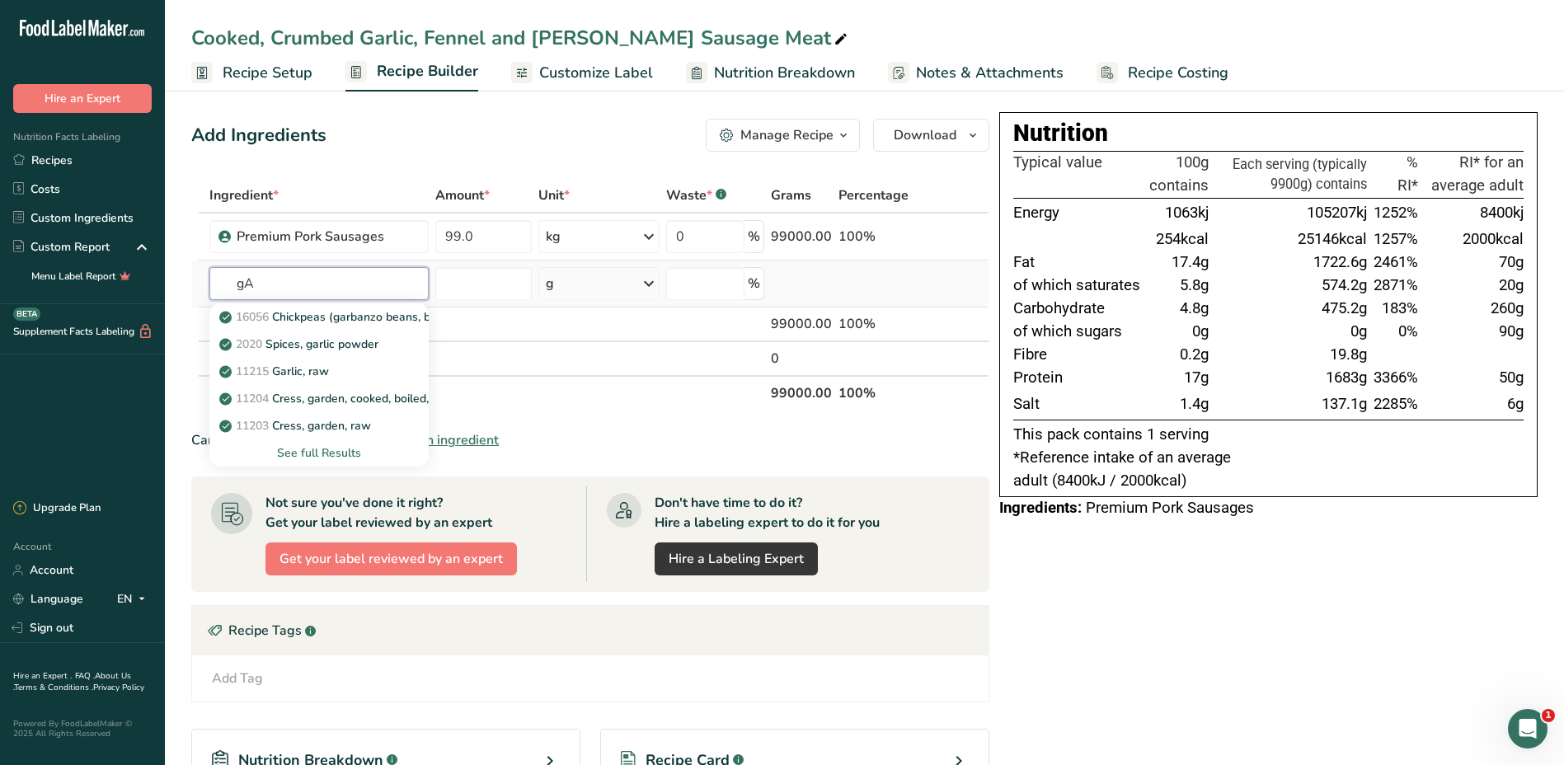
type input "g"
type input "Garlic"
click at [326, 337] on p "2020 Spices, garlic powder" at bounding box center [301, 343] width 156 height 17
type input "Spices, garlic powder"
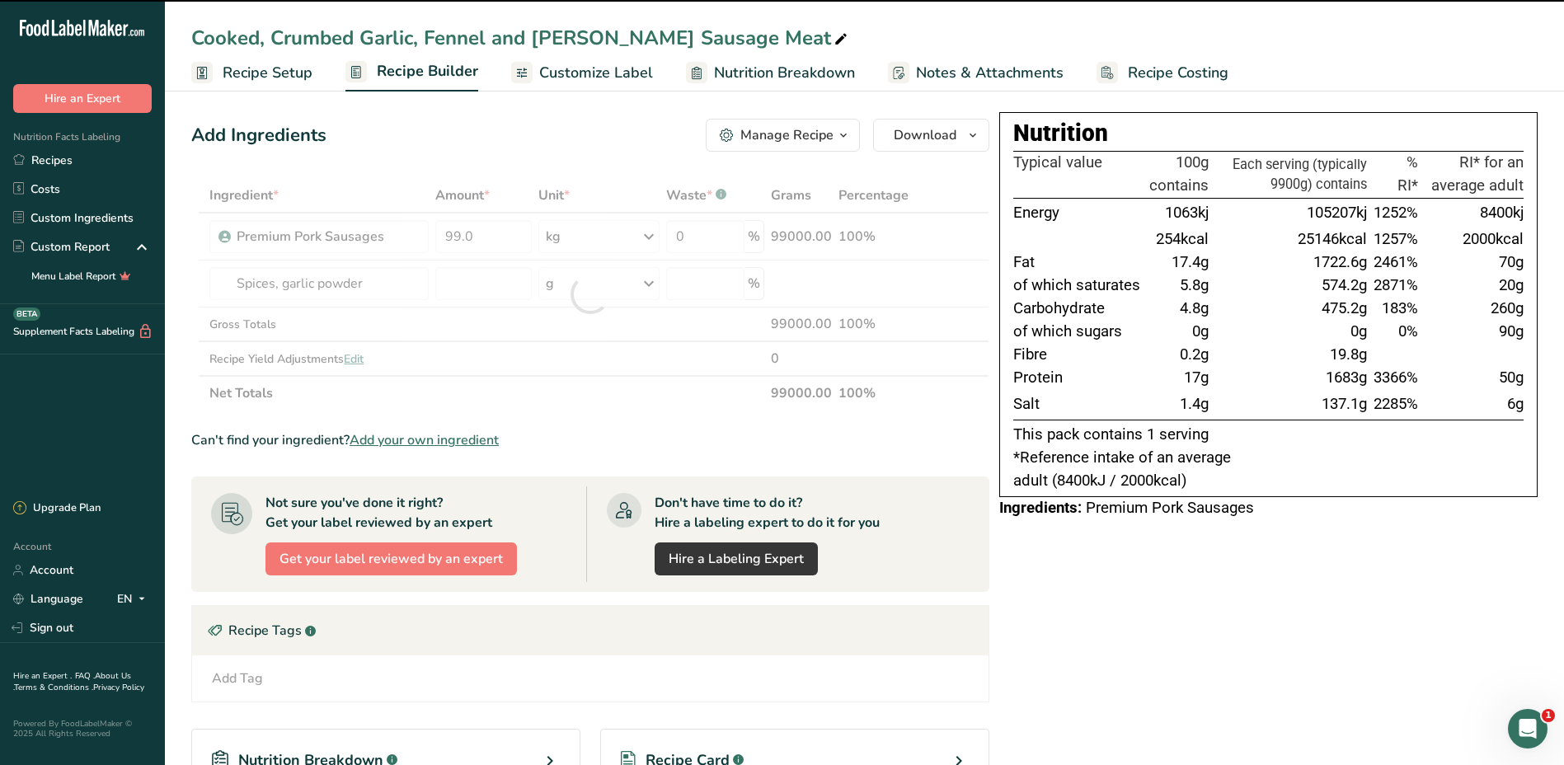
type input "0"
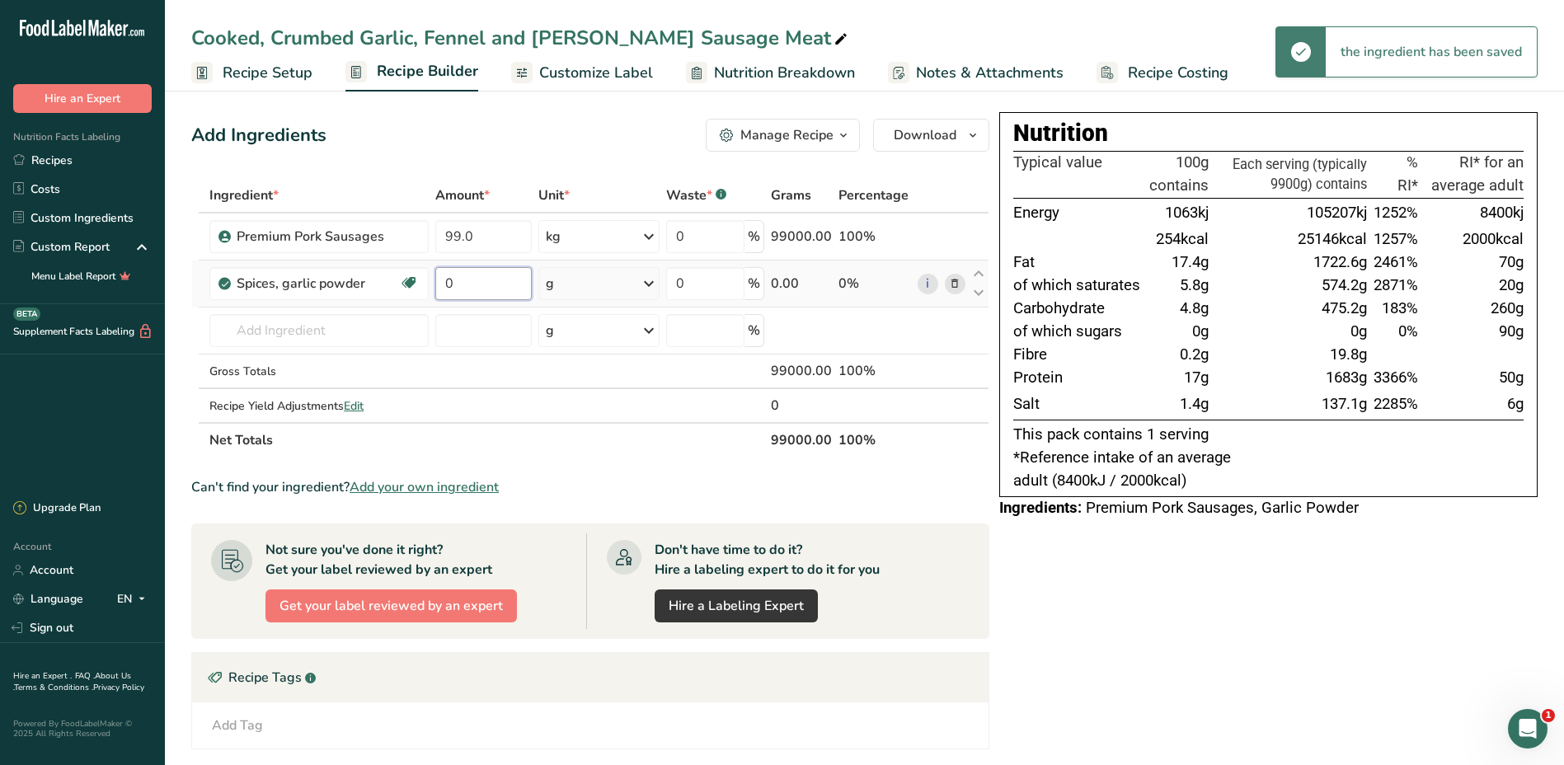
click at [481, 288] on input "0" at bounding box center [483, 283] width 96 height 33
type input "0"
type input "0.6"
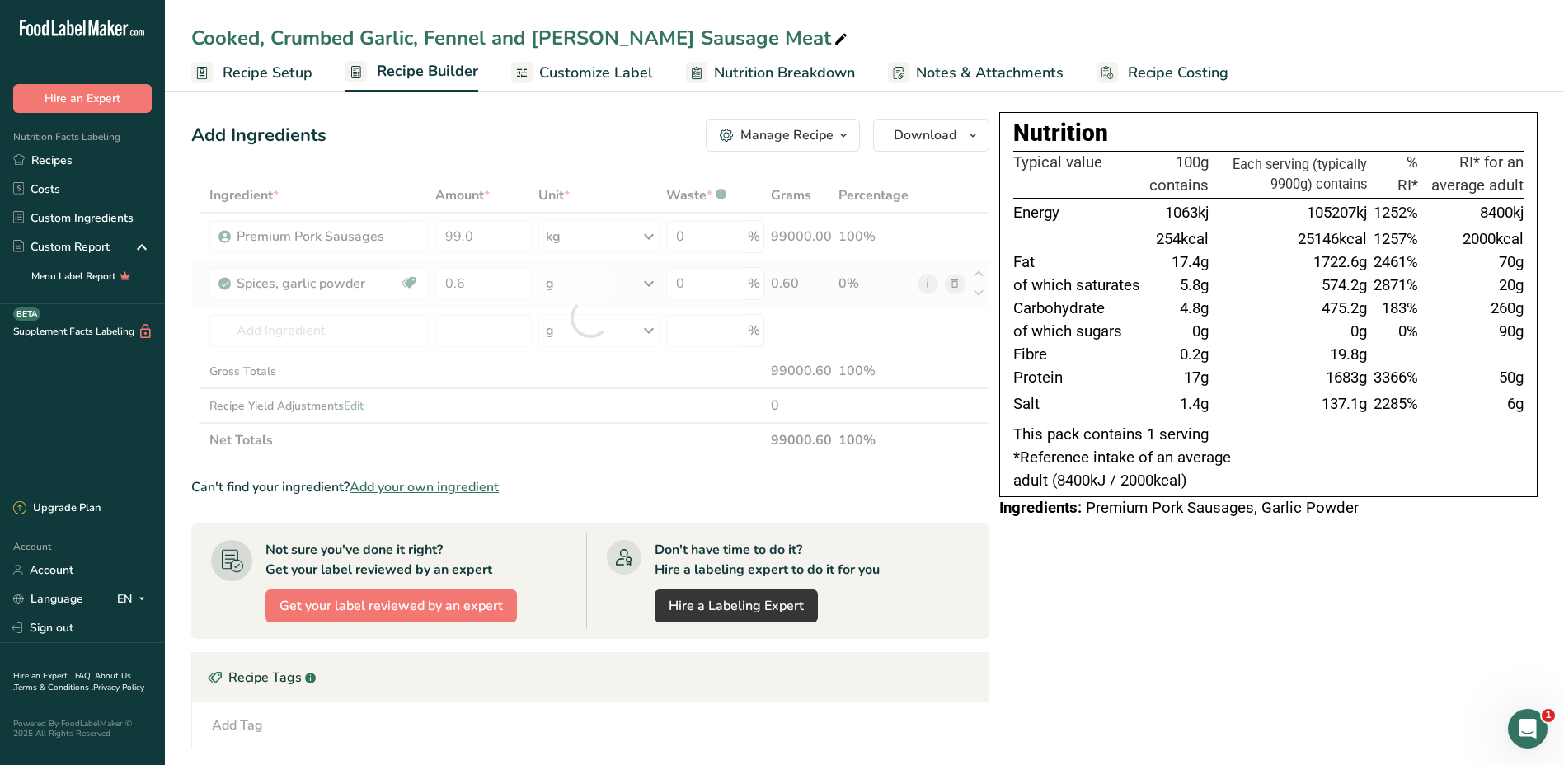
click at [653, 286] on div "Ingredient * Amount * Unit * Waste * .a-a{fill:#347362;}.b-a{fill:#fff;} Grams …" at bounding box center [590, 317] width 798 height 279
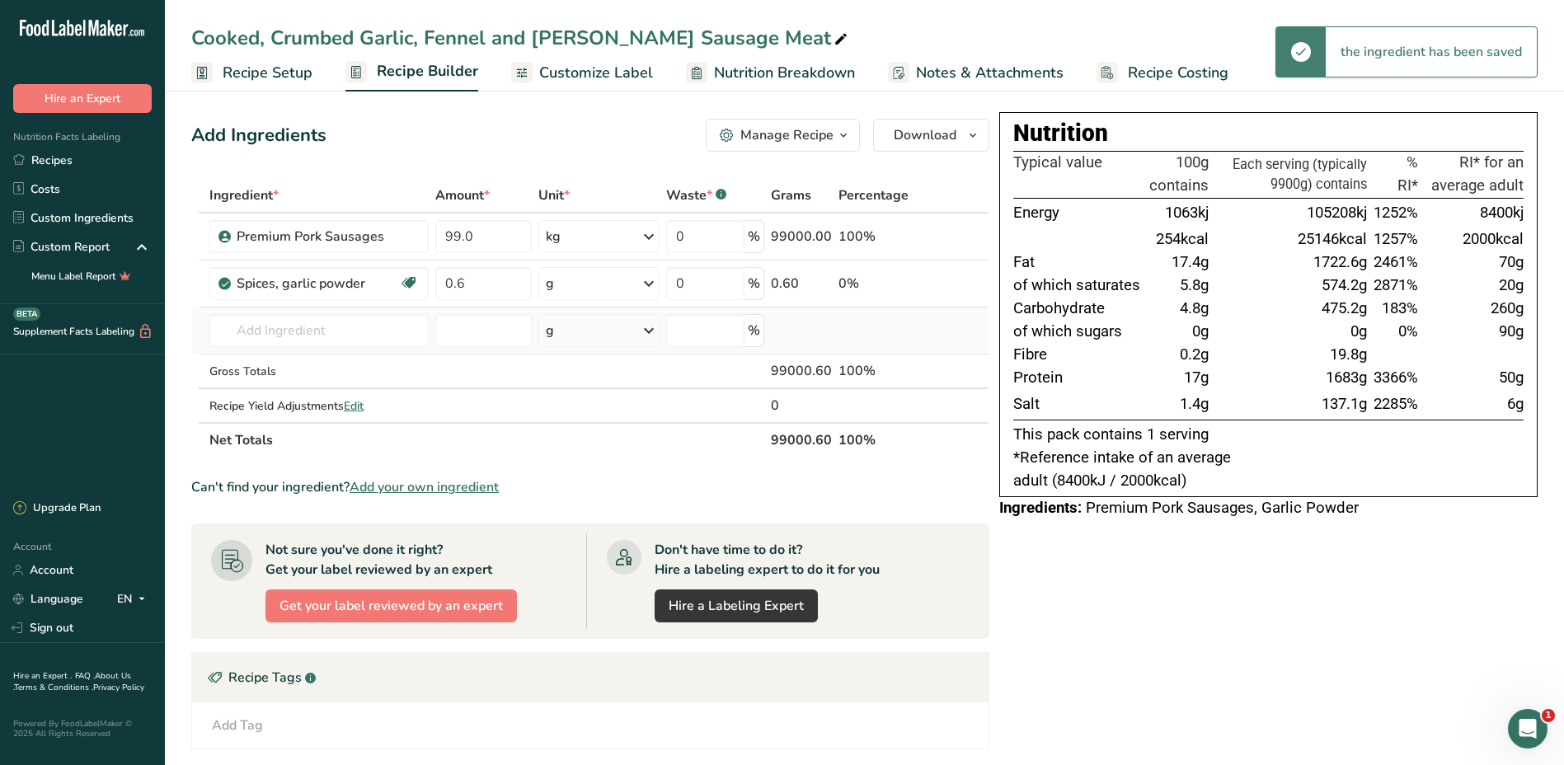
click at [649, 333] on icon at bounding box center [649, 331] width 20 height 30
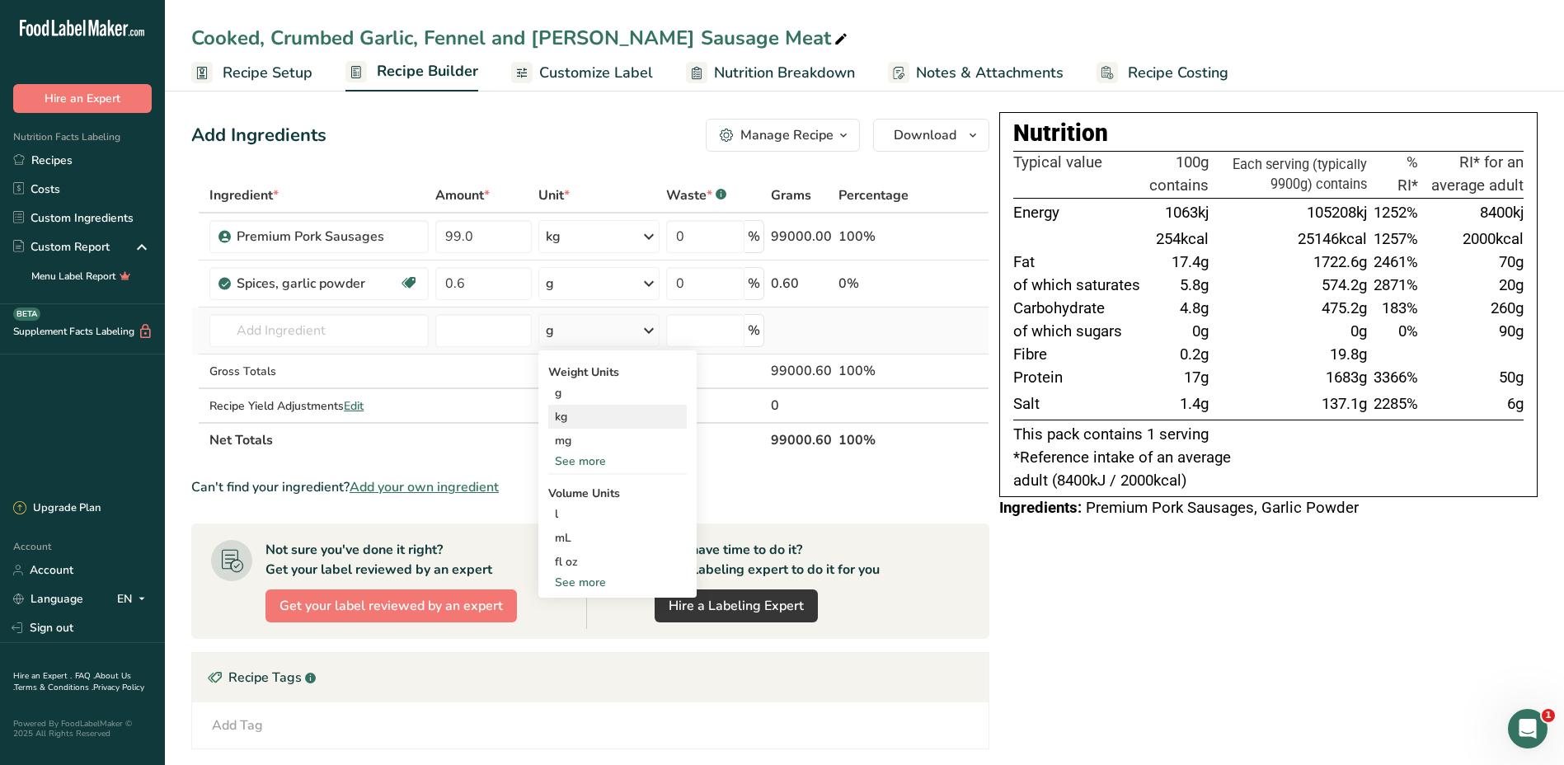
click at [579, 418] on div "kg" at bounding box center [617, 417] width 138 height 24
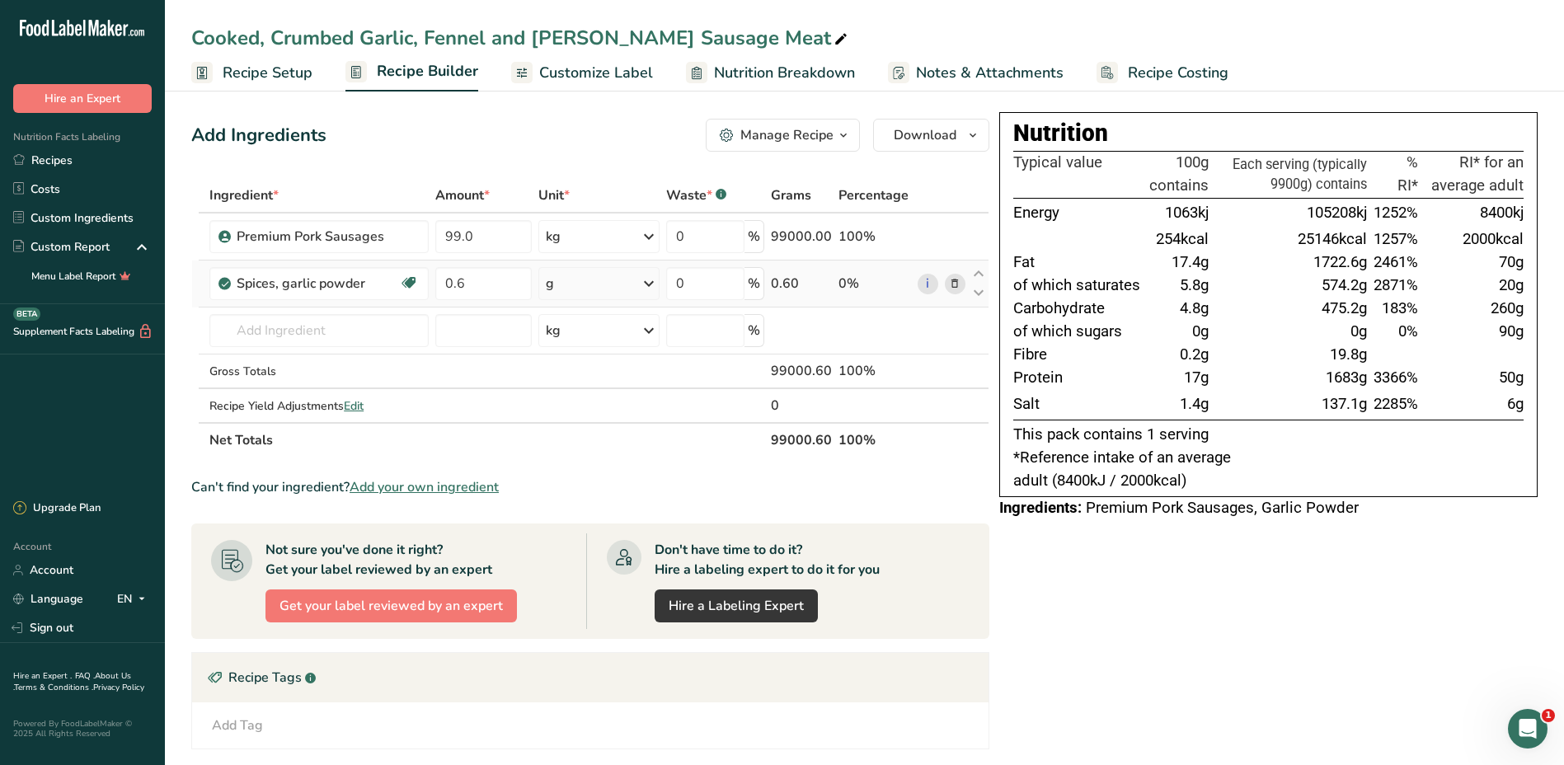
click at [654, 281] on icon at bounding box center [649, 284] width 20 height 30
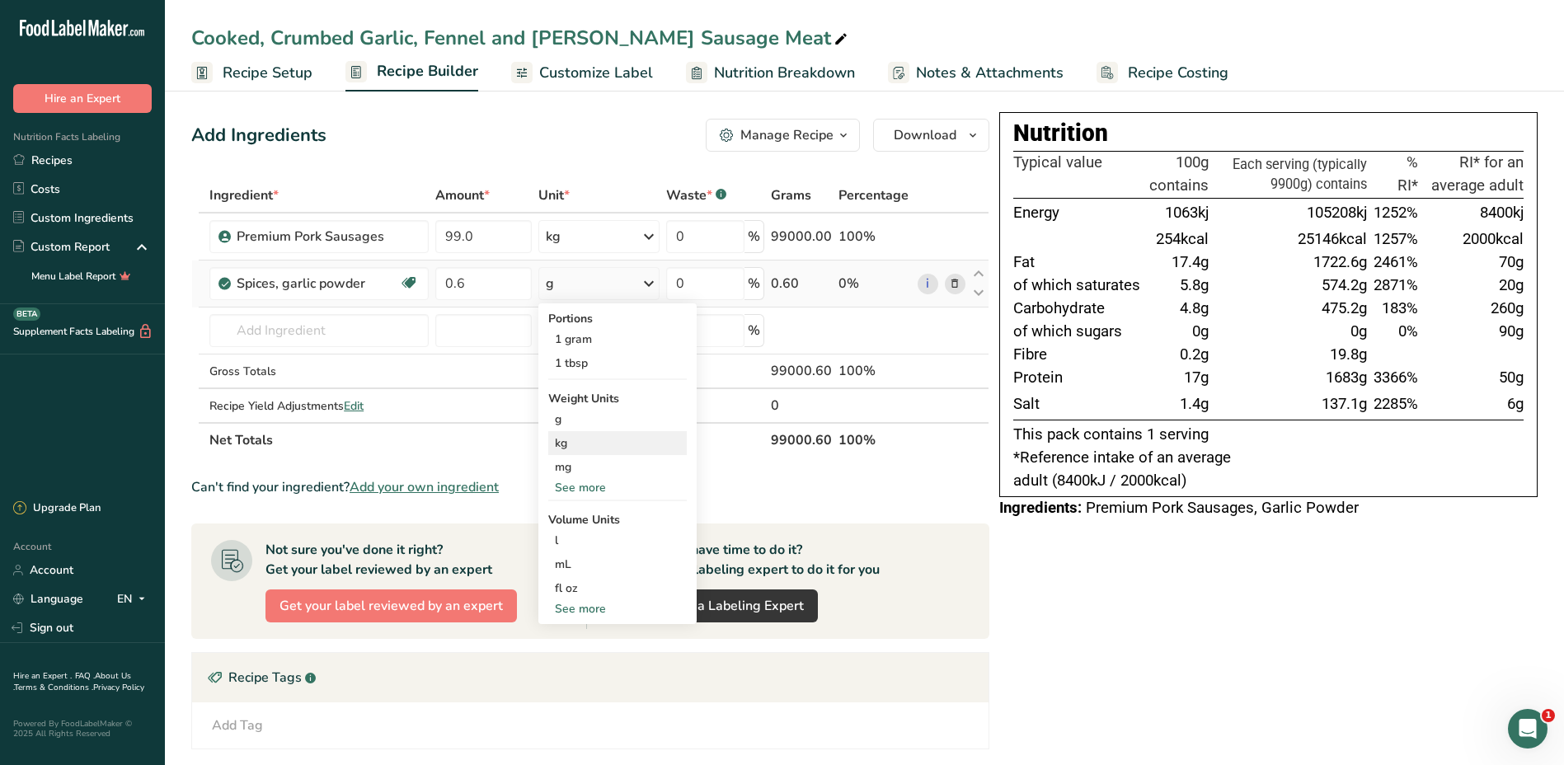
click at [580, 446] on div "kg" at bounding box center [617, 443] width 138 height 24
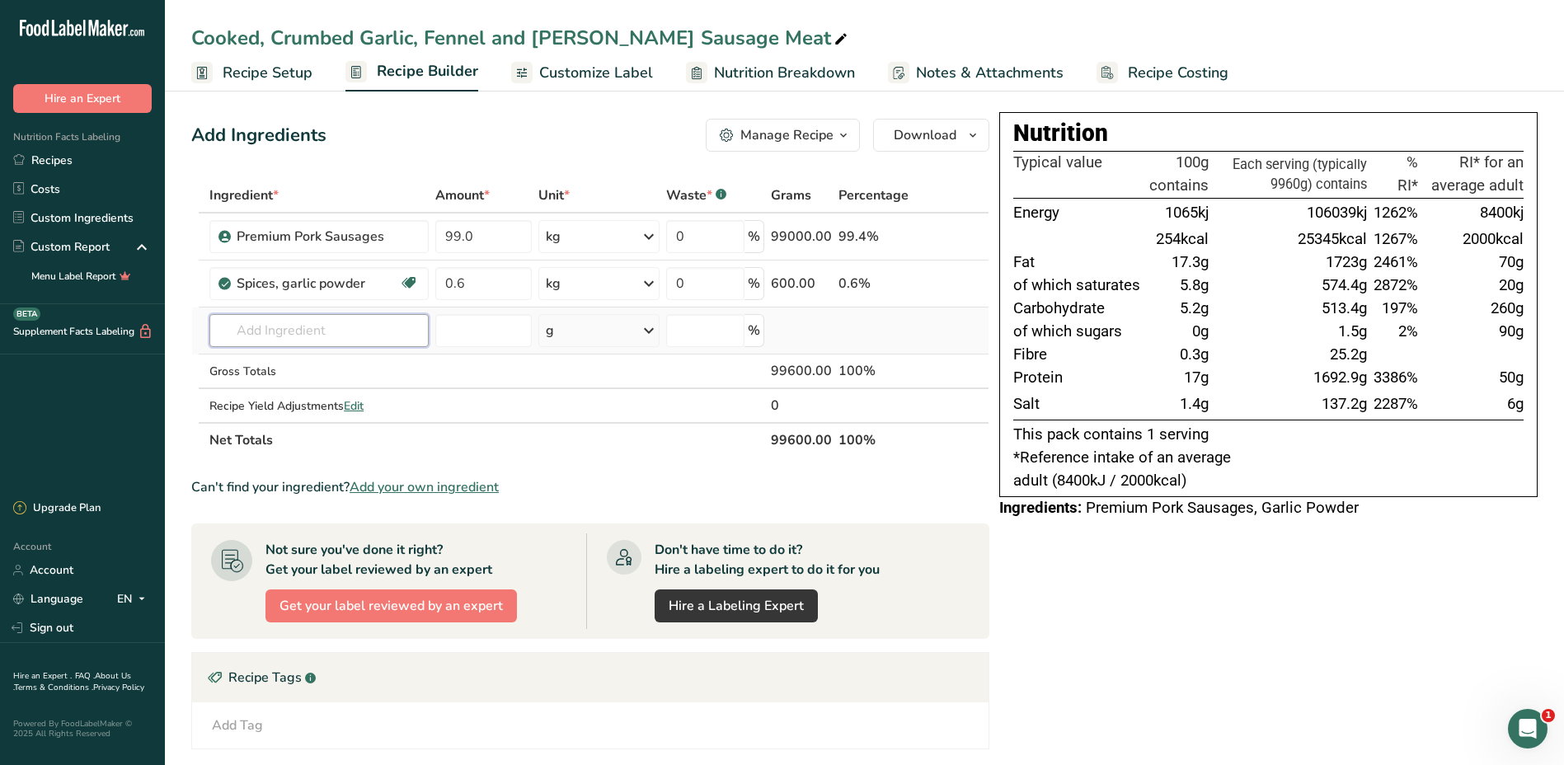
click at [263, 342] on input "text" at bounding box center [318, 330] width 219 height 33
type input "Dried Rose"
click at [305, 368] on p "2036 Spices, rosemary, dried" at bounding box center [327, 363] width 209 height 17
type input "Spices, rosemary, dried"
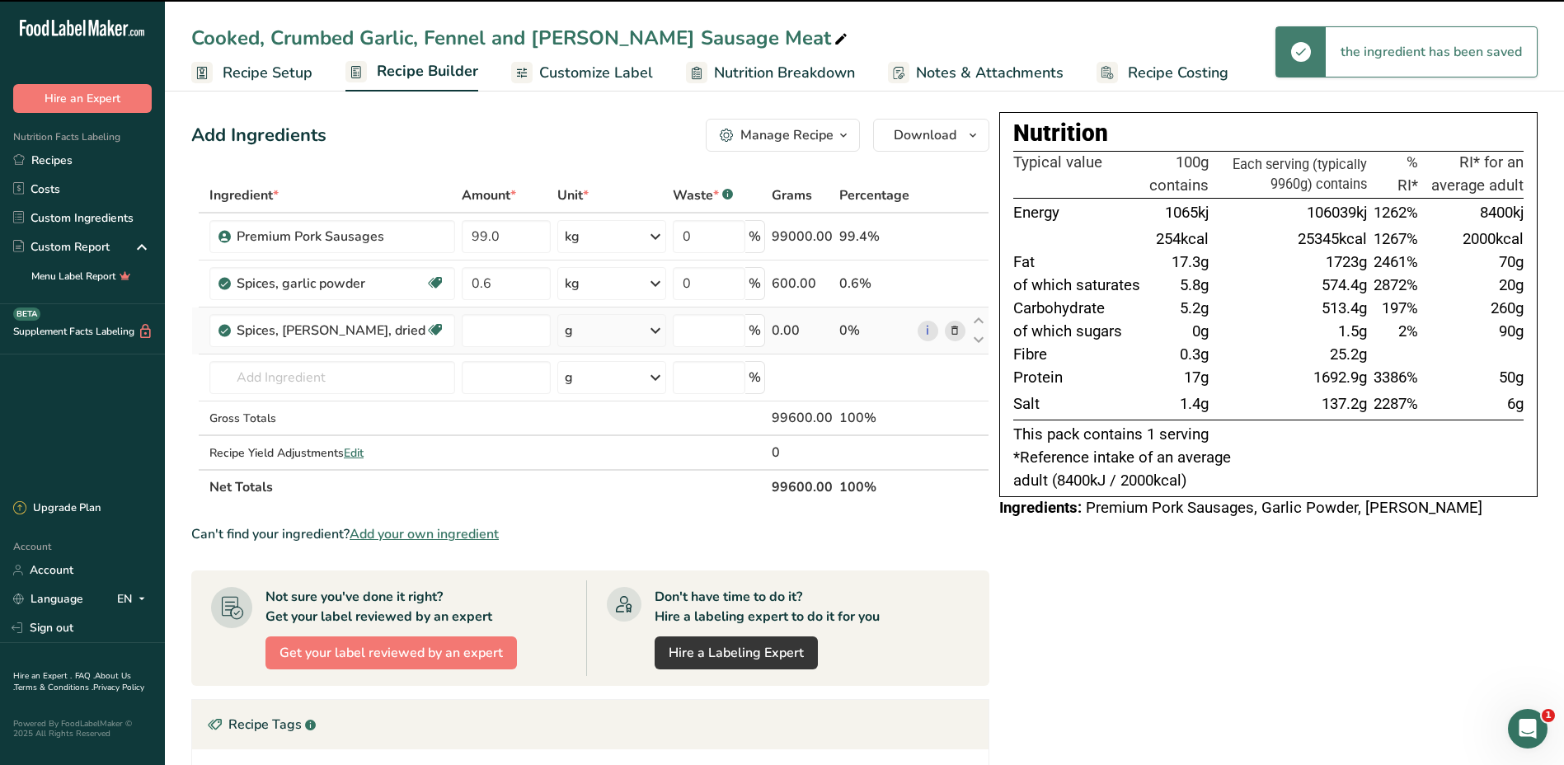
type input "0"
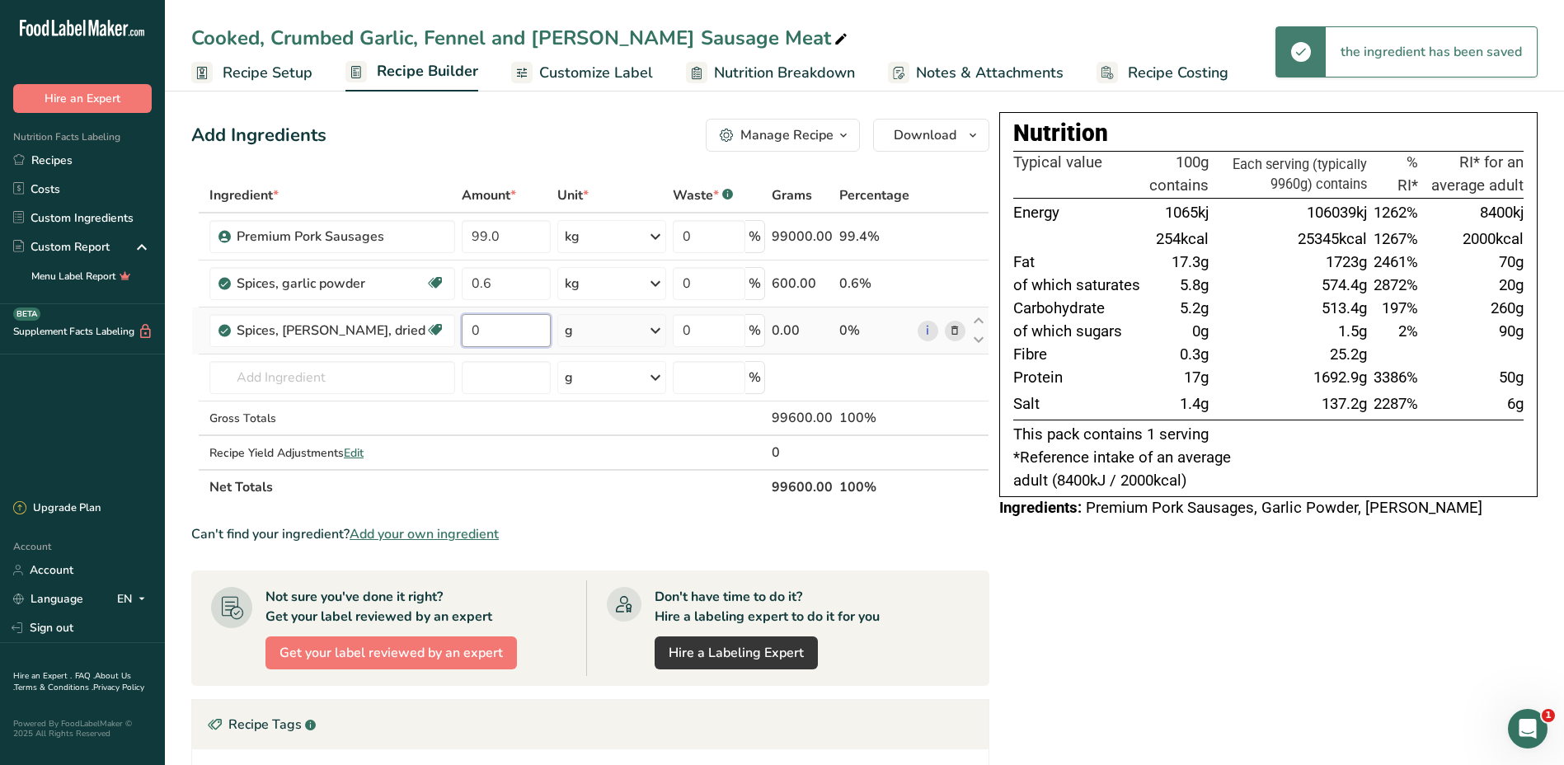
click at [481, 328] on input "0" at bounding box center [507, 330] width 90 height 33
type input "0.1"
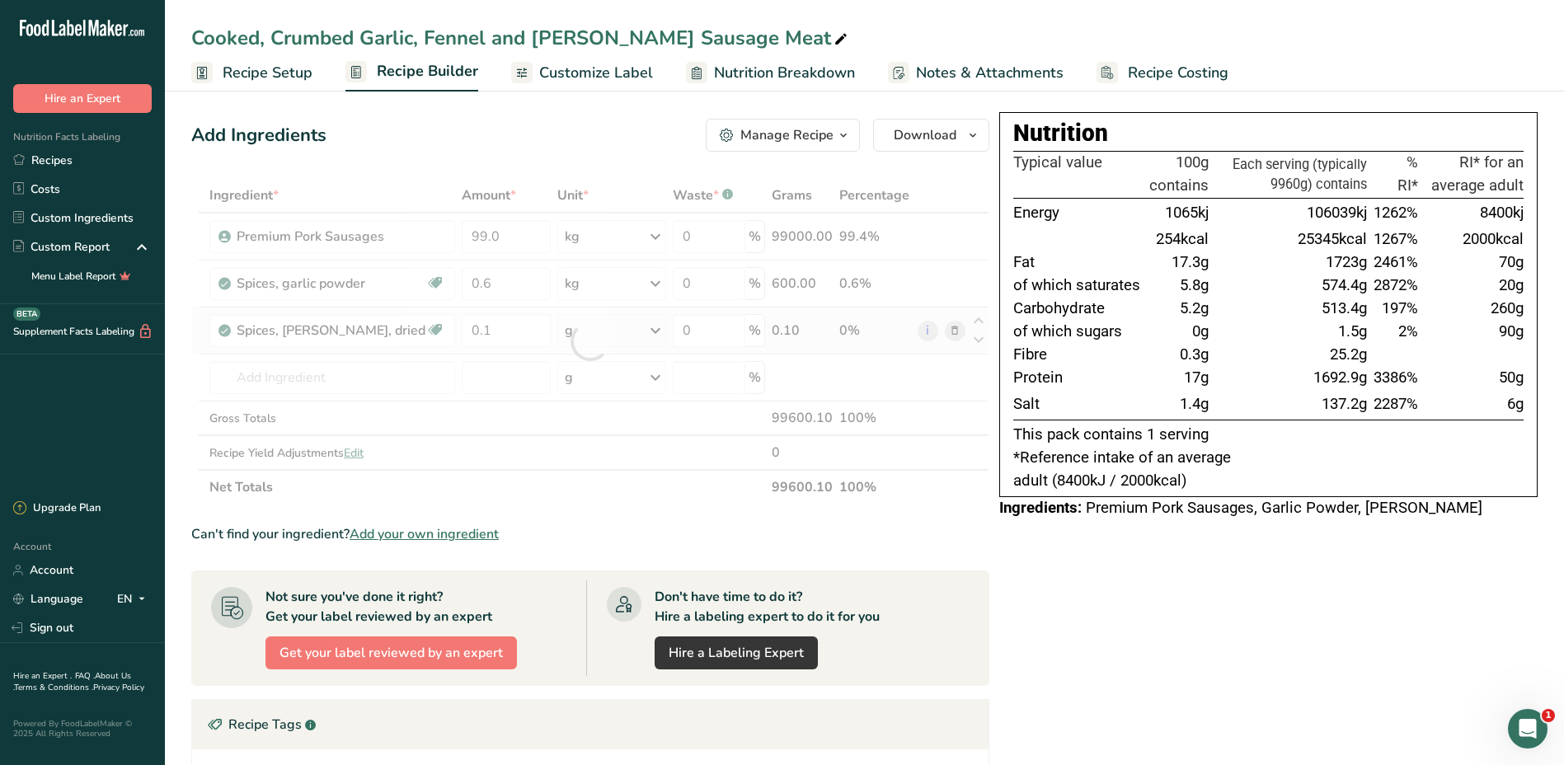
click at [653, 335] on div "Ingredient * Amount * Unit * Waste * .a-a{fill:#347362;}.b-a{fill:#fff;} Grams …" at bounding box center [590, 341] width 798 height 326
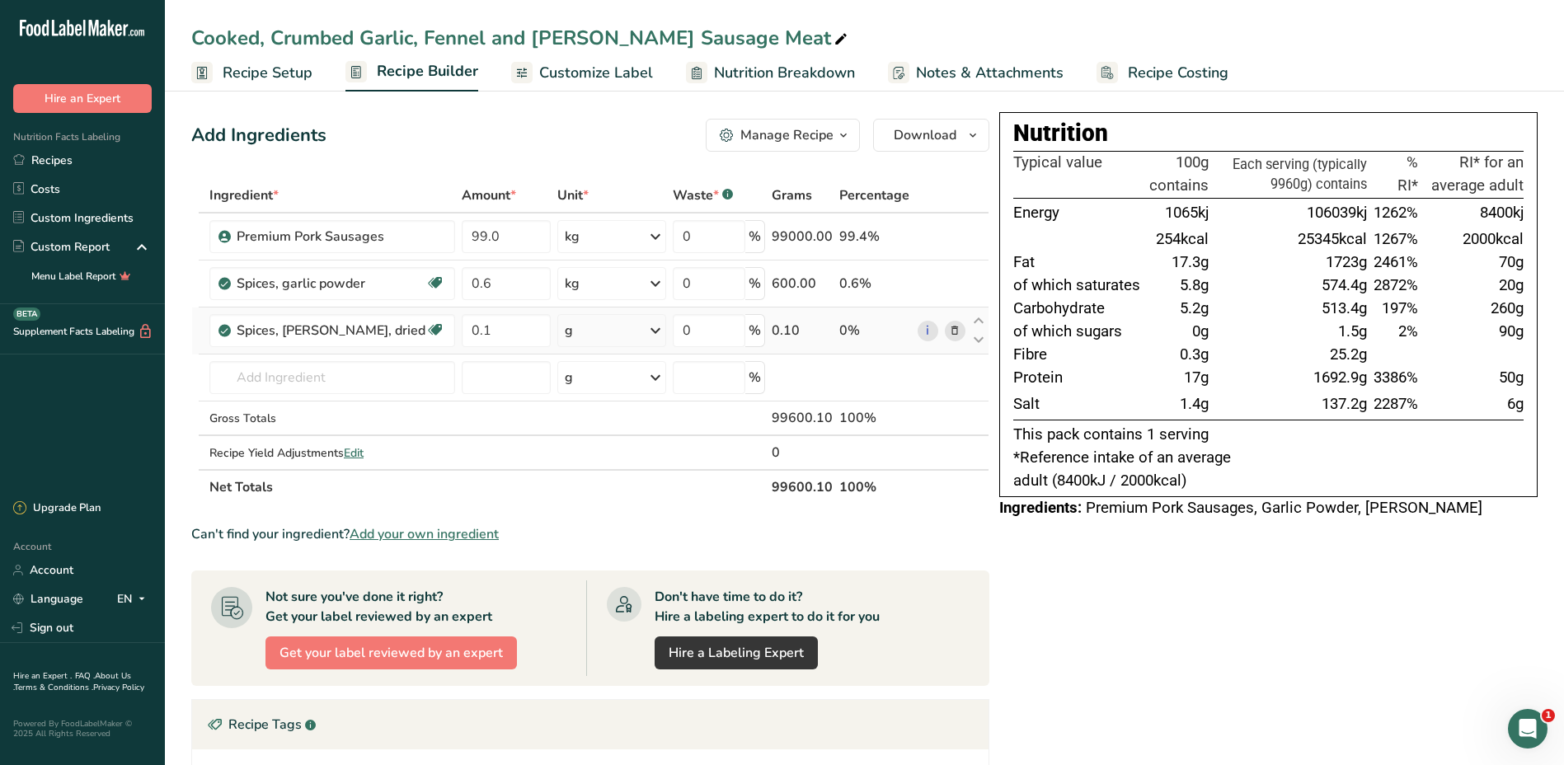
click at [653, 335] on icon at bounding box center [655, 331] width 20 height 30
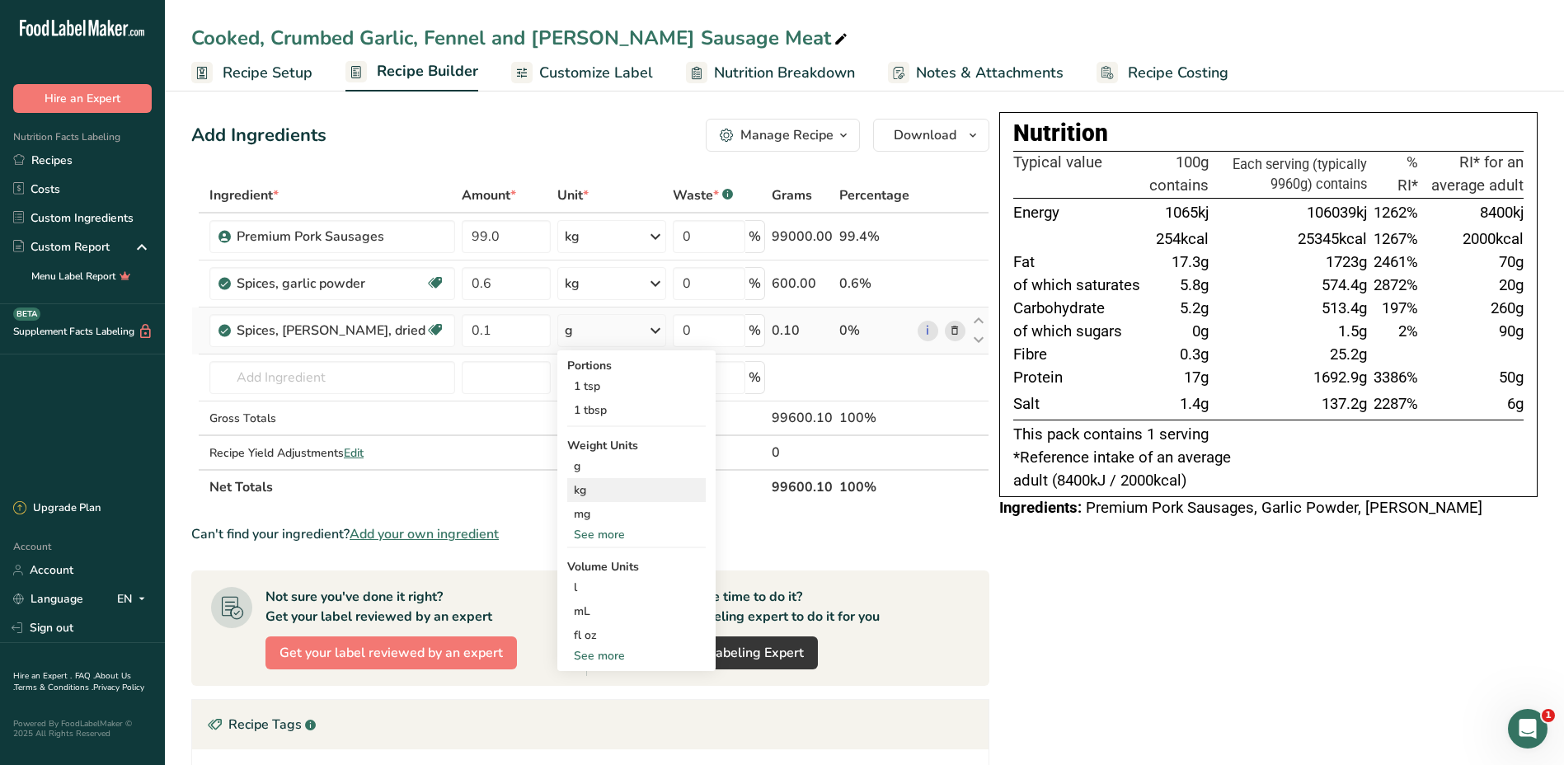
click at [589, 489] on div "kg" at bounding box center [636, 490] width 138 height 24
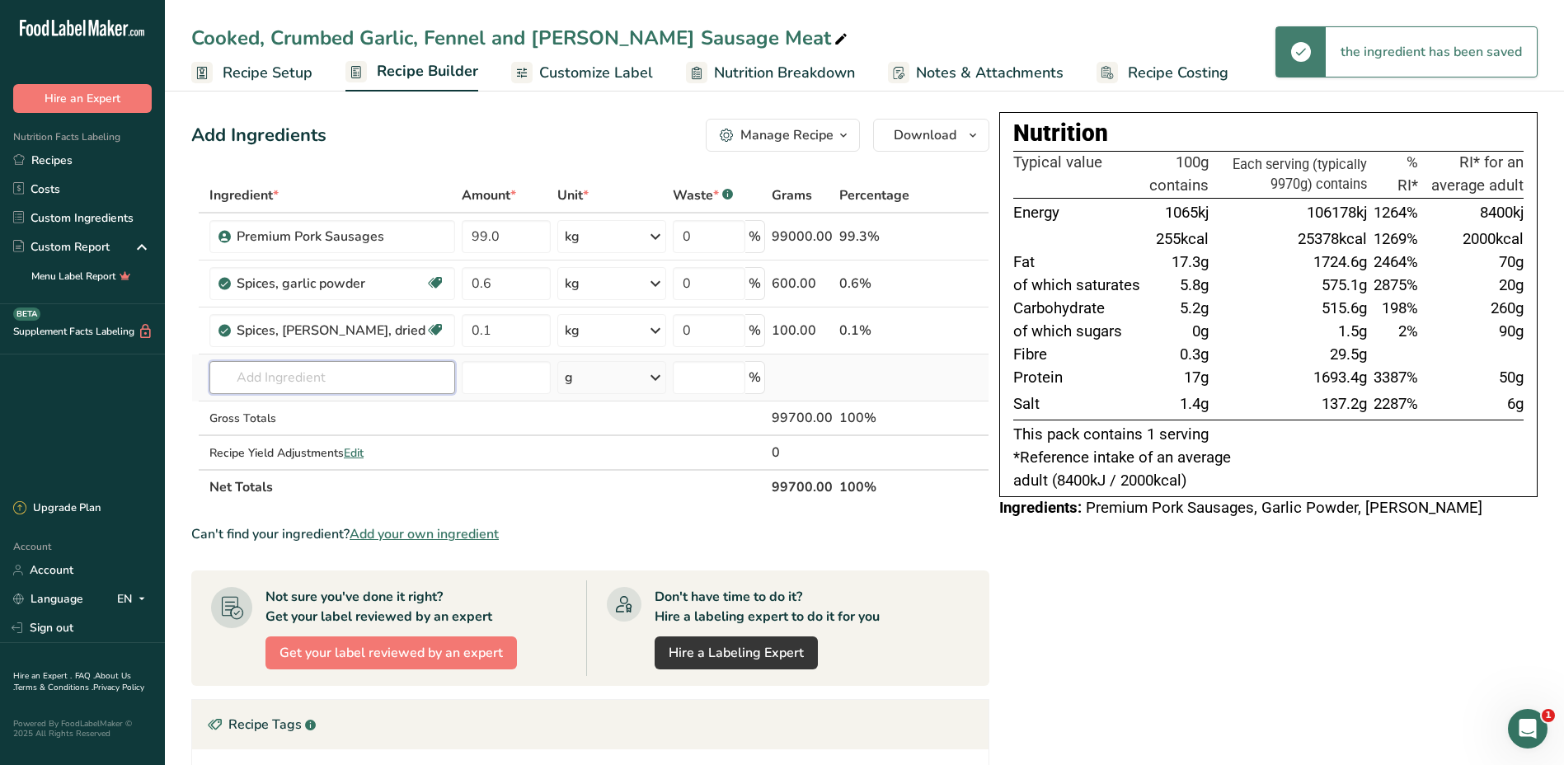
click at [259, 377] on input "text" at bounding box center [332, 377] width 246 height 33
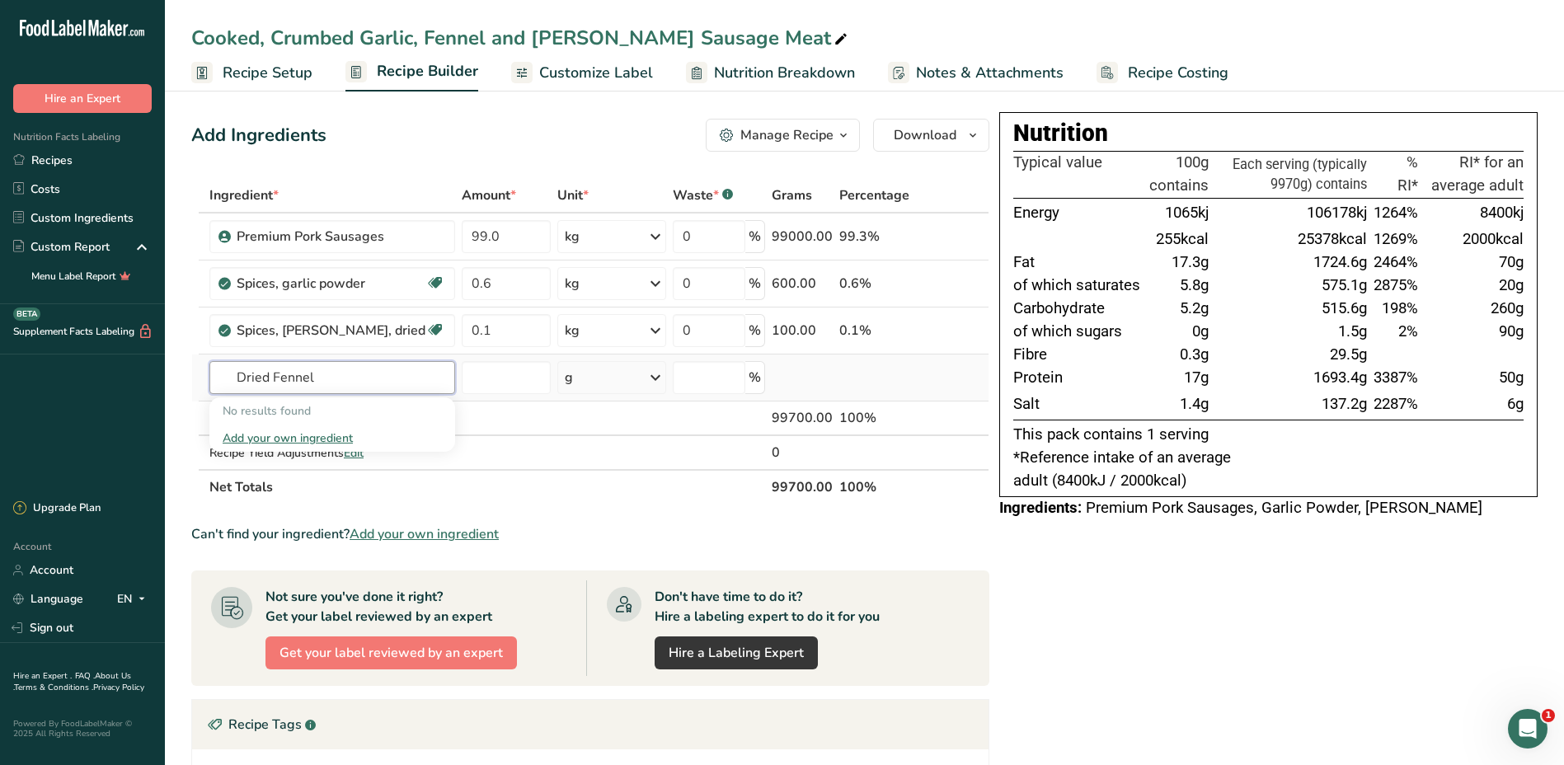
drag, startPoint x: 273, startPoint y: 376, endPoint x: 218, endPoint y: 384, distance: 55.8
click at [218, 384] on input "Dried Fennel" at bounding box center [332, 377] width 246 height 33
type input "Fennel"
click at [293, 445] on p "2018 Spices, fennel seed" at bounding box center [296, 437] width 146 height 17
type input "Spices, fennel seed"
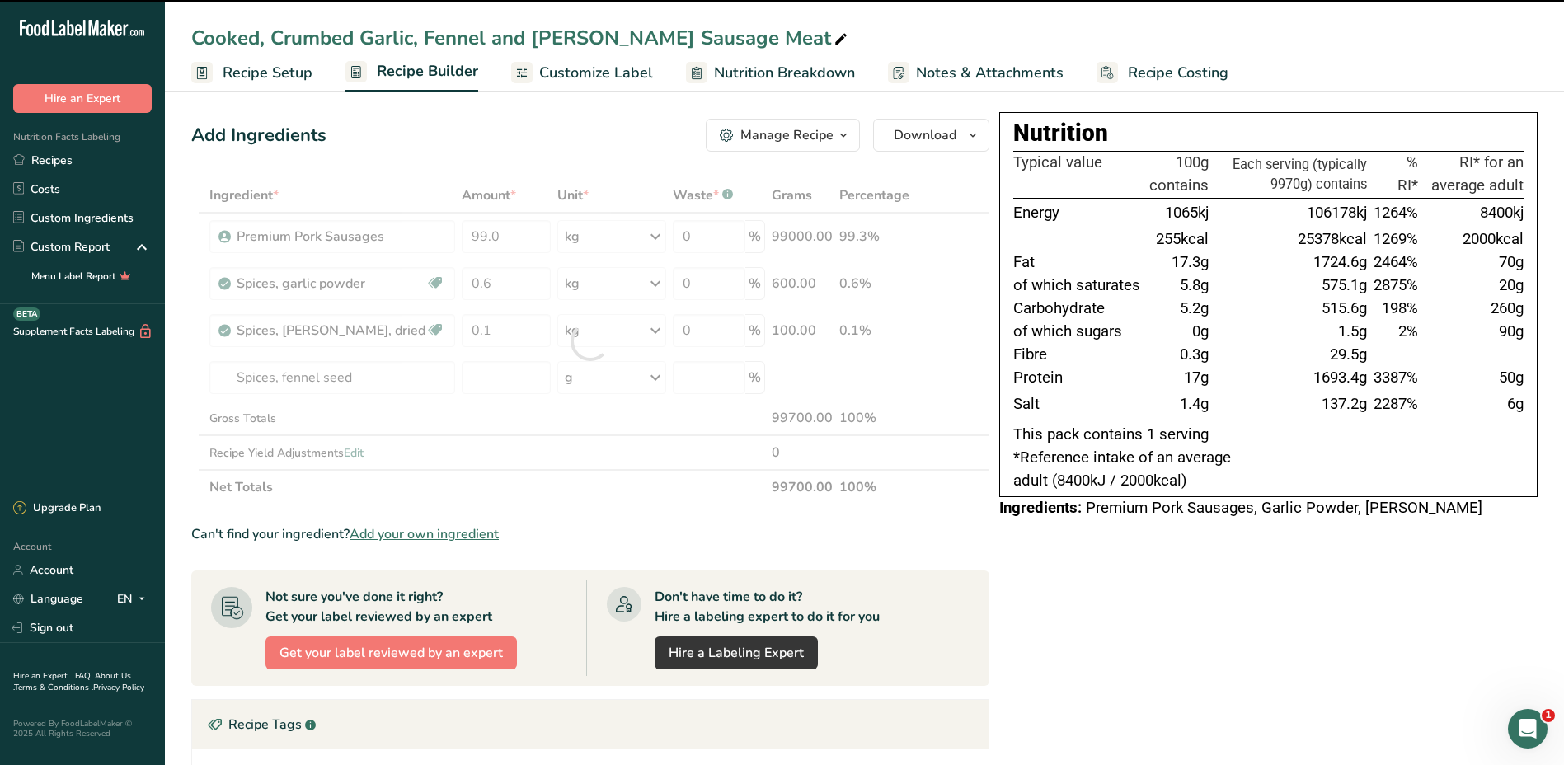
type input "0"
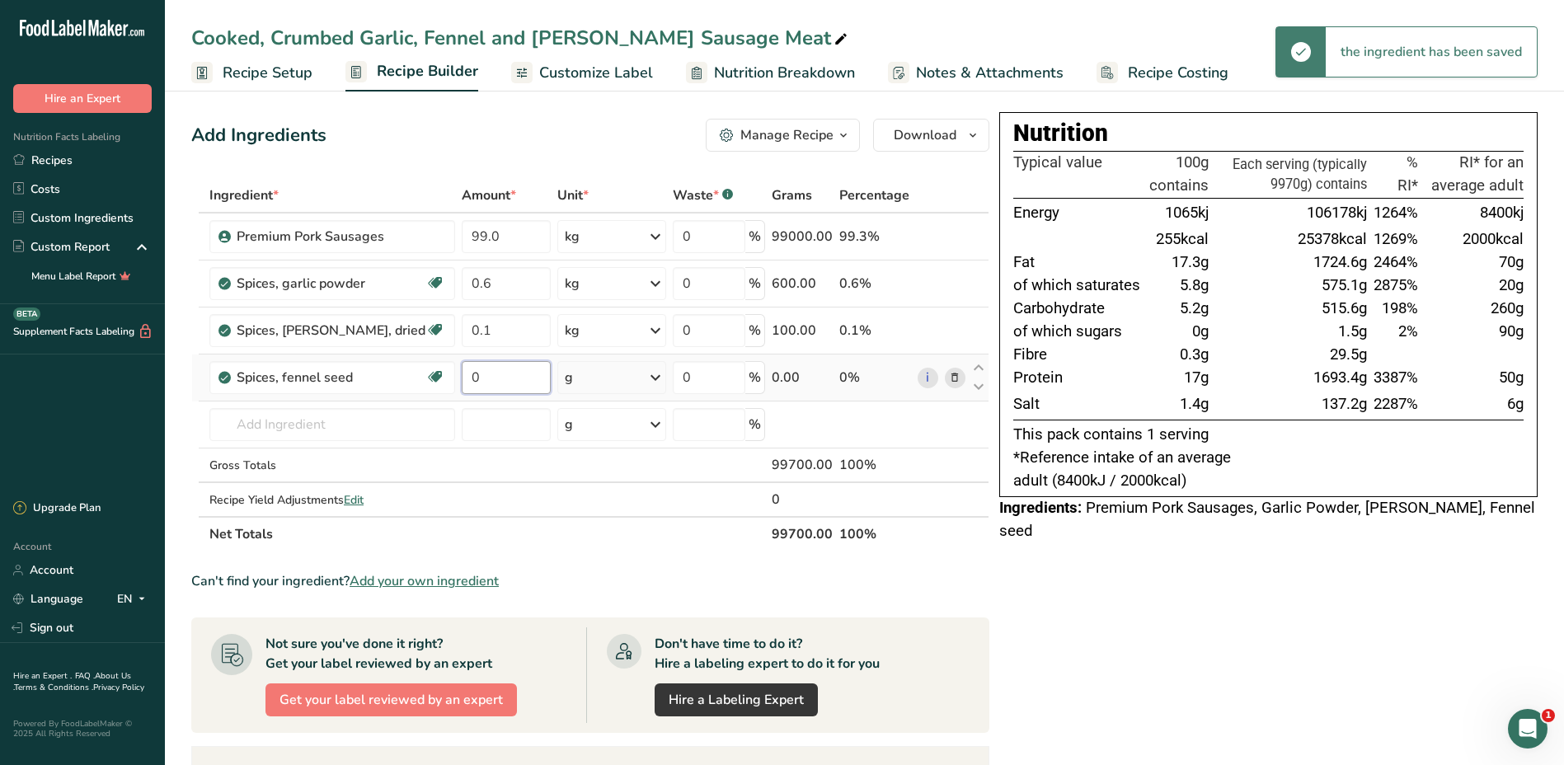
click at [491, 377] on input "0" at bounding box center [507, 377] width 90 height 33
type input "0.3"
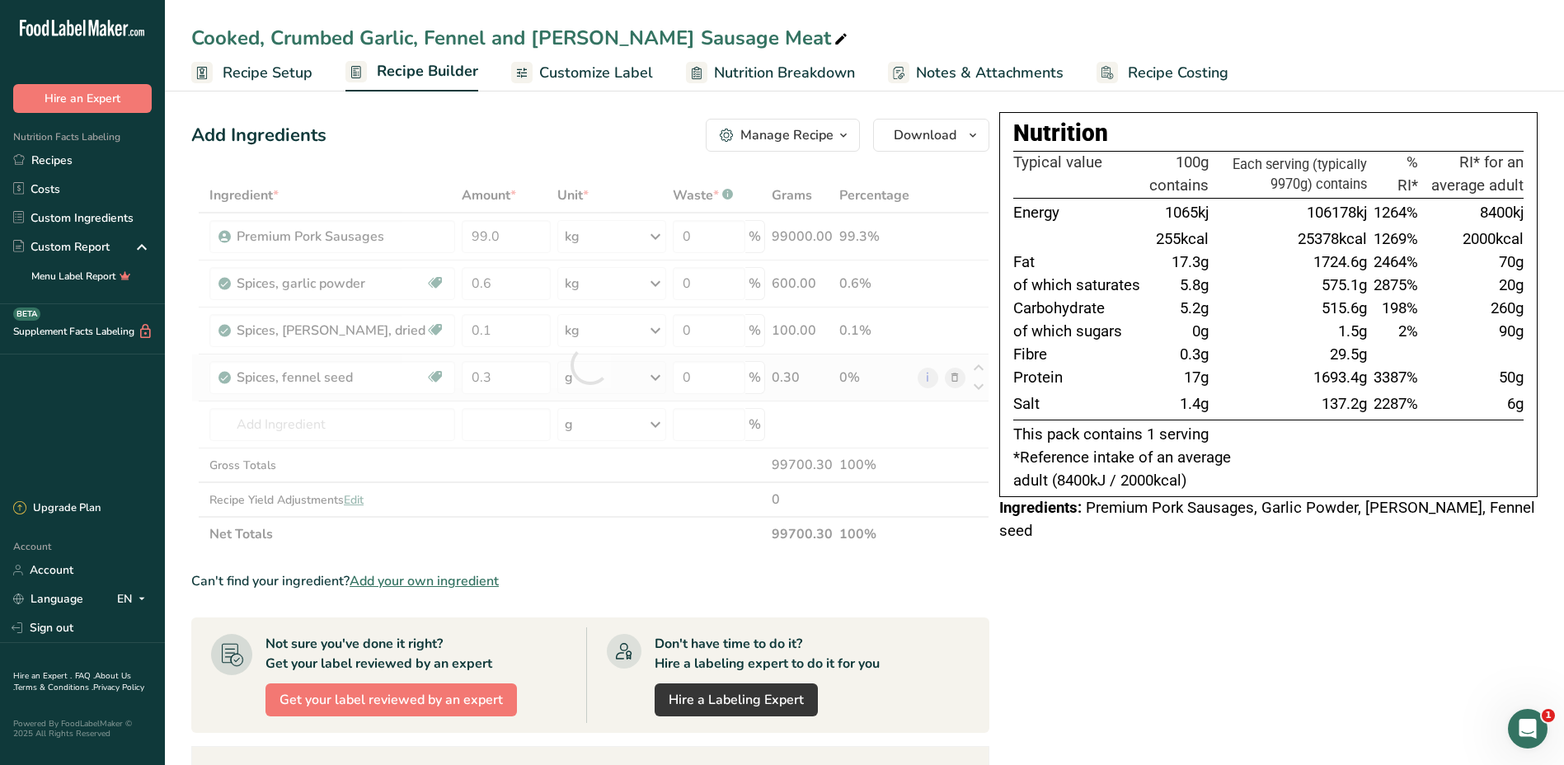
click at [654, 378] on div "Ingredient * Amount * Unit * Waste * .a-a{fill:#347362;}.b-a{fill:#fff;} Grams …" at bounding box center [590, 364] width 798 height 373
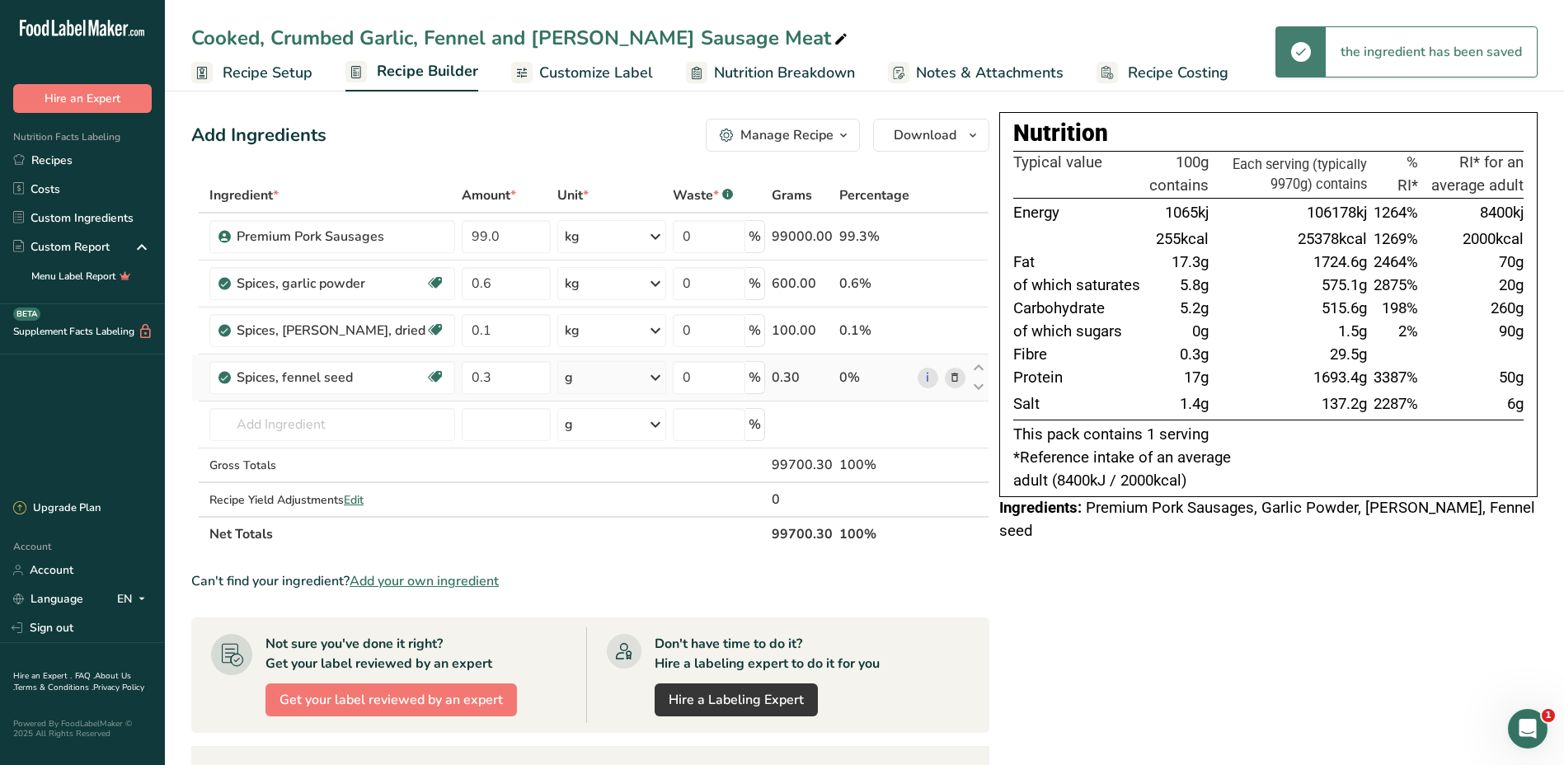
click at [654, 378] on icon at bounding box center [655, 378] width 20 height 30
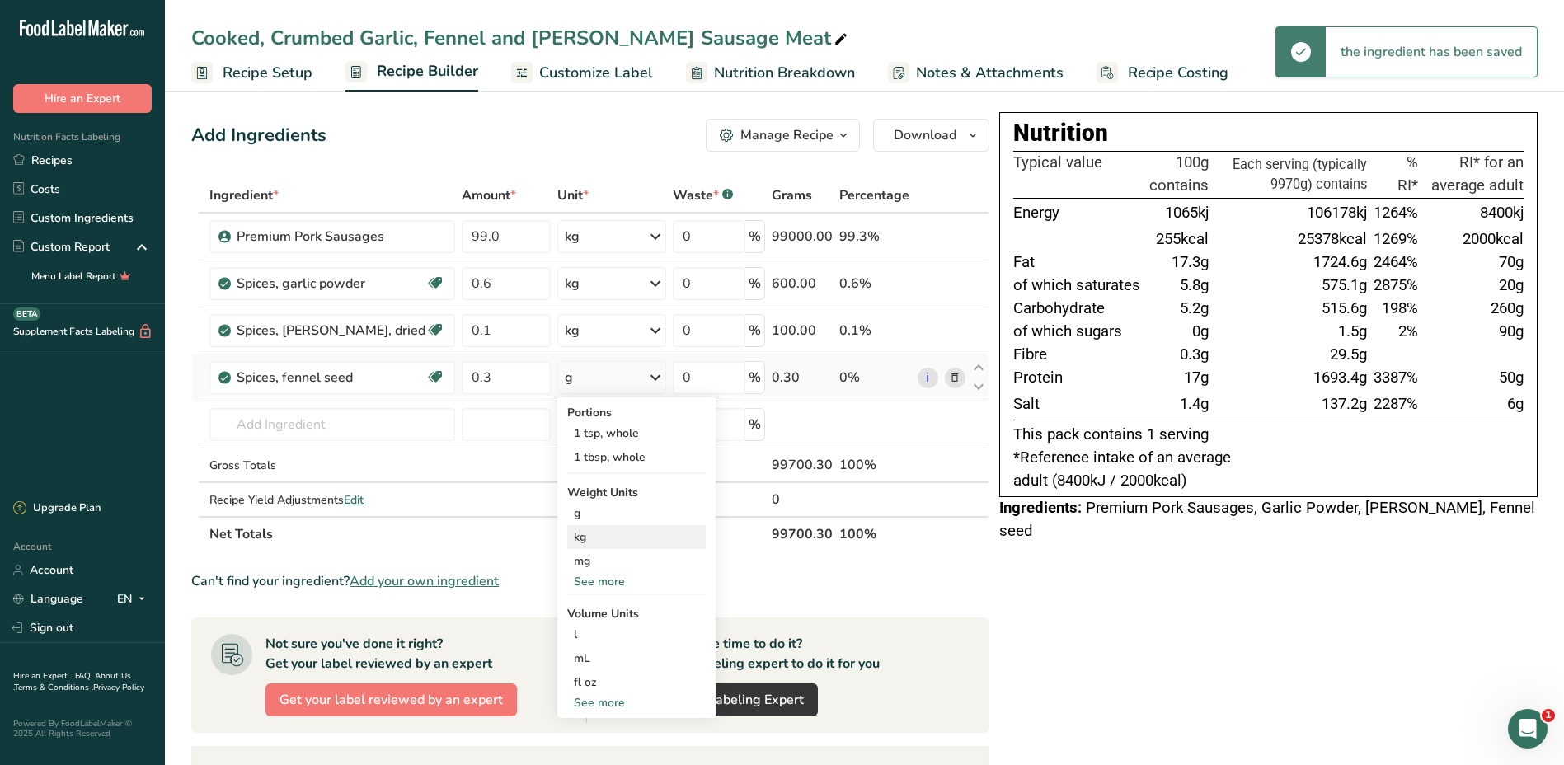
click at [572, 537] on div "kg" at bounding box center [636, 537] width 138 height 24
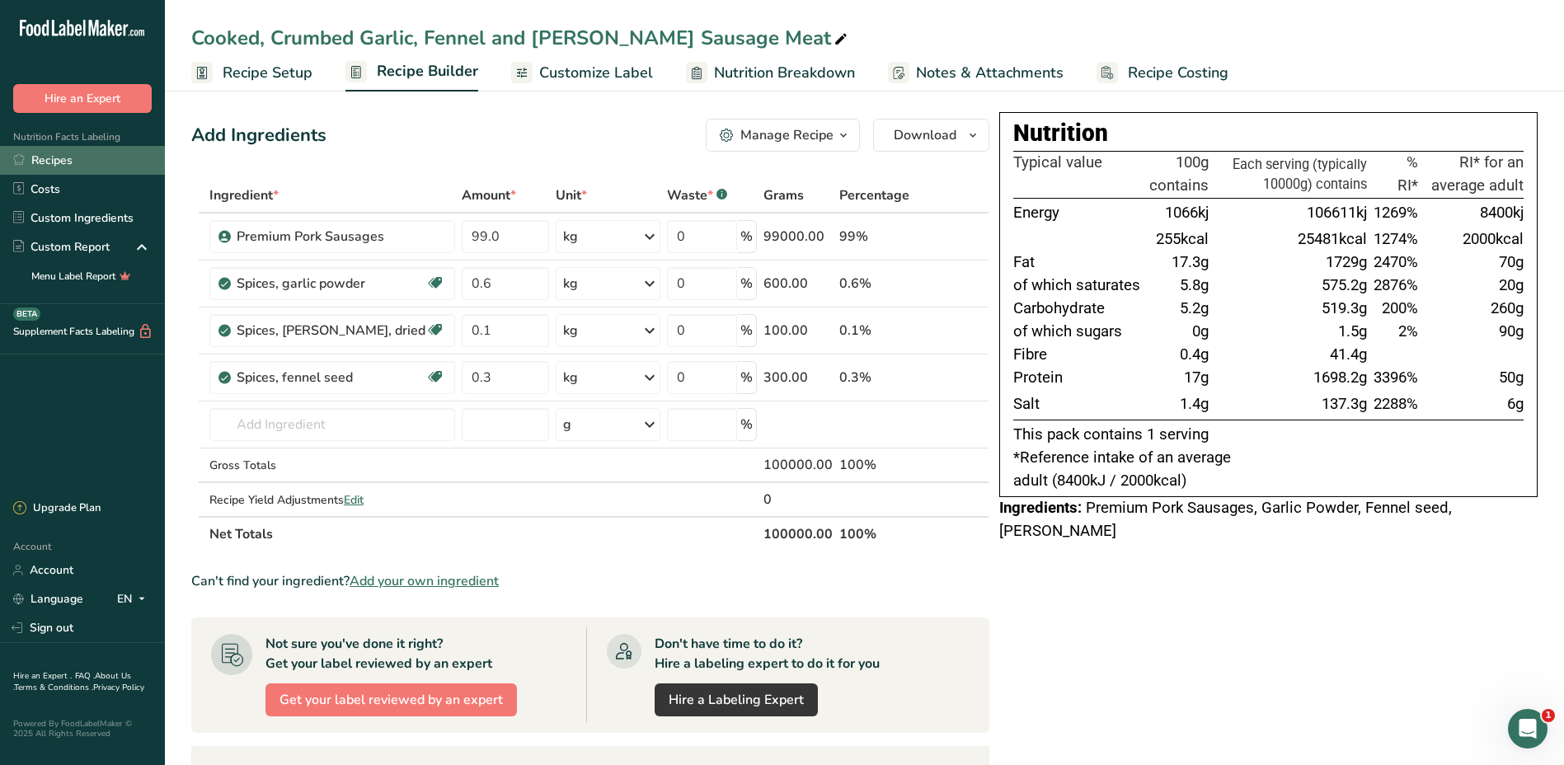
click at [70, 168] on link "Recipes" at bounding box center [82, 160] width 165 height 29
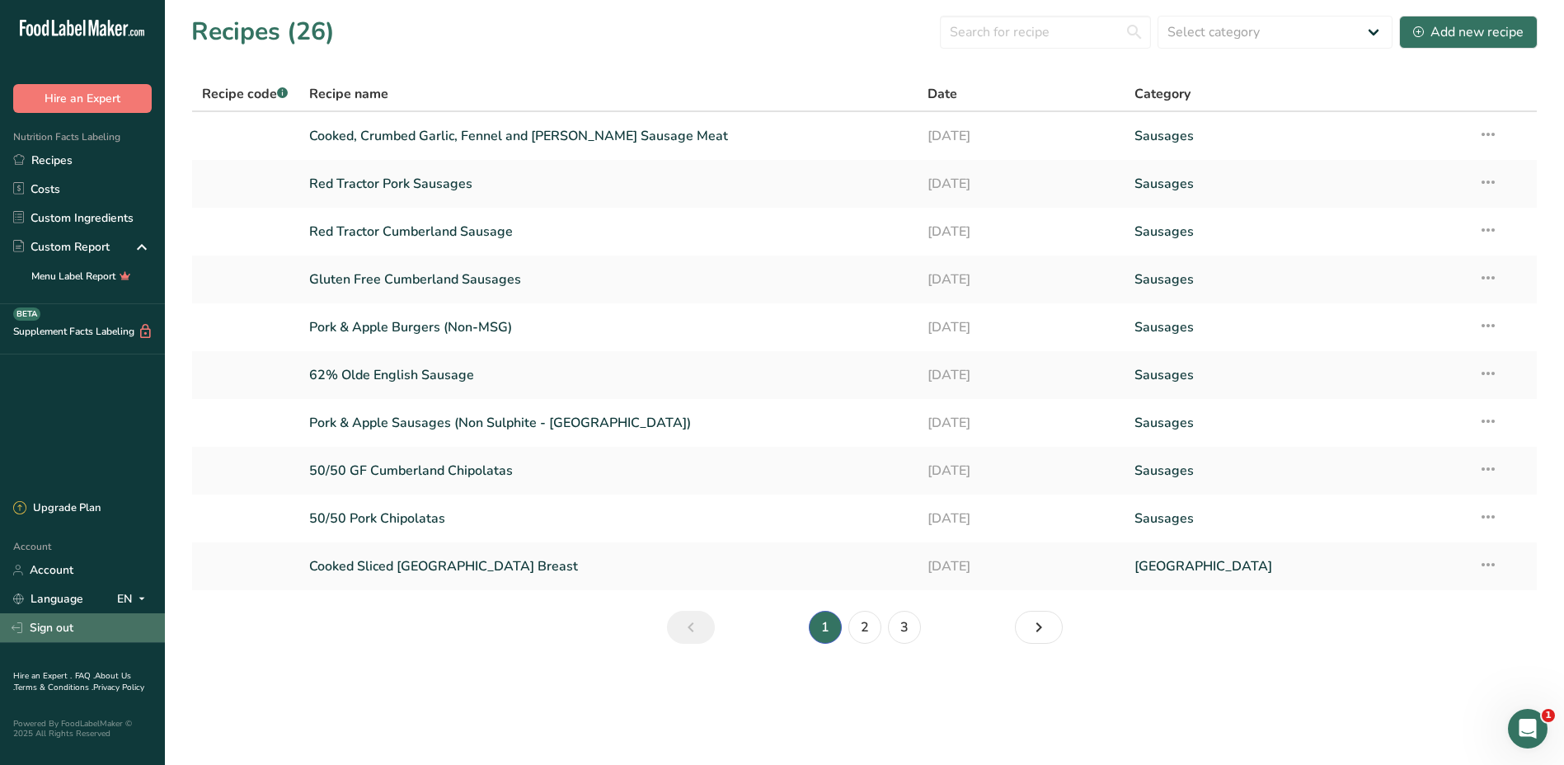
click at [66, 622] on link "Sign out" at bounding box center [82, 627] width 165 height 29
